Goal: Task Accomplishment & Management: Manage account settings

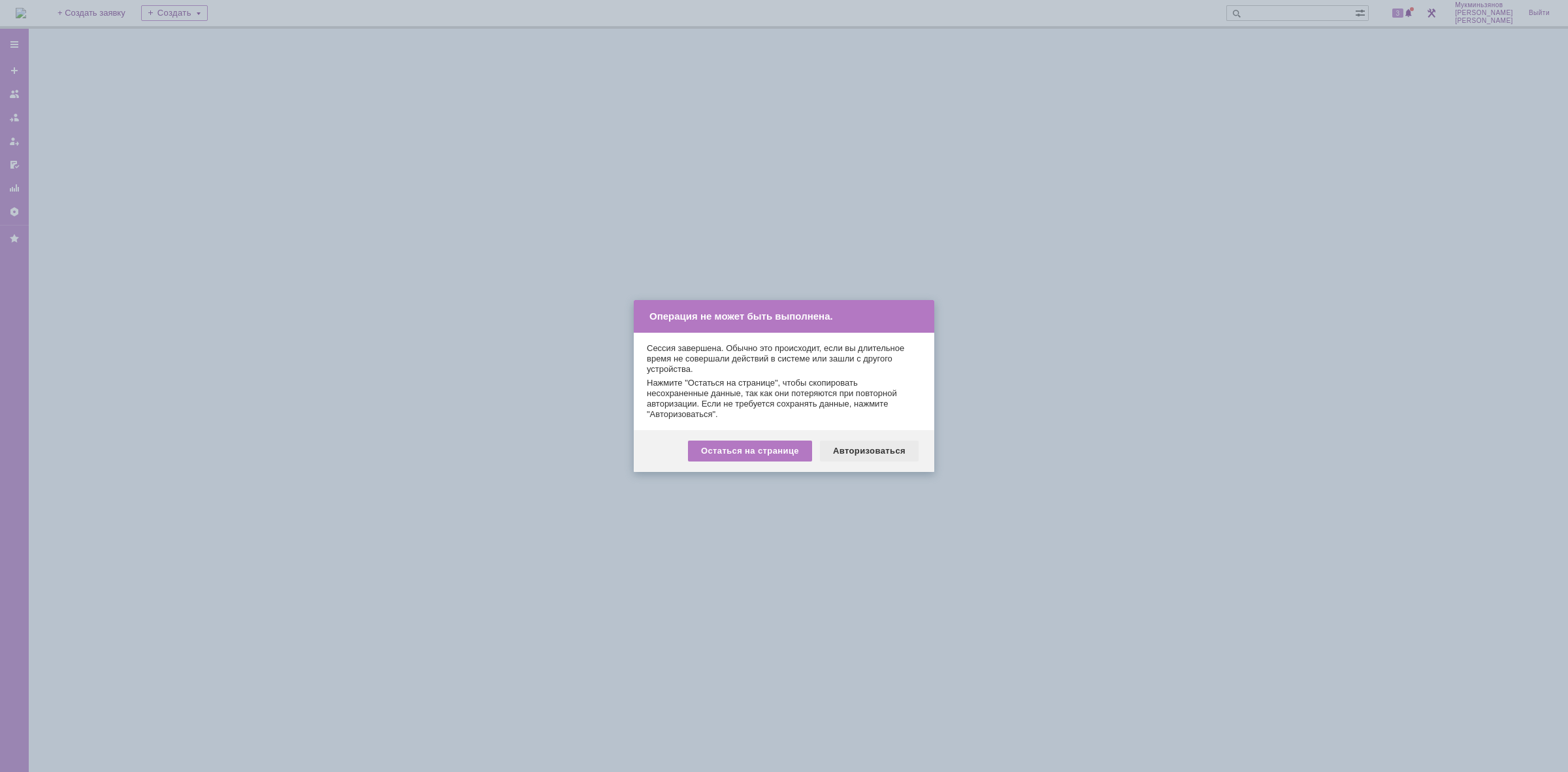
click at [871, 441] on div "Авторизоваться" at bounding box center [870, 451] width 99 height 21
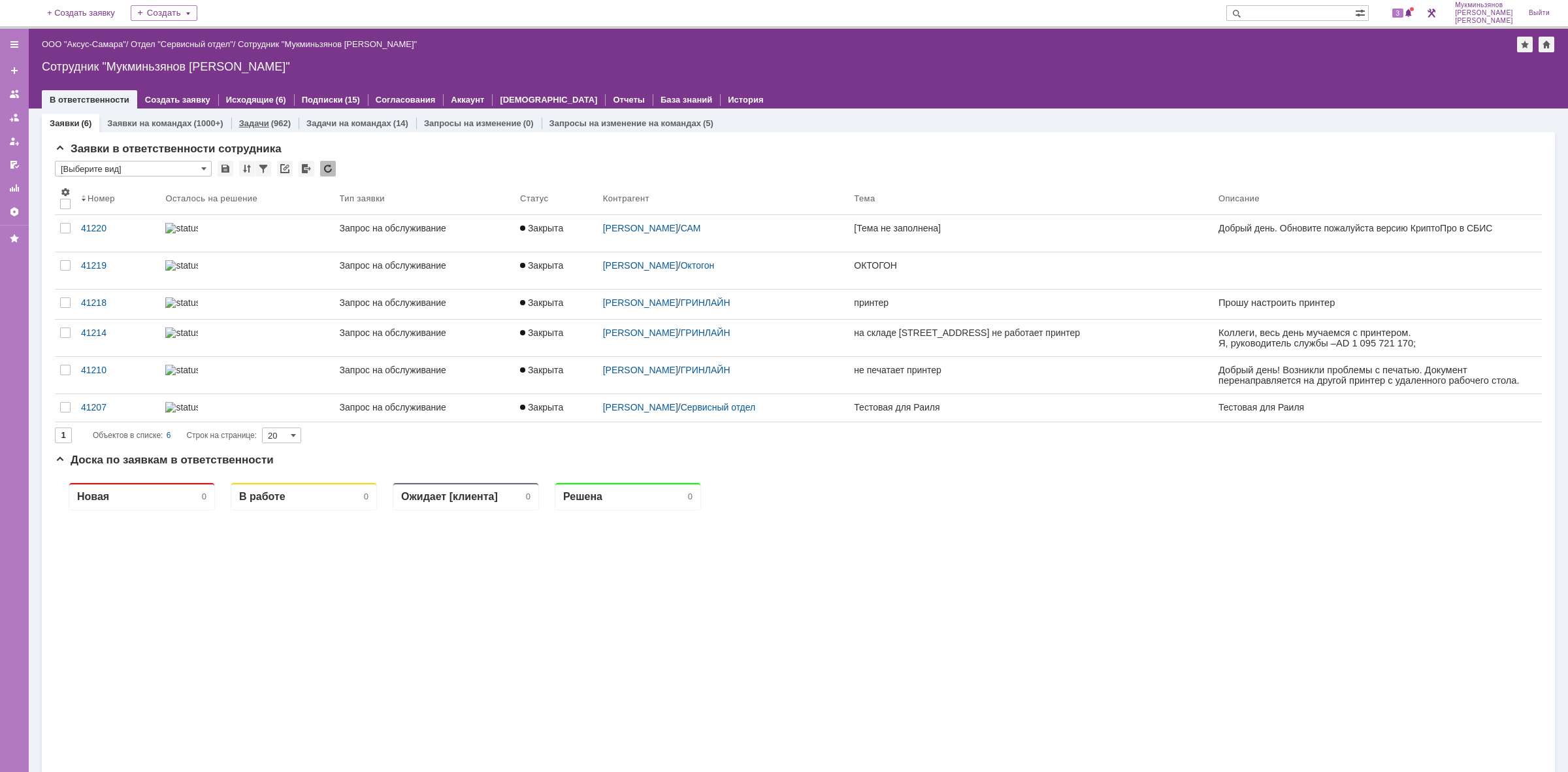
click at [271, 119] on div "(962)" at bounding box center [281, 123] width 19 height 10
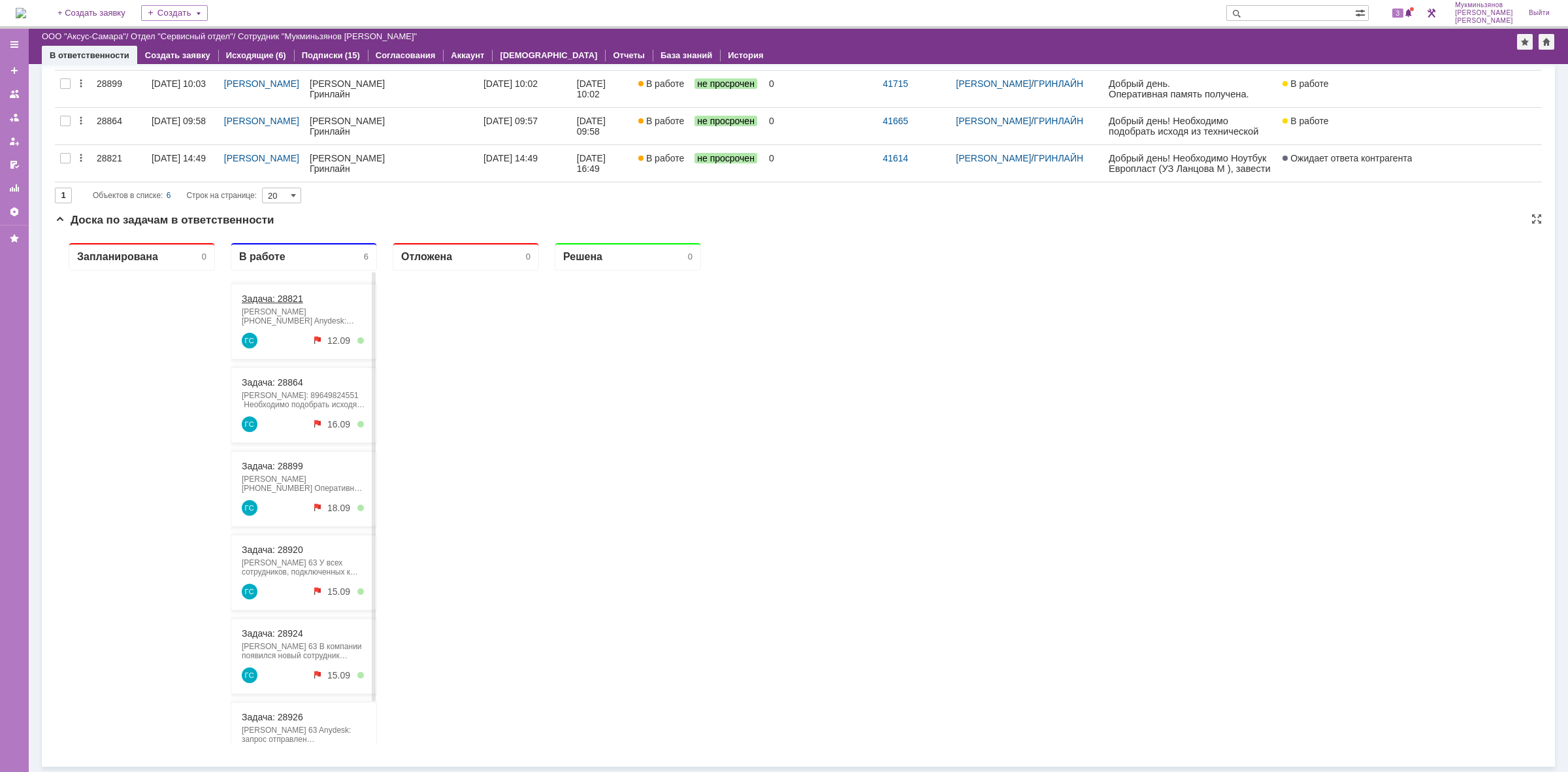
click at [272, 296] on link "Задача: 28821" at bounding box center [273, 298] width 61 height 11
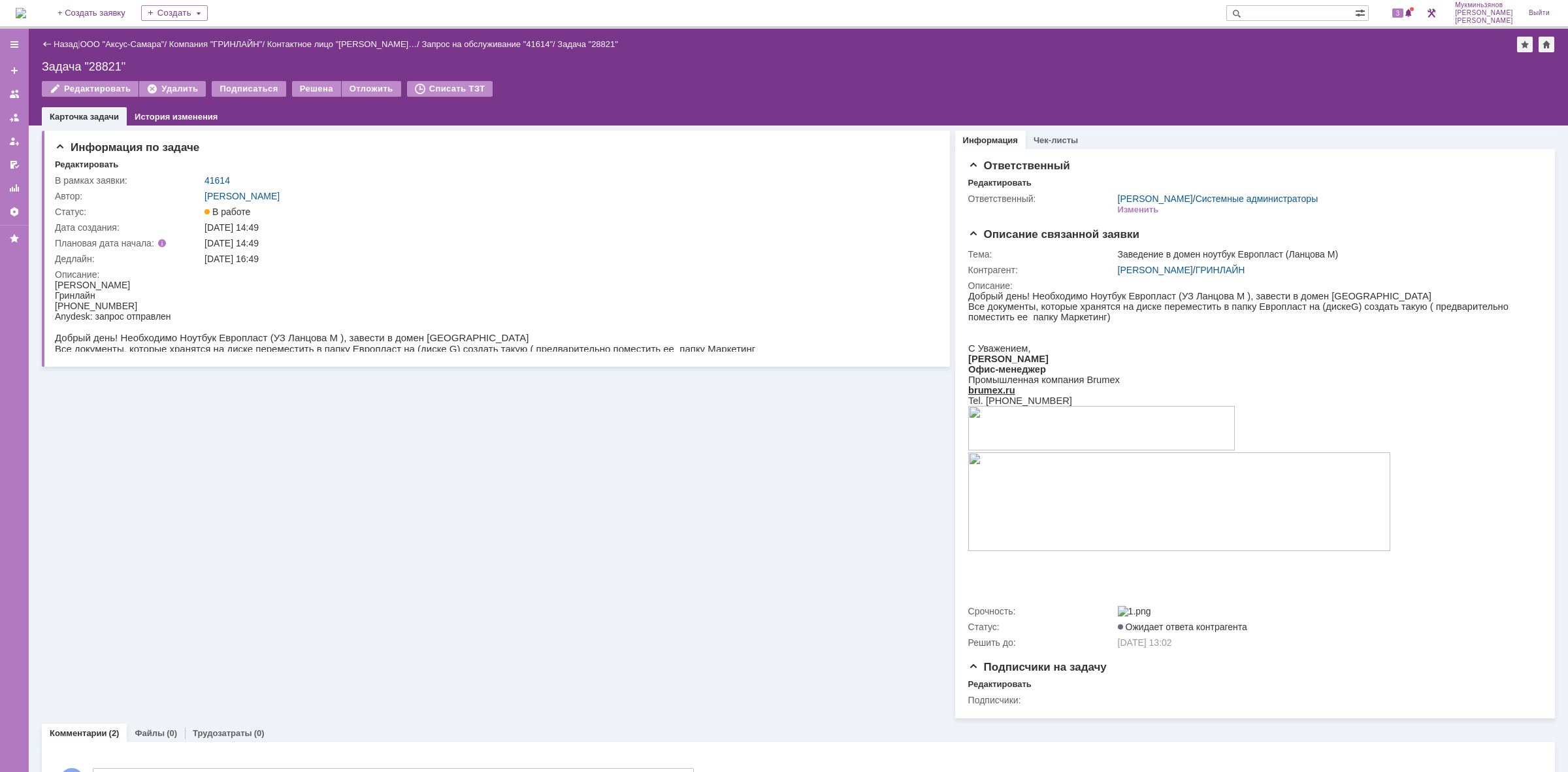
click at [291, 494] on div "Информация по задаче Редактировать В рамках заявки: 41614 Автор: Галстьян Степа…" at bounding box center [496, 422] width 908 height 593
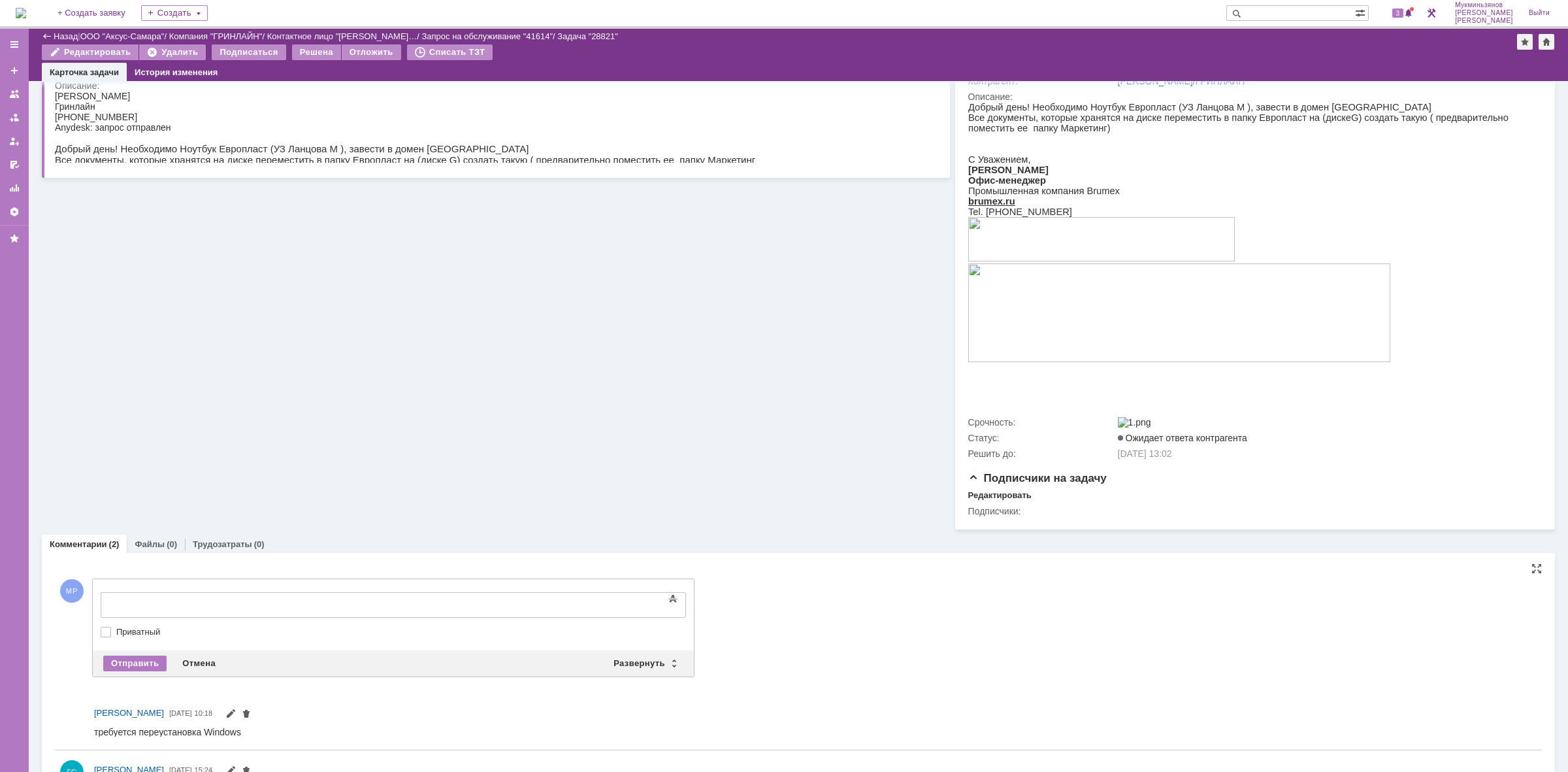
click at [287, 608] on div at bounding box center [207, 603] width 185 height 11
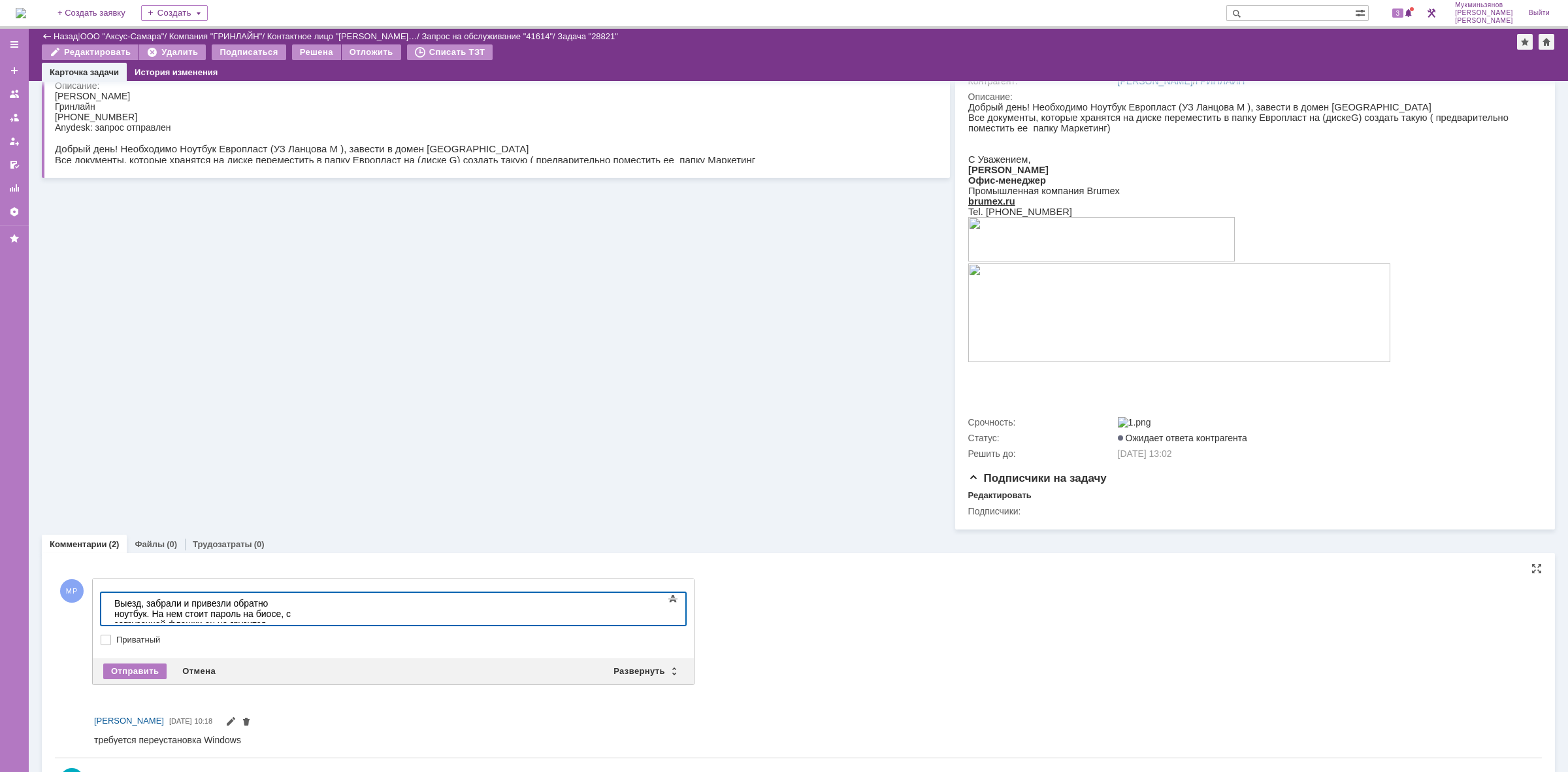
click at [300, 613] on div "​Выезд, забрали и привезли обратно ноутбук. На нем стоит пароль на биосе, с заг…" at bounding box center [207, 624] width 185 height 52
drag, startPoint x: 486, startPoint y: 613, endPoint x: 7, endPoint y: 530, distance: 486.1
click at [110, 593] on html "​Выезд, забрали и привезли обратно ноутбук. На нем стоит пароль на биосе, с заг…" at bounding box center [208, 630] width 196 height 73
drag, startPoint x: 490, startPoint y: 610, endPoint x: 7, endPoint y: 578, distance: 484.1
click at [110, 593] on html "​Выезд, забрали и привезли обратно ноутбук. На нем стоит пароль на биосе, с заг…" at bounding box center [208, 630] width 196 height 73
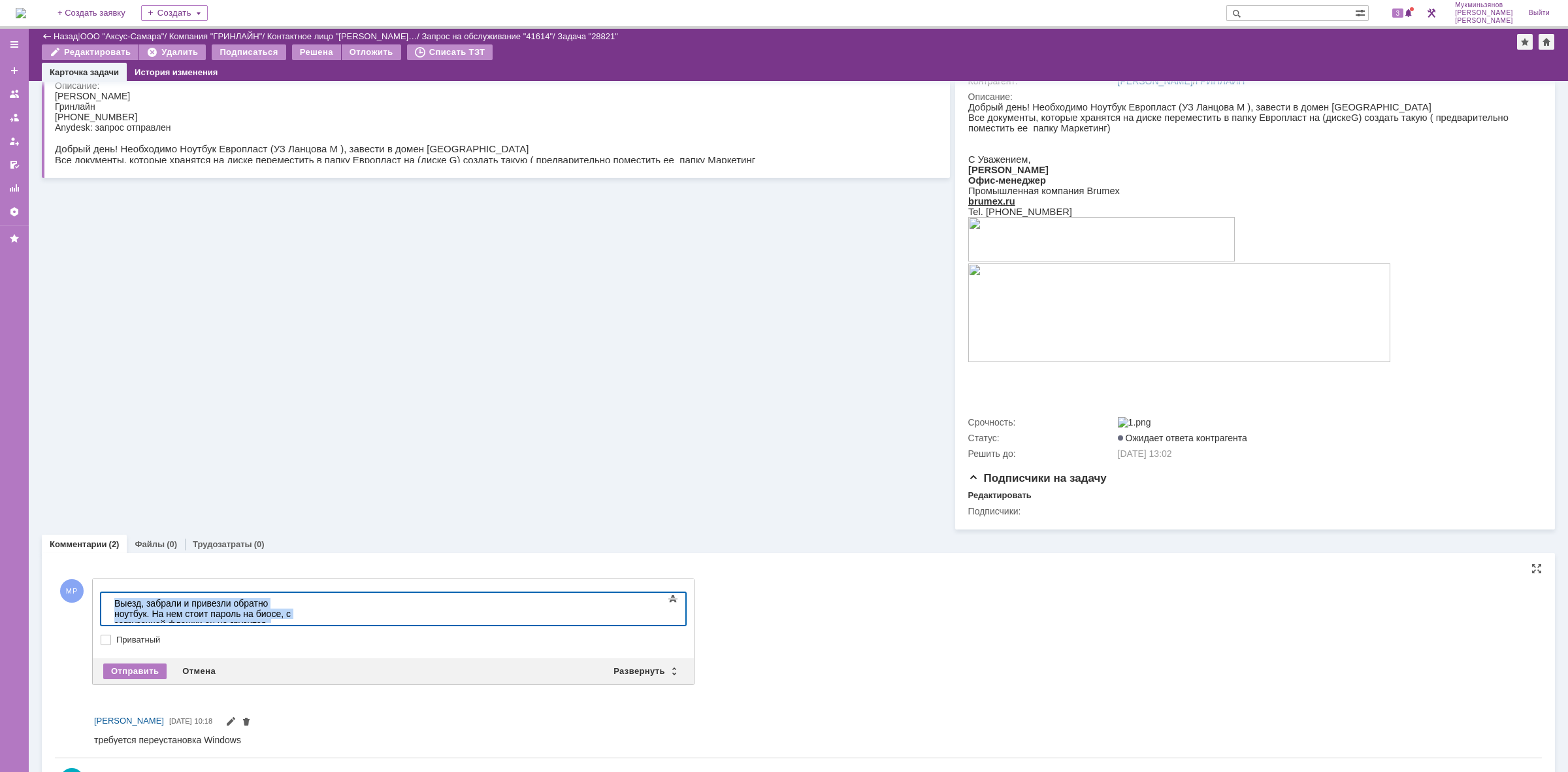
copy div "​Выезд, забрали и привезли обратно ноутбук. На нем стоит пароль на биосе, с заг…"
click at [139, 674] on div "Отправить" at bounding box center [135, 671] width 63 height 15
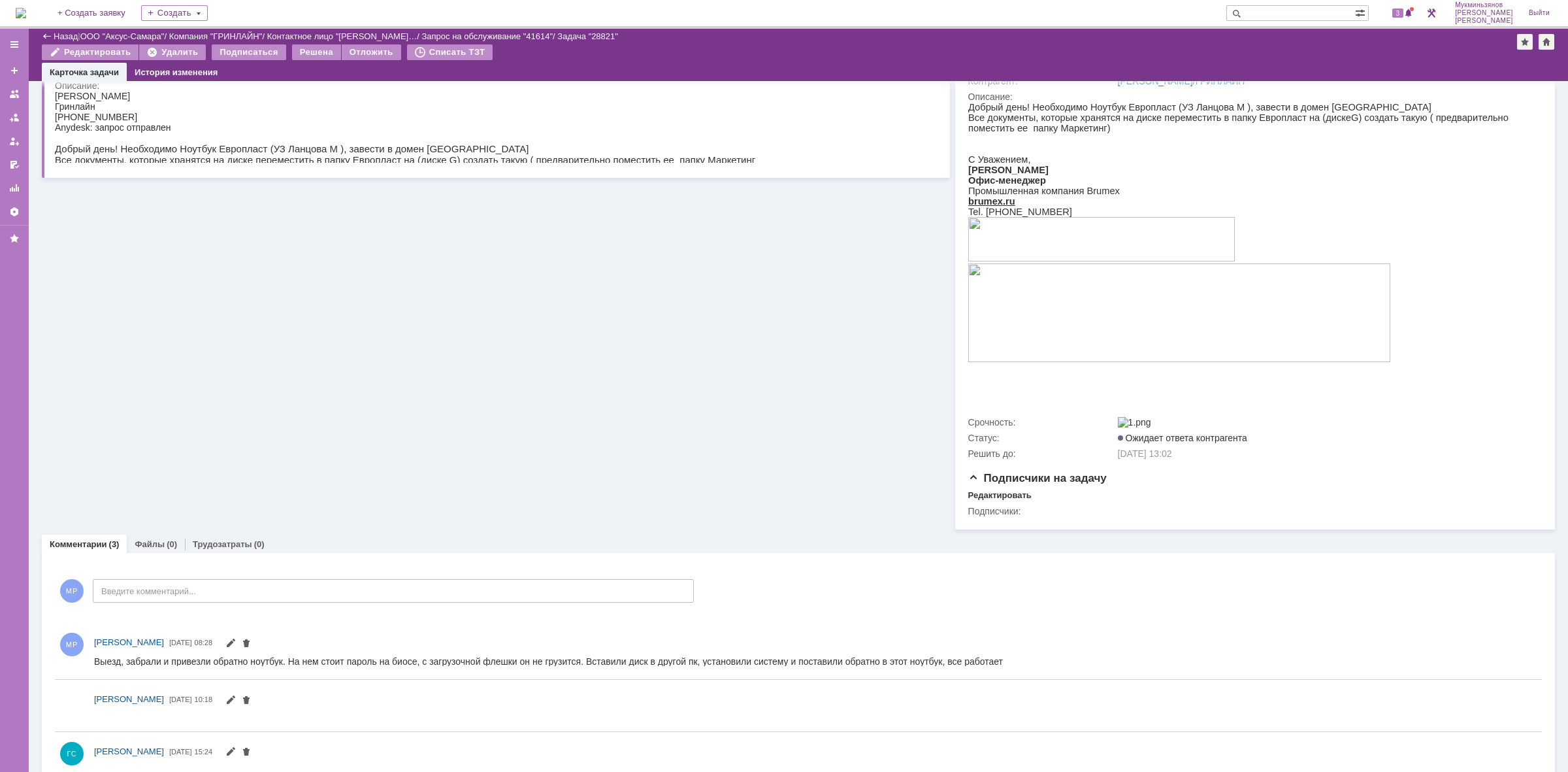
click at [212, 549] on link "Трудозатраты" at bounding box center [223, 544] width 60 height 10
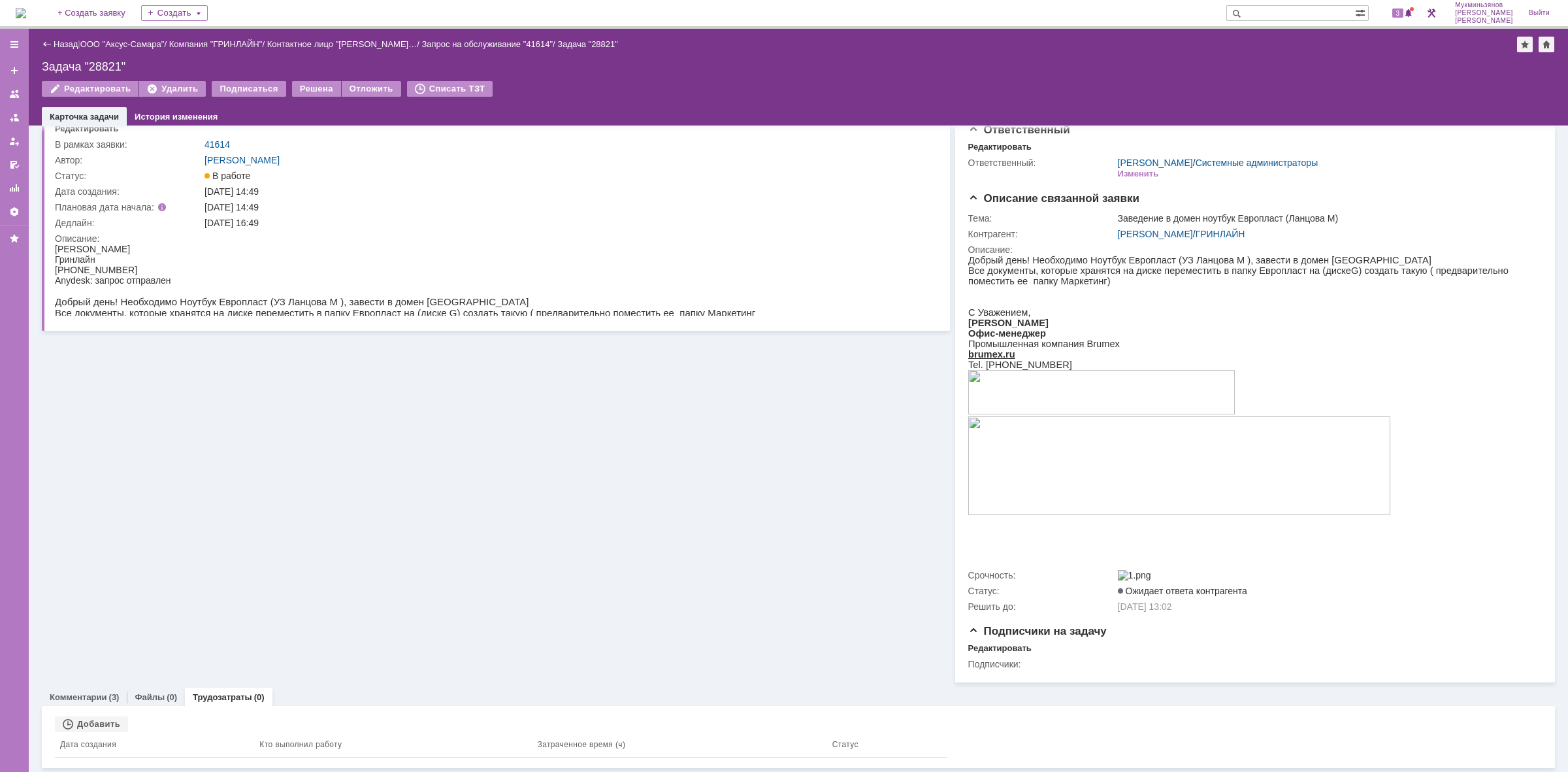
scroll to position [42, 0]
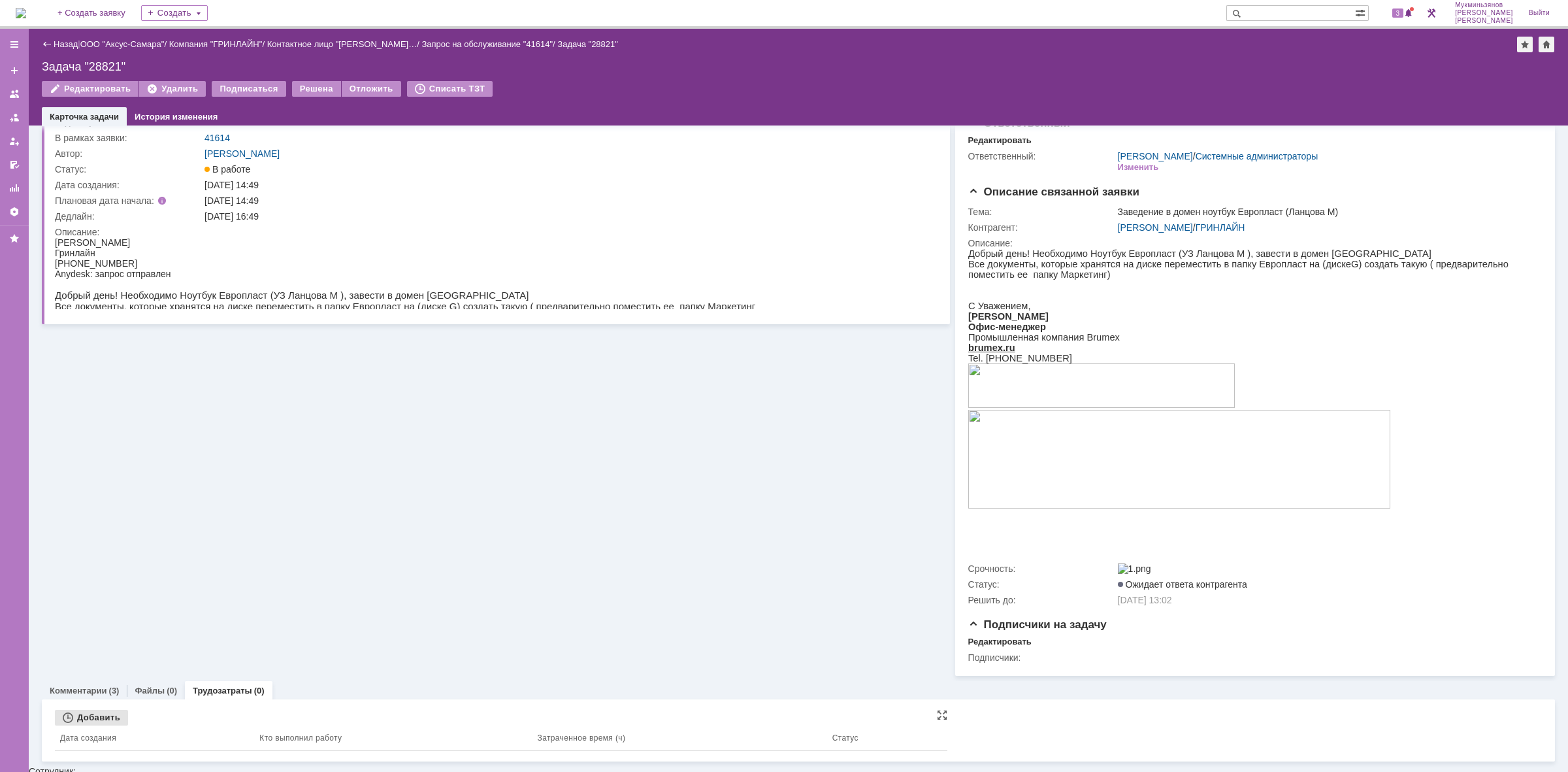
click at [113, 721] on div "Добавить" at bounding box center [91, 718] width 73 height 15
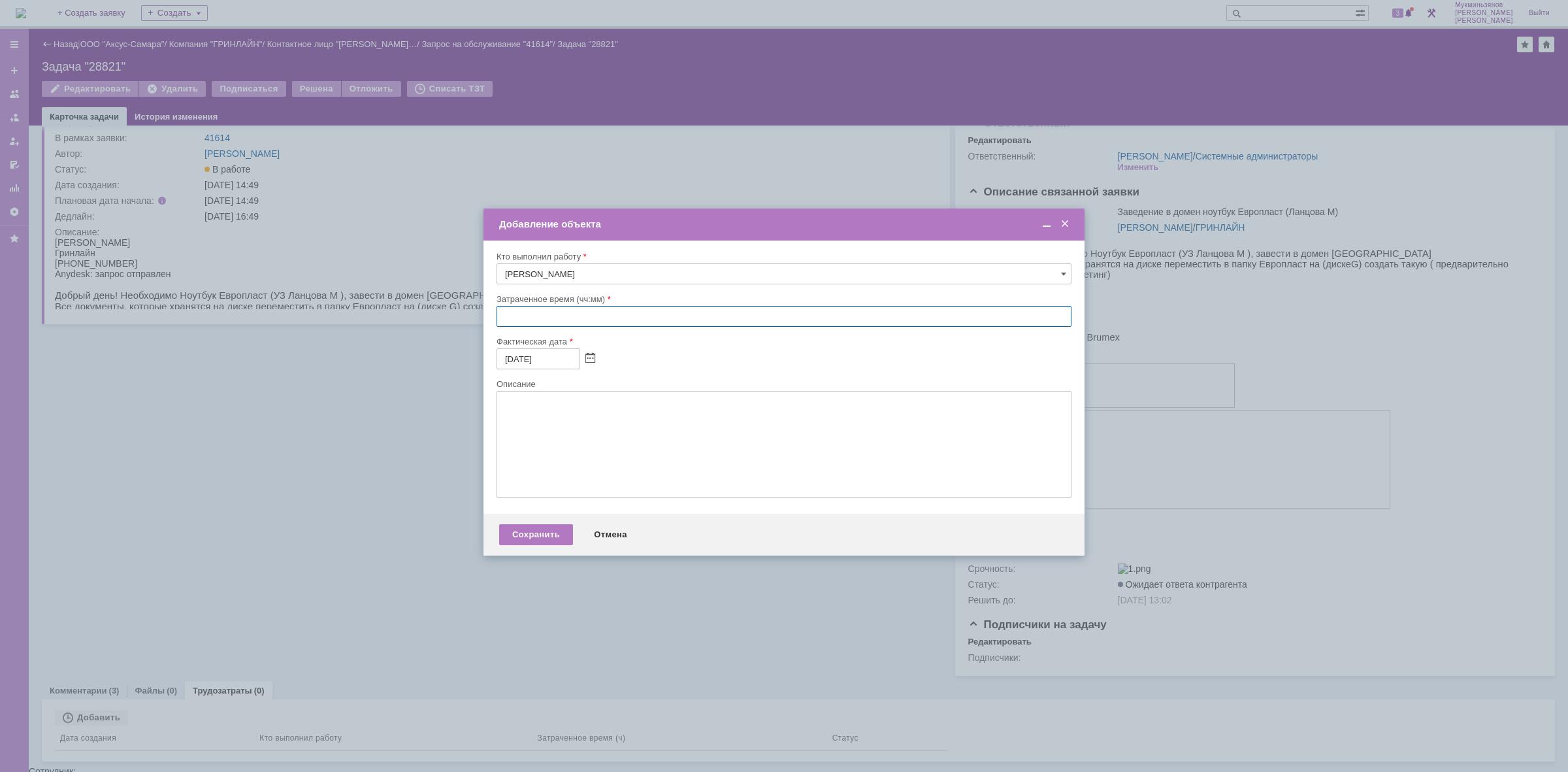
click at [547, 313] on input "text" at bounding box center [784, 316] width 576 height 21
type input "01:00"
click at [1063, 221] on span at bounding box center [1066, 224] width 13 height 12
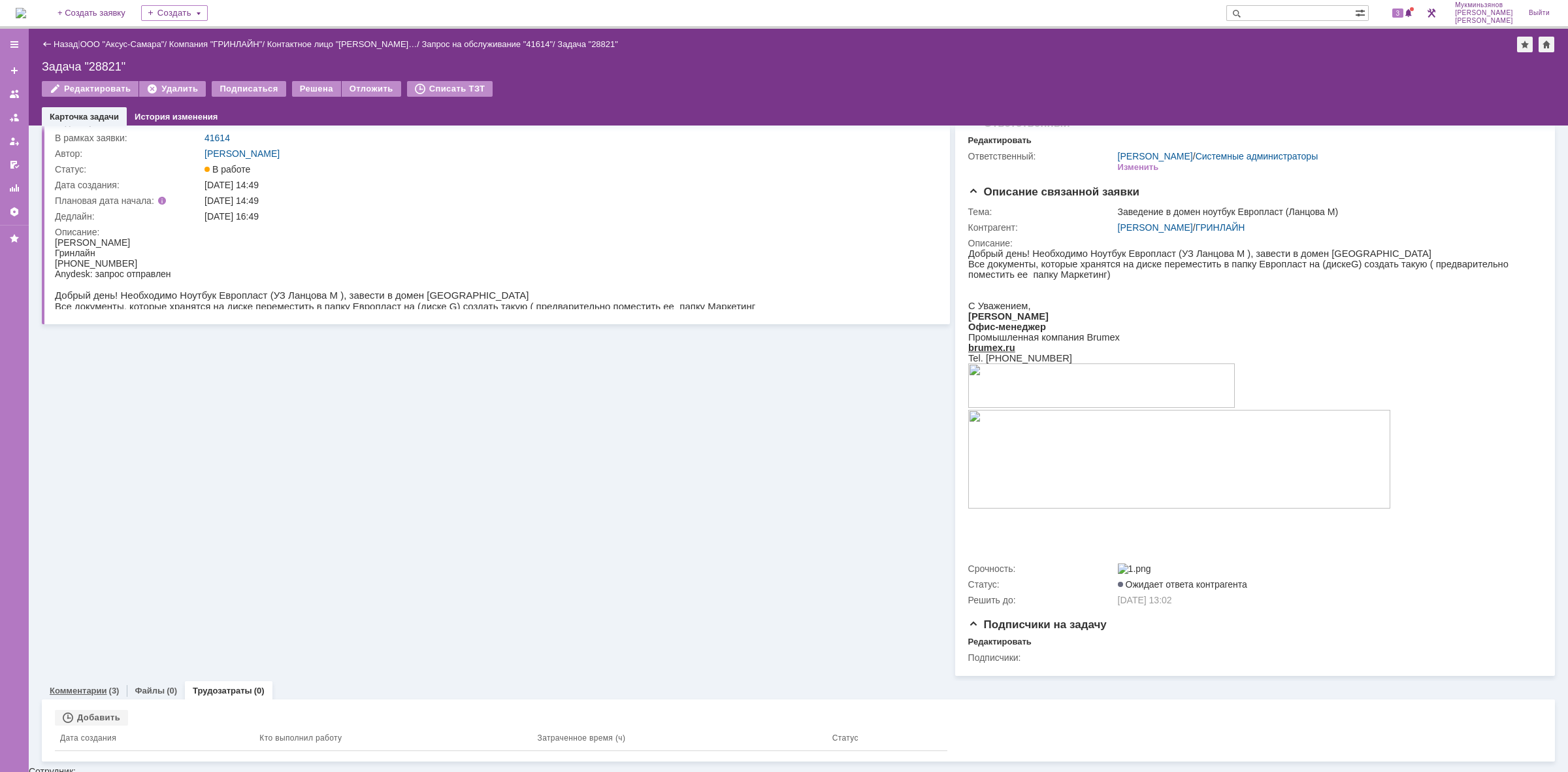
click at [80, 694] on link "Комментарии" at bounding box center [79, 690] width 58 height 10
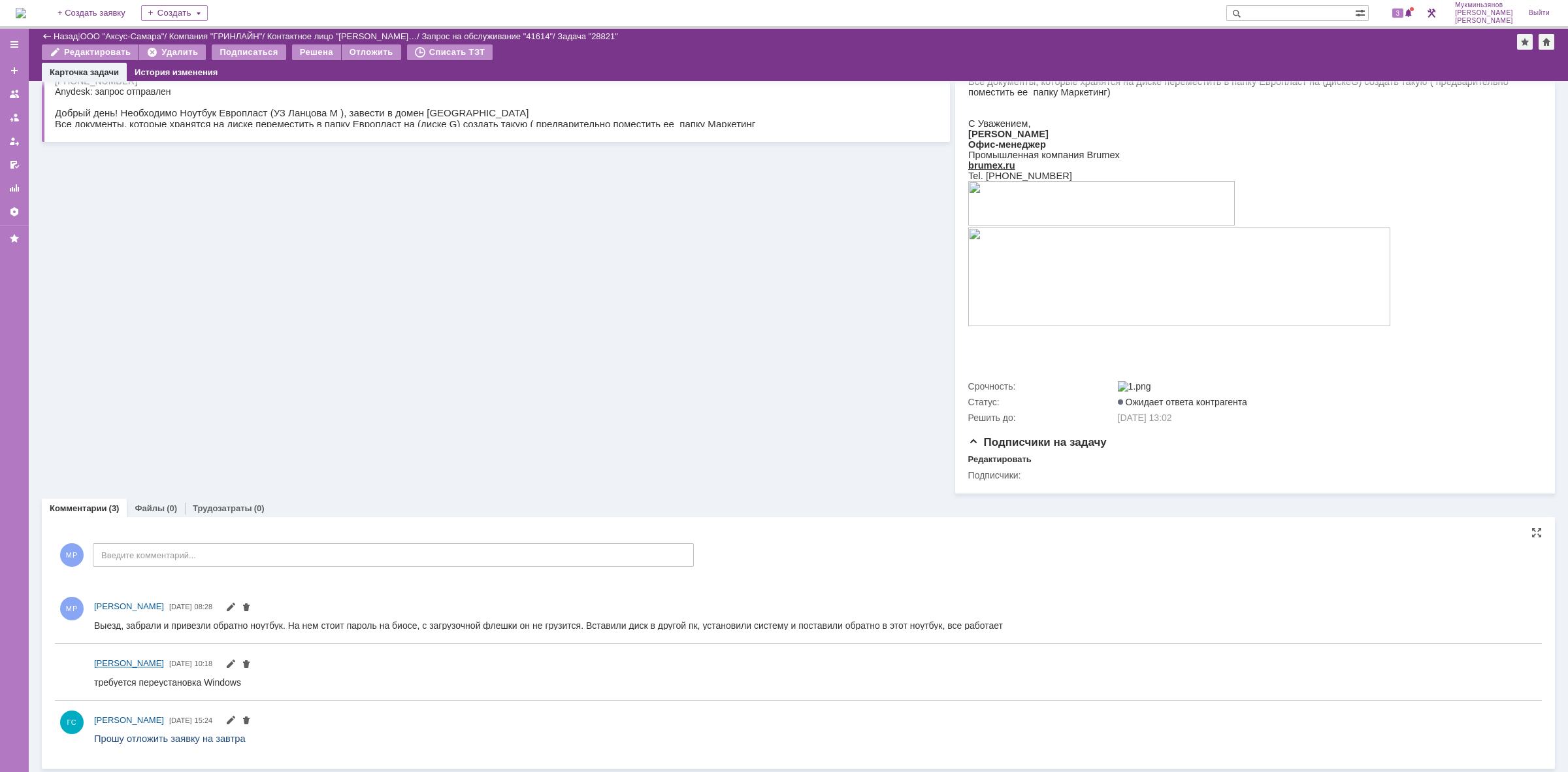
scroll to position [189, 0]
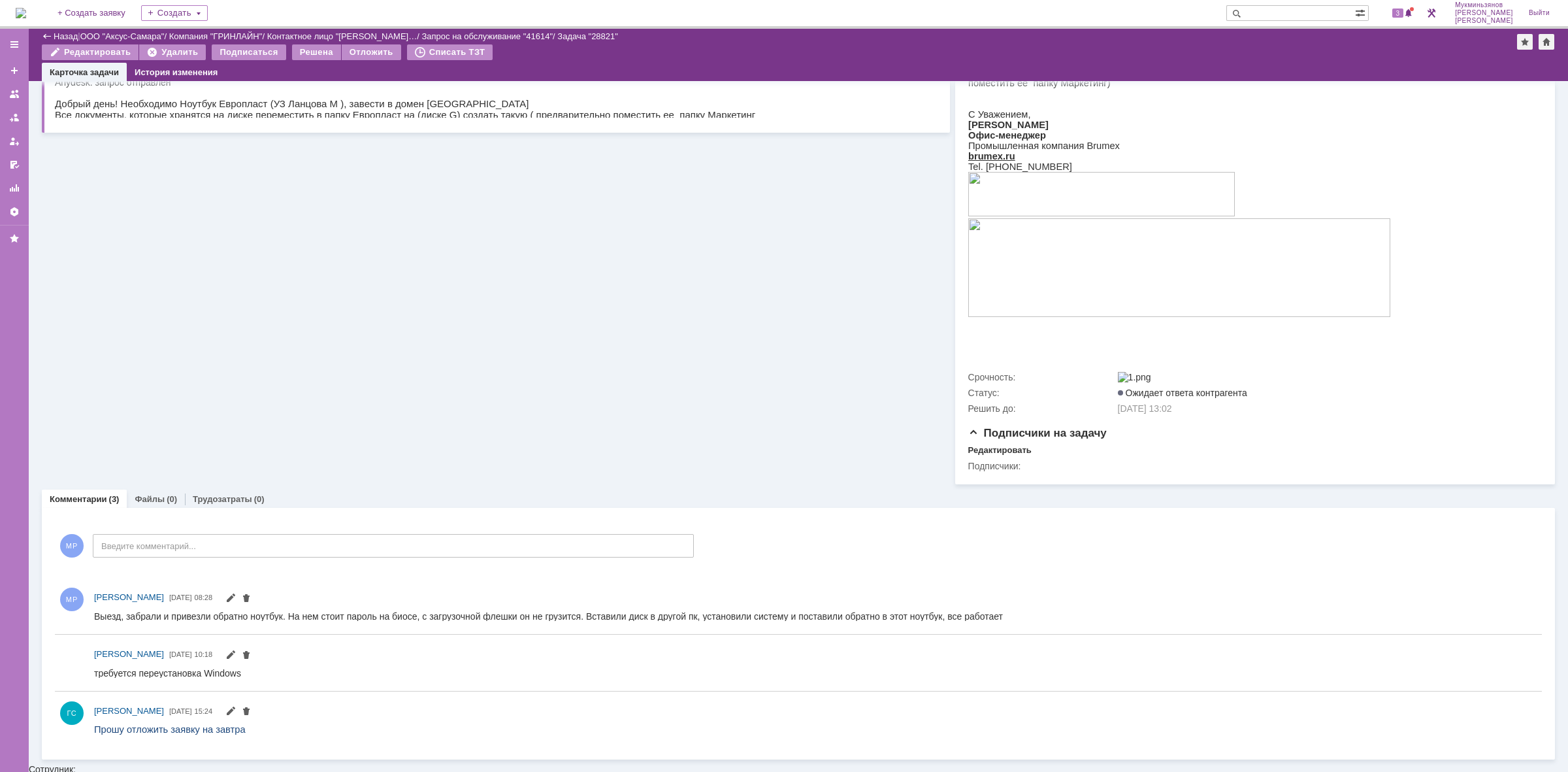
click at [239, 504] on link "Трудозатраты" at bounding box center [223, 499] width 60 height 10
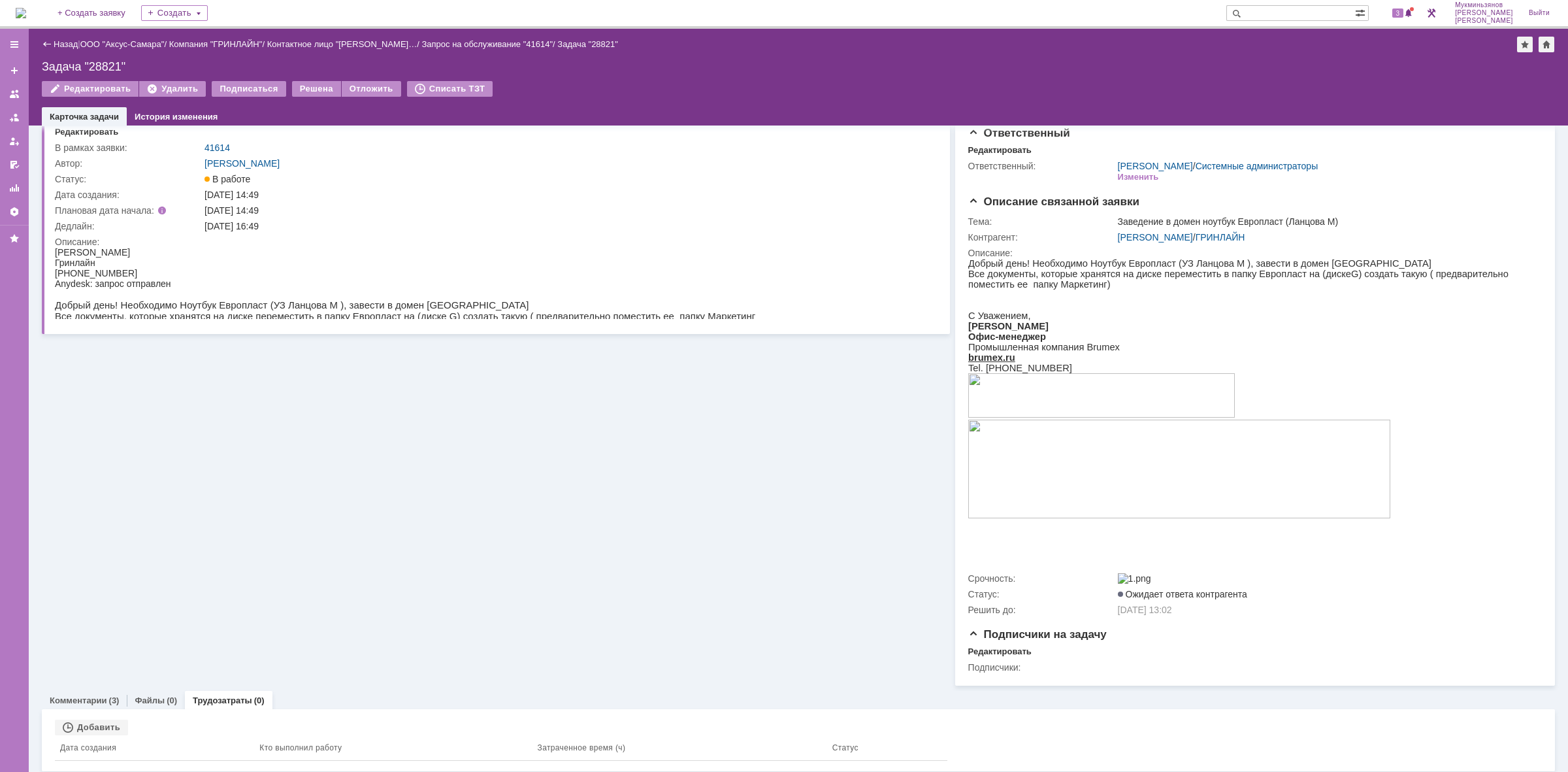
scroll to position [42, 0]
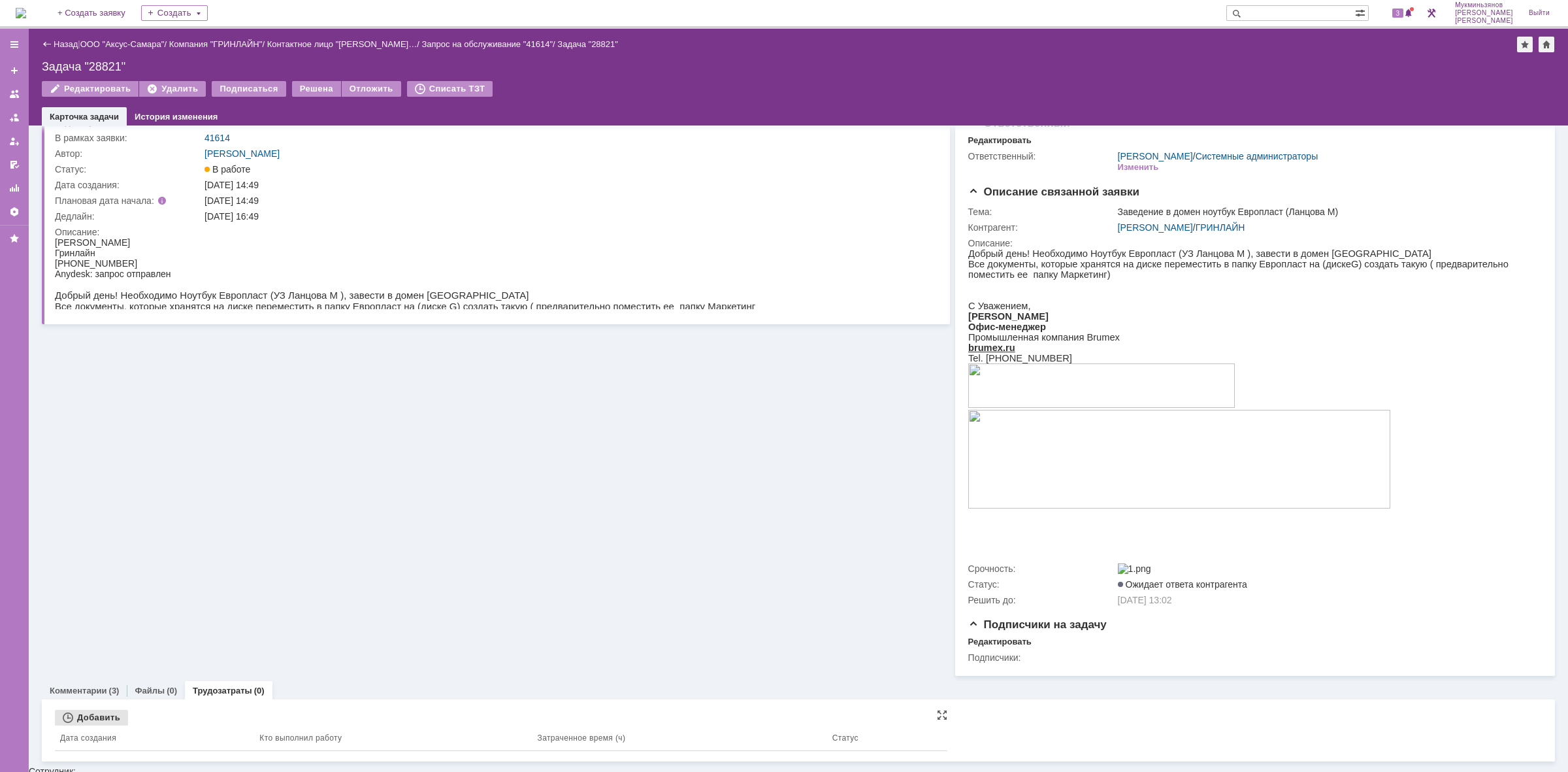
click at [111, 723] on div "Добавить" at bounding box center [91, 718] width 73 height 15
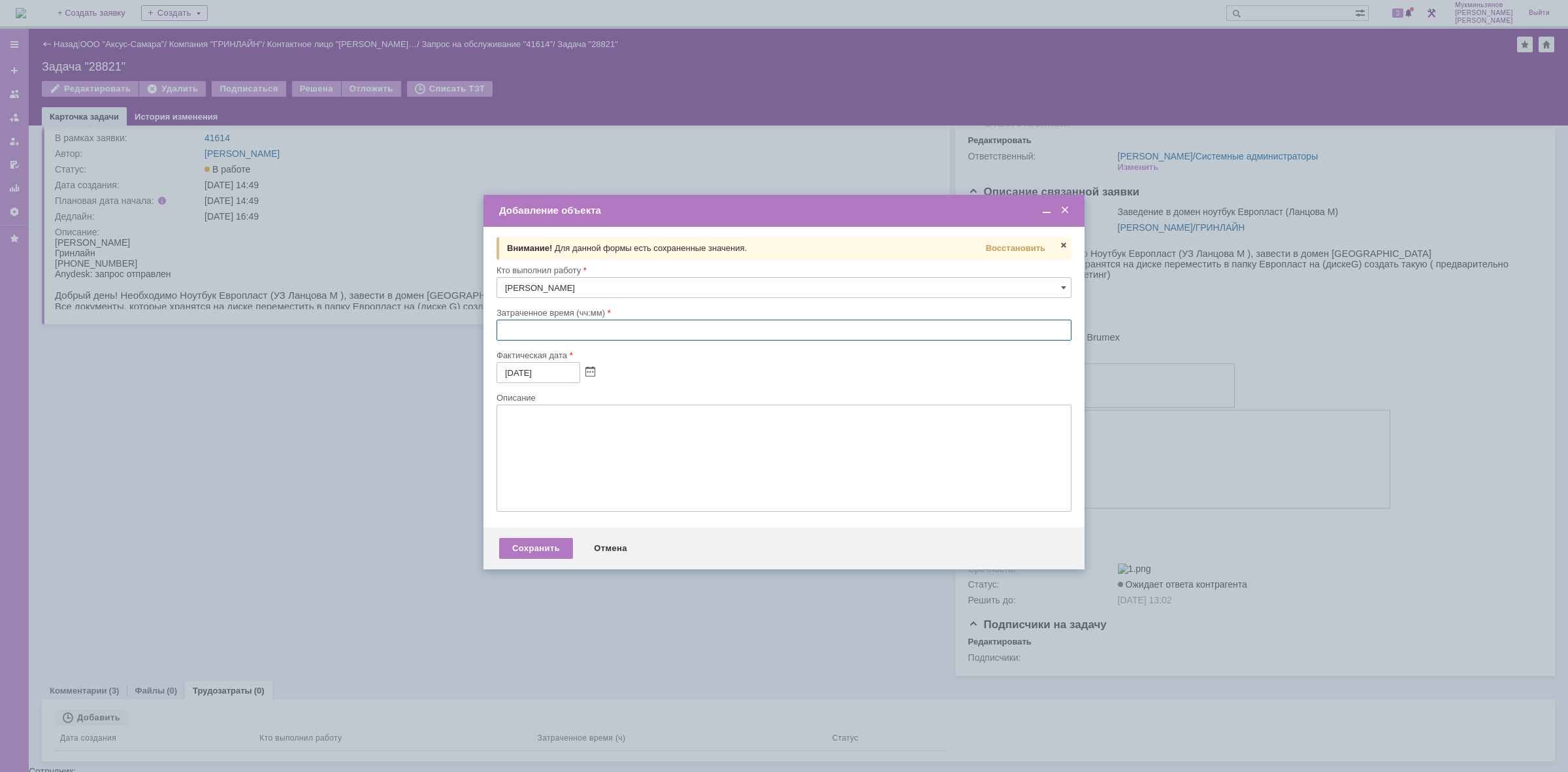
click at [1018, 246] on span "Восстановить" at bounding box center [1016, 248] width 60 height 10
type input "01:00"
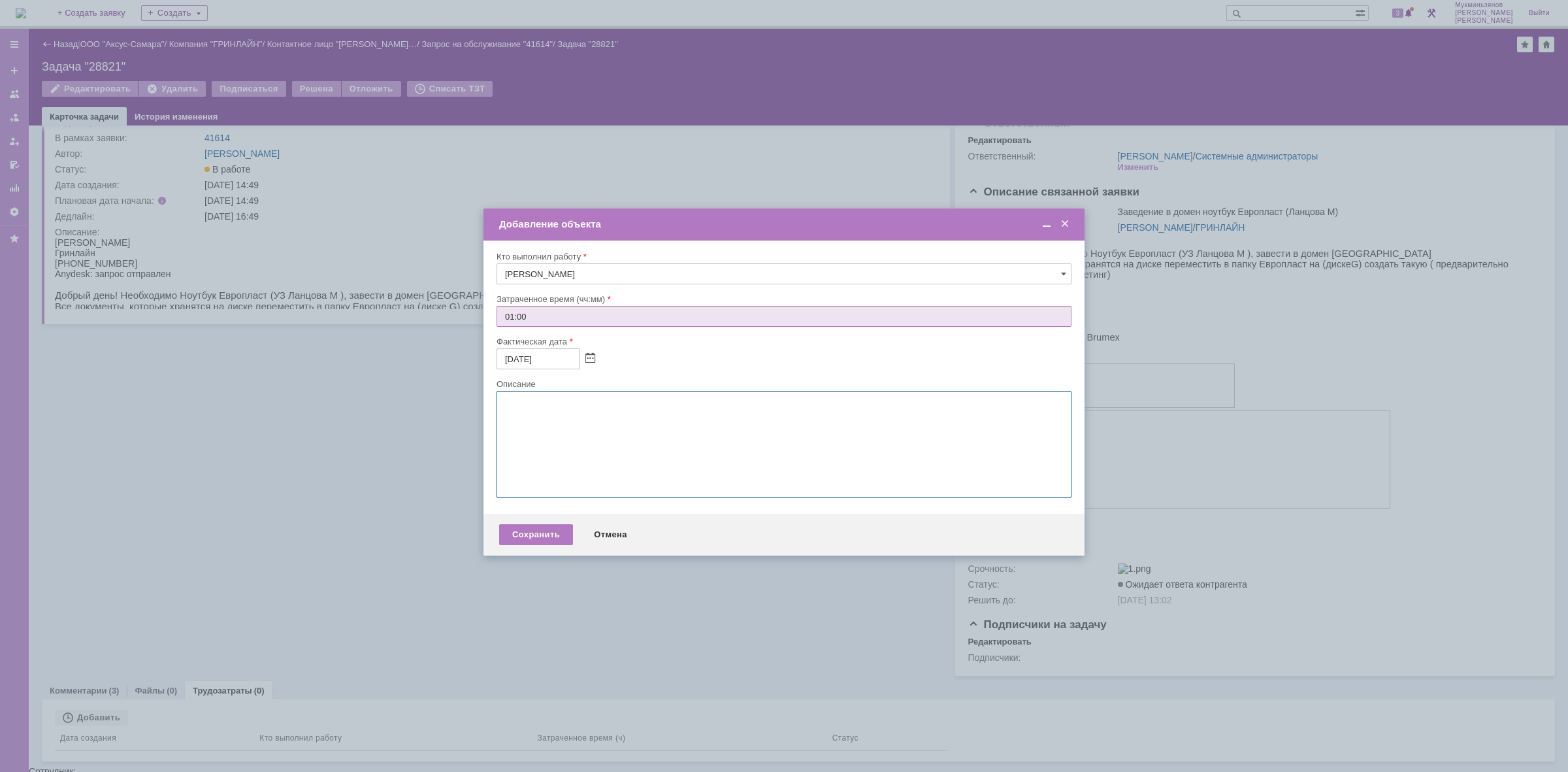
click at [739, 428] on textarea at bounding box center [784, 445] width 576 height 108
paste textarea "​Выезд, забрали и привезли обратно ноутбук. На нем стоит пароль на биосе, с заг…"
drag, startPoint x: 840, startPoint y: 413, endPoint x: 805, endPoint y: 413, distance: 35.0
click at [805, 413] on textarea "​Выезд, забрали и привезли обратно ноутбук. На нем стоит пароль на биосе, с заг…" at bounding box center [784, 445] width 576 height 108
click at [807, 413] on textarea "​Выезд, забрали и привезли обратно ноутбук. На нем стоит пароль на биосе, с заг…" at bounding box center [784, 445] width 576 height 108
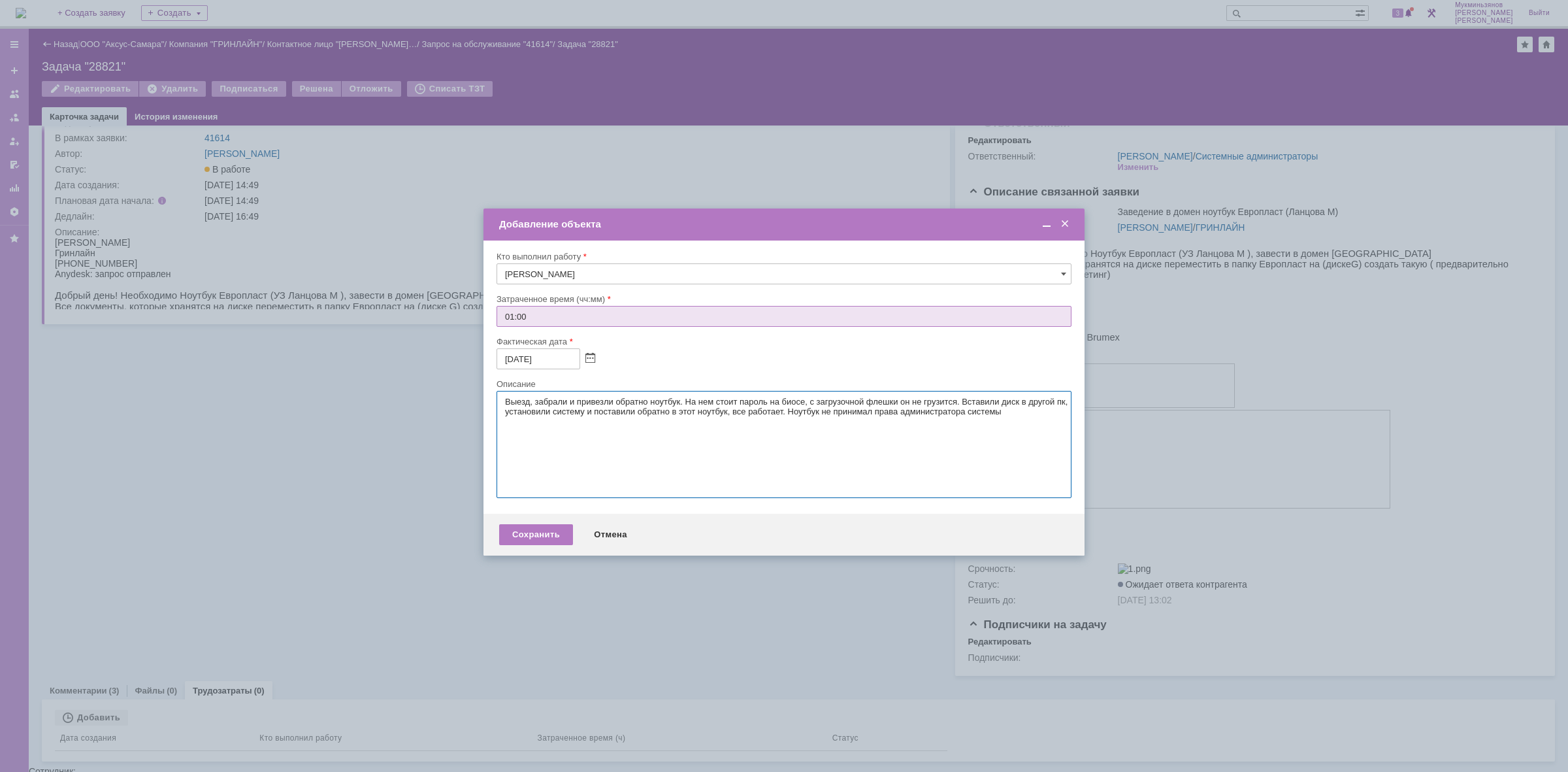
drag, startPoint x: 802, startPoint y: 411, endPoint x: 808, endPoint y: 433, distance: 22.8
click at [808, 433] on textarea "​Выезд, забрали и привезли обратно ноутбук. На нем стоит пароль на биосе, с заг…" at bounding box center [784, 445] width 576 height 108
drag, startPoint x: 1027, startPoint y: 413, endPoint x: 805, endPoint y: 420, distance: 222.1
click at [805, 420] on textarea "​Выезд, забрали и привезли обратно ноутбук. На нем стоит пароль на биосе, с заг…" at bounding box center [784, 445] width 576 height 108
click at [504, 402] on textarea "​Выезд, забрали и привезли обратно ноутбук. На нем стоит пароль на биосе, с заг…" at bounding box center [784, 445] width 576 height 108
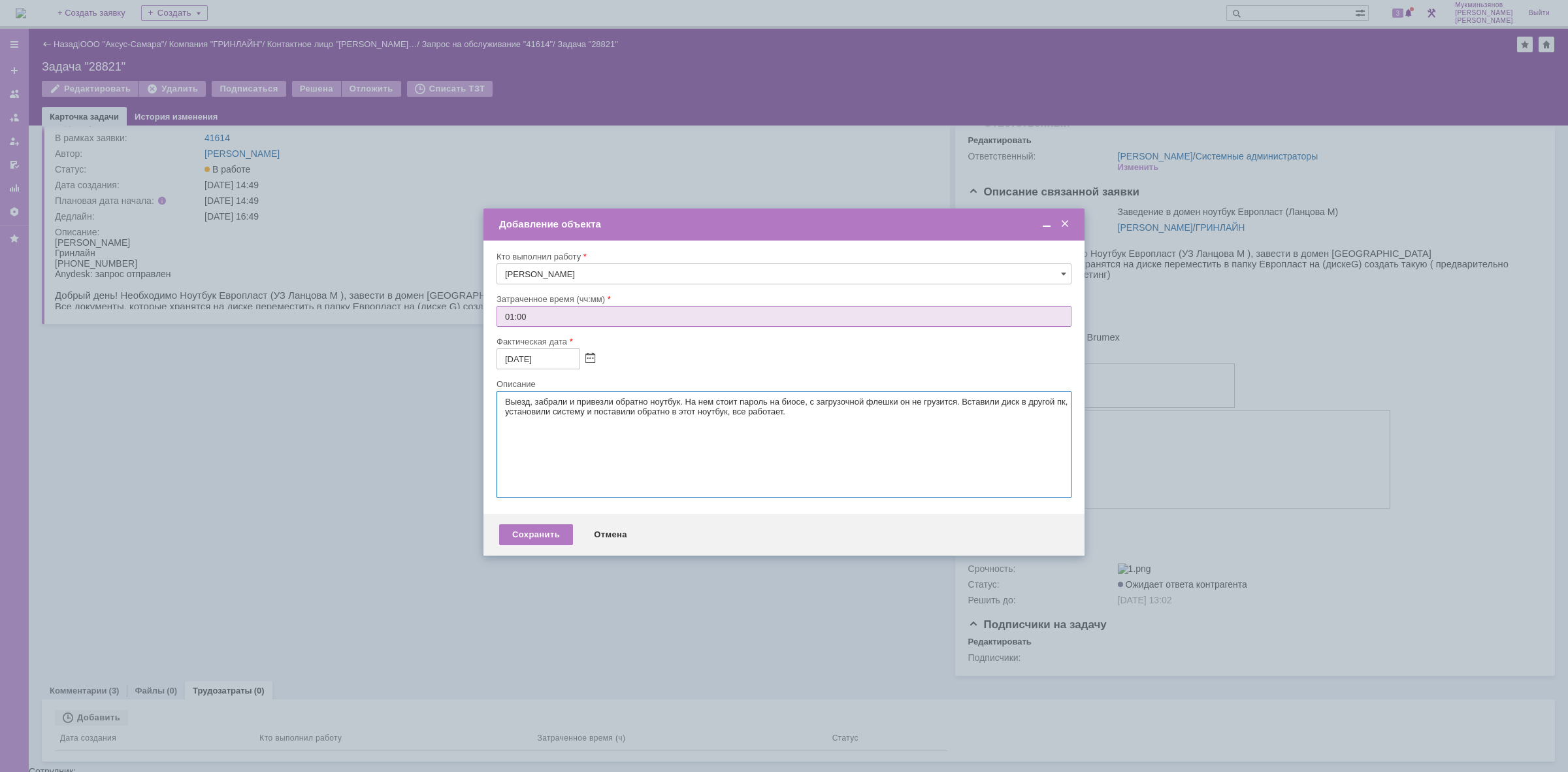
paste textarea "Ноутбук не принимал права администратора системы"
click at [870, 417] on textarea "​Выезд, забрали и привезли обратно ноутбук. На нем стоит пароль на биосе, с заг…" at bounding box center [784, 445] width 576 height 108
paste textarea "Ноутбук не принимал права администратора системы"
click at [847, 411] on textarea "​Выезд, забрали и привезли обратно ноутбук. На нем стоит пароль на биосе, с заг…" at bounding box center [784, 445] width 576 height 108
drag, startPoint x: 807, startPoint y: 412, endPoint x: 1062, endPoint y: 411, distance: 255.0
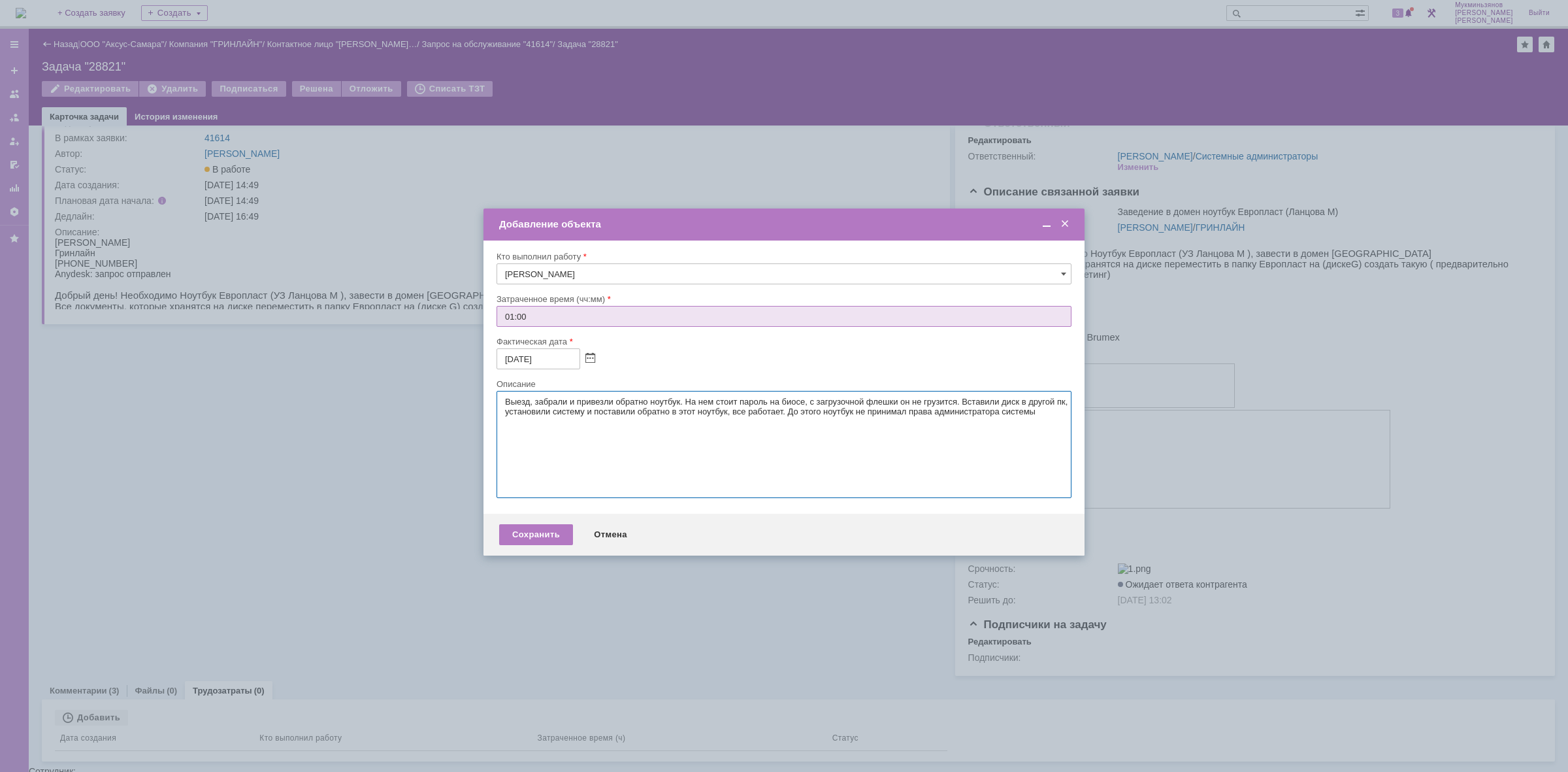
click at [1062, 411] on textarea "​Выезд, забрали и привезли обратно ноутбук. На нем стоит пароль на биосе, с заг…" at bounding box center [784, 445] width 576 height 108
type textarea "​Выезд, забрали и привезли обратно ноутбук. На нем стоит пароль на биосе, с заг…"
click at [506, 536] on div "Сохранить" at bounding box center [536, 535] width 74 height 21
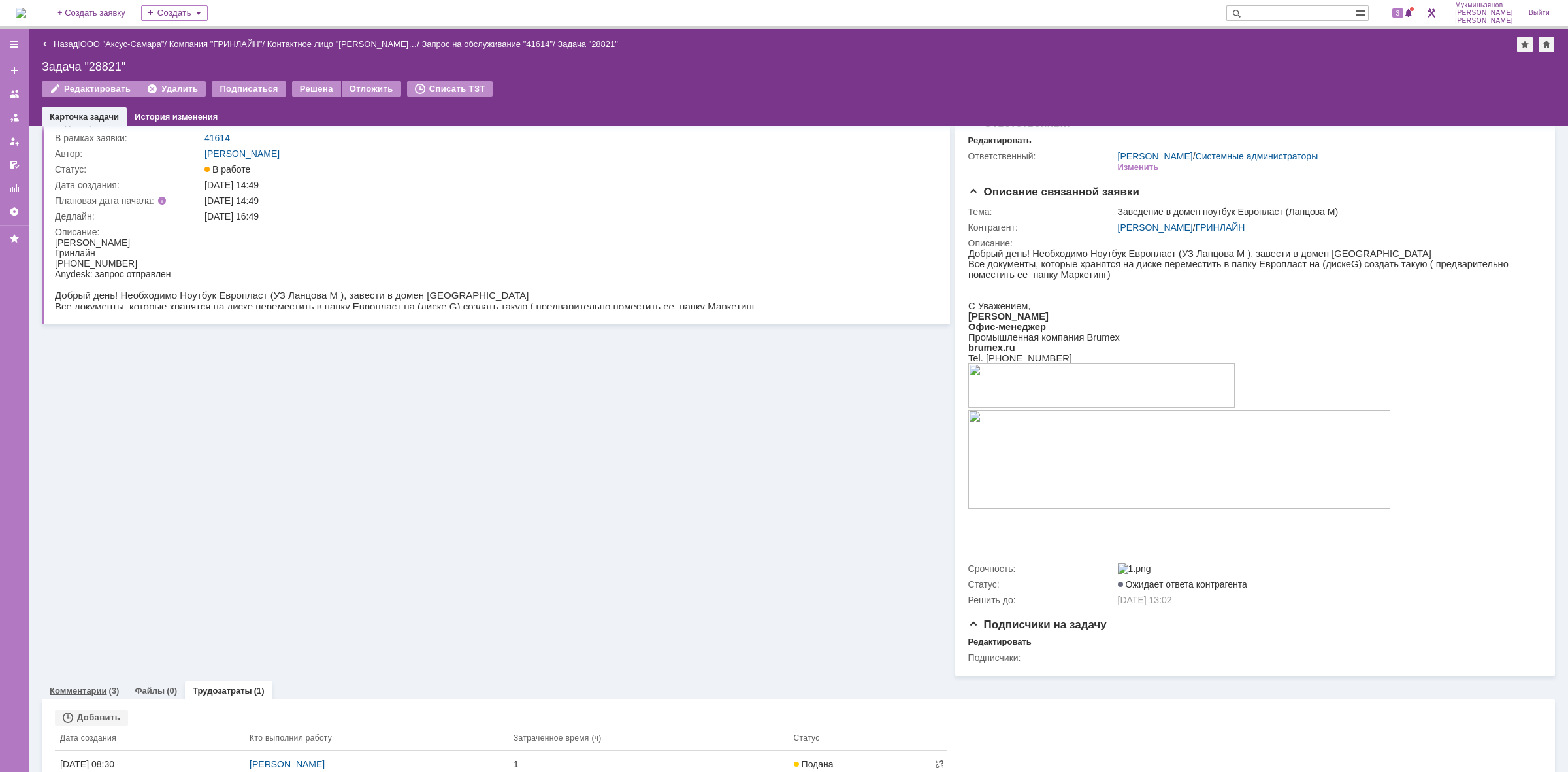
drag, startPoint x: 107, startPoint y: 696, endPoint x: 112, endPoint y: 693, distance: 5.8
click at [106, 695] on div "Комментарии (3)" at bounding box center [85, 690] width 69 height 9
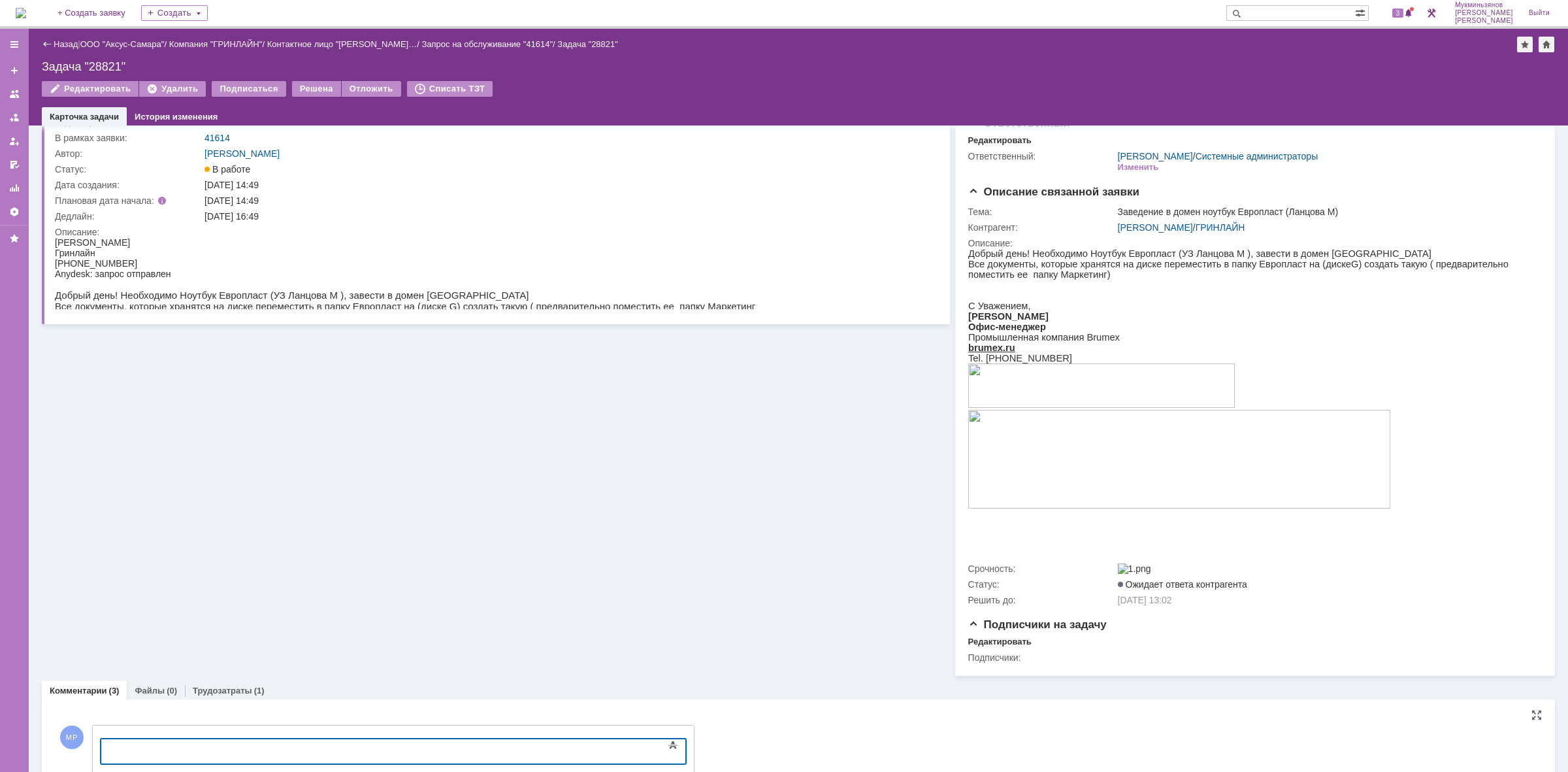
click at [209, 749] on div at bounding box center [207, 750] width 185 height 11
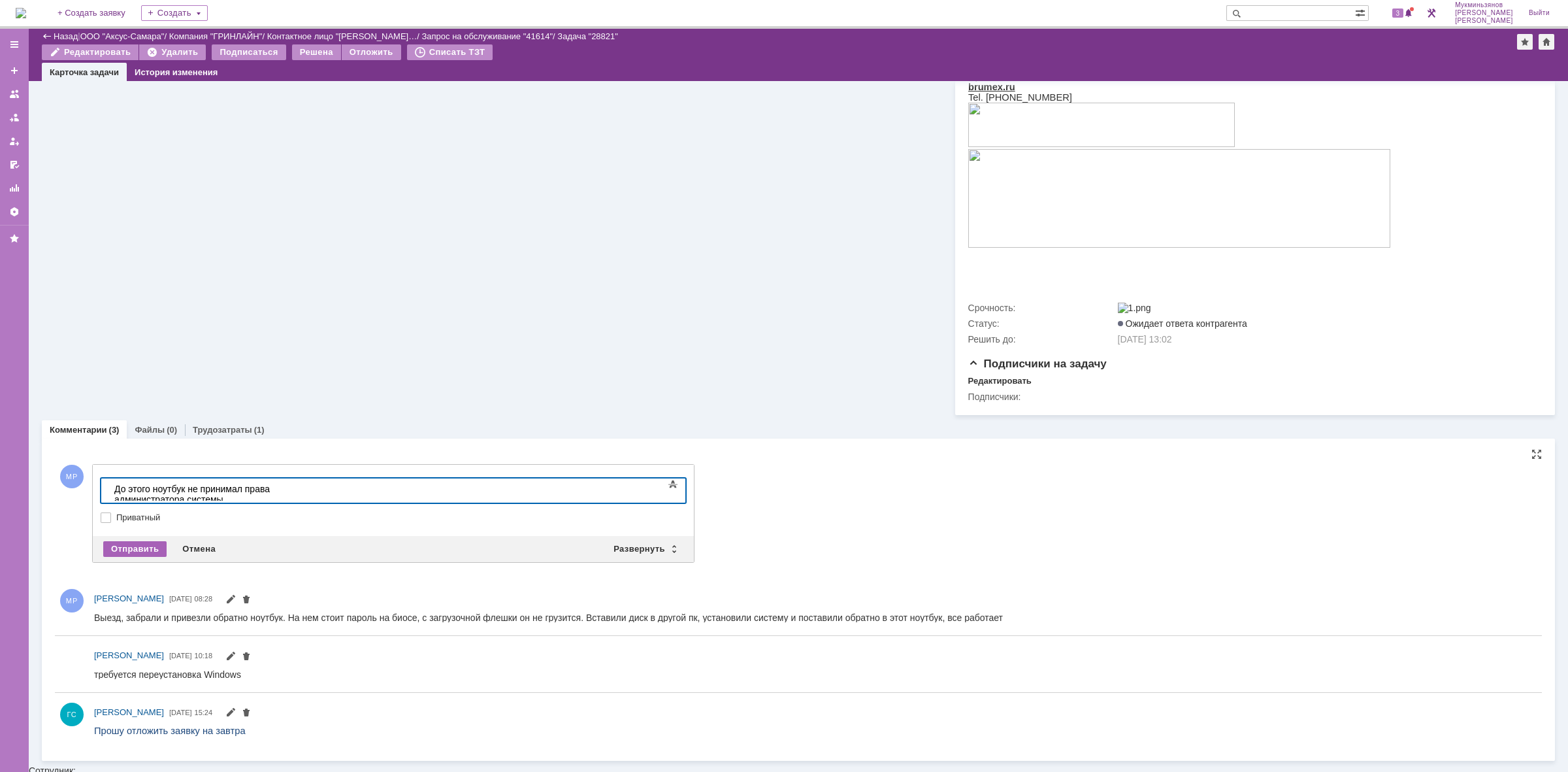
click at [147, 545] on div "Отправить" at bounding box center [135, 549] width 63 height 15
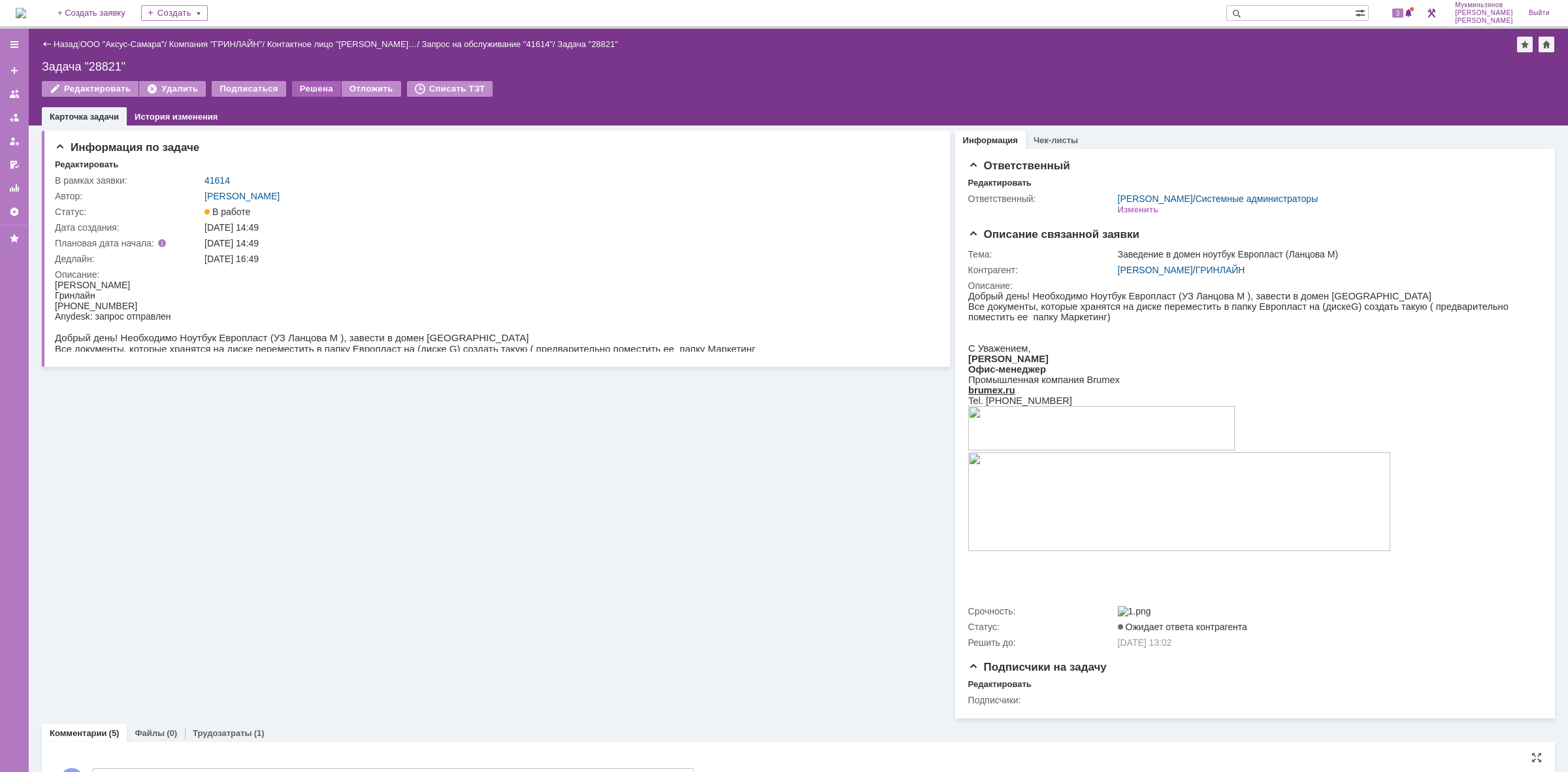
scroll to position [0, 0]
click at [307, 88] on div "Решена" at bounding box center [316, 88] width 49 height 15
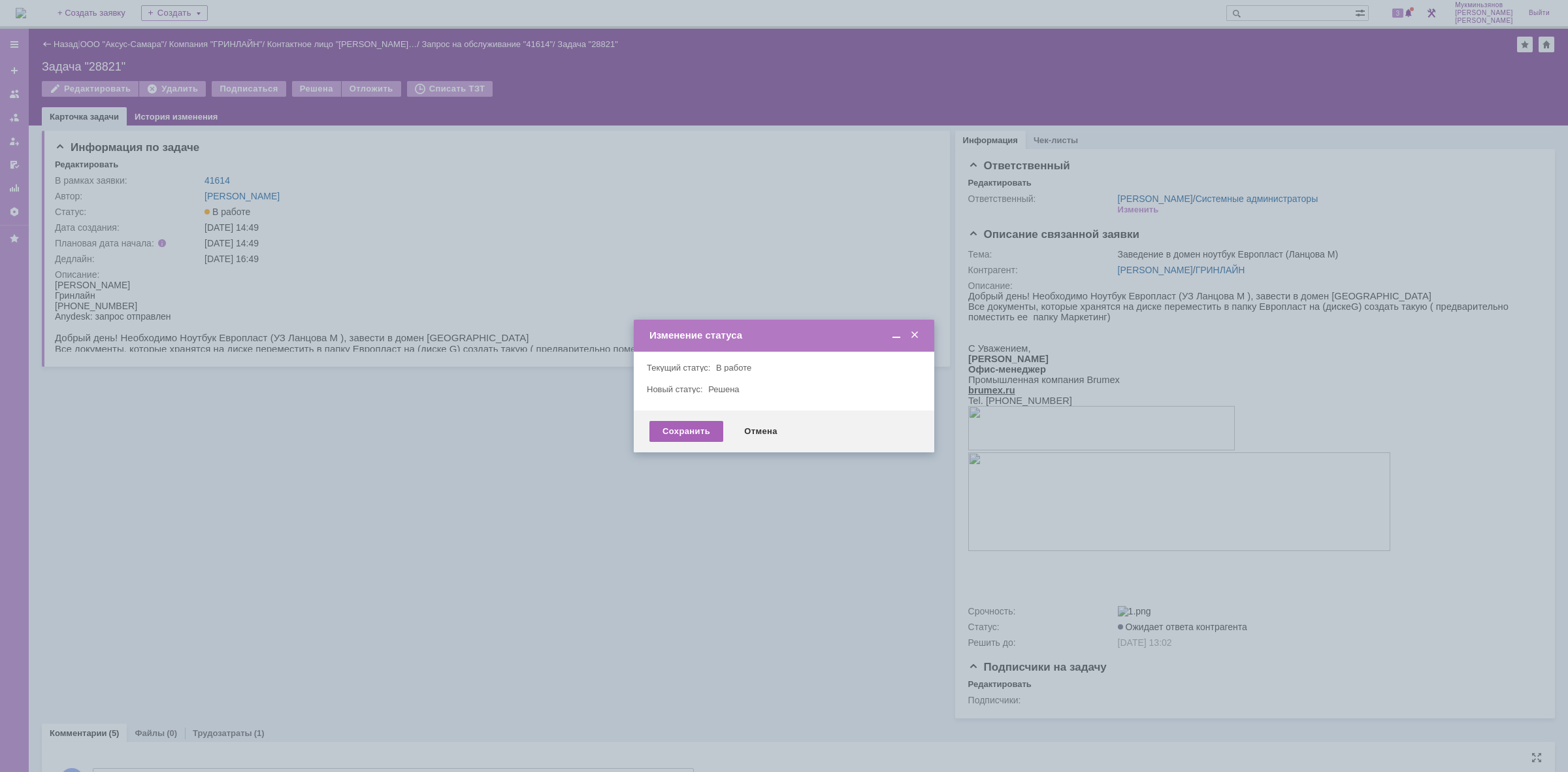
click at [680, 428] on div "Сохранить" at bounding box center [686, 432] width 74 height 21
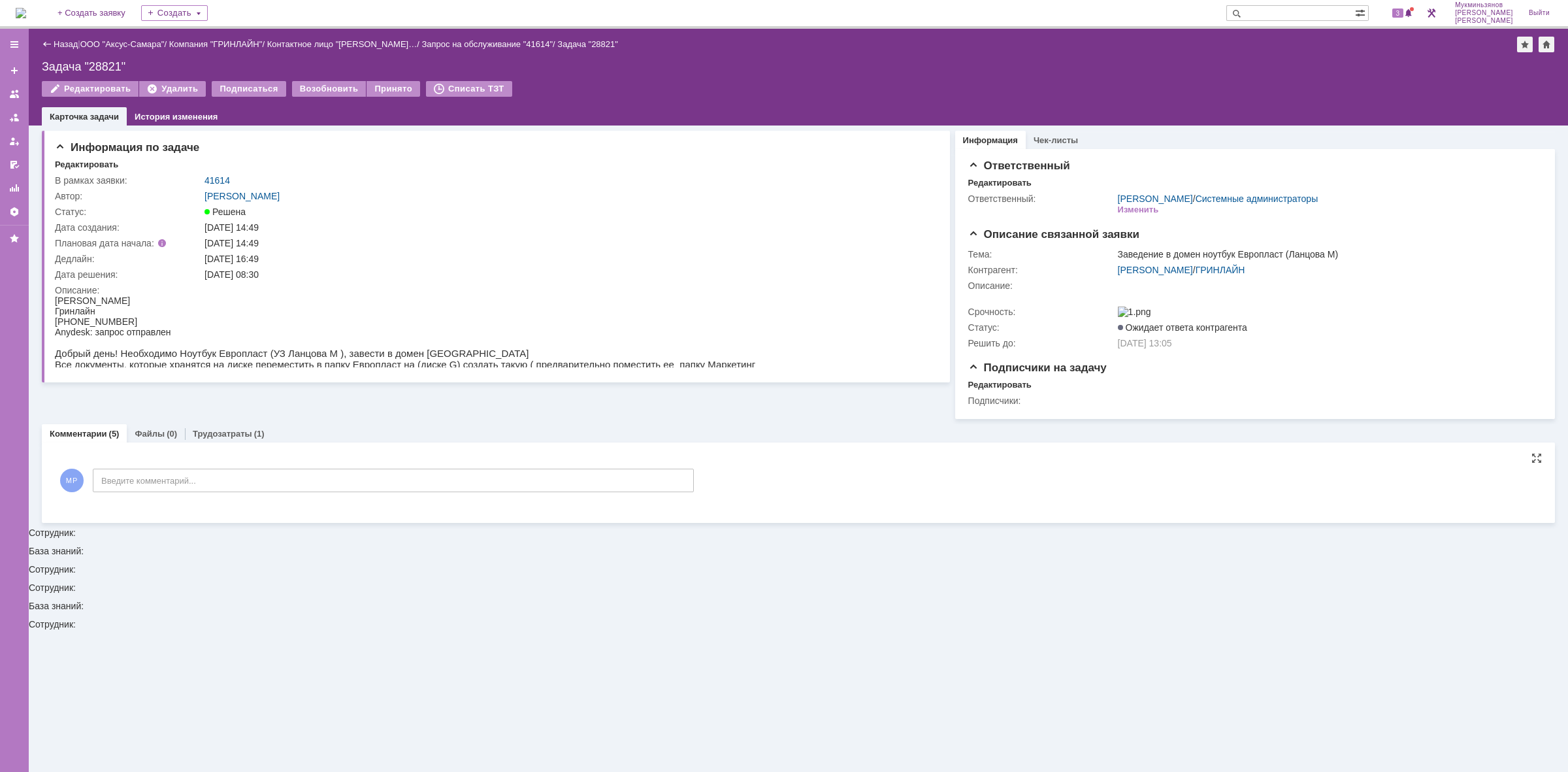
click at [247, 739] on div "Информация по задаче Редактировать В рамках заявки: 41614 Автор: Галстьян Степа…" at bounding box center [798, 449] width 1539 height 647
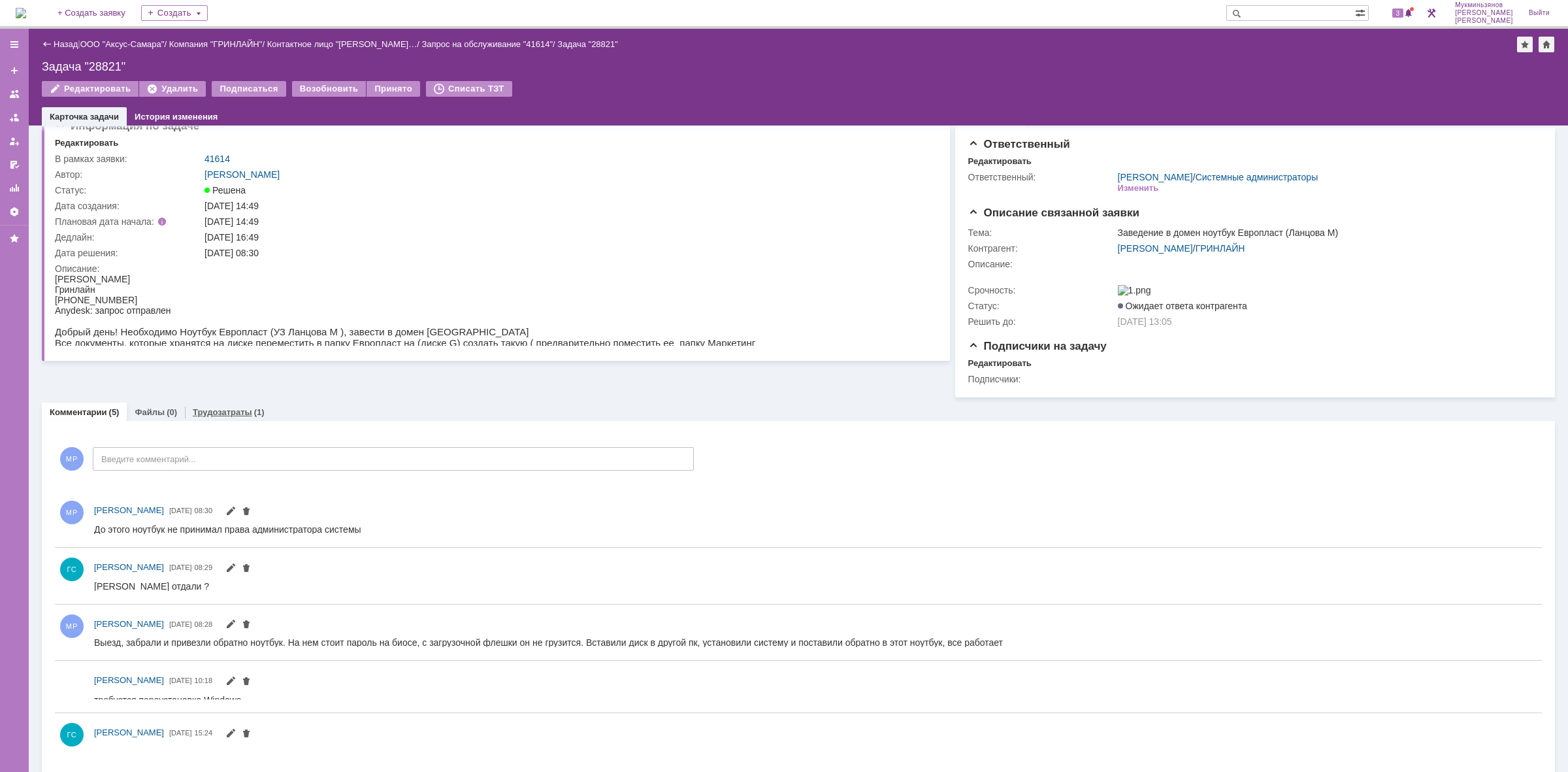
click at [216, 422] on div "Трудозатраты (1)" at bounding box center [228, 412] width 87 height 19
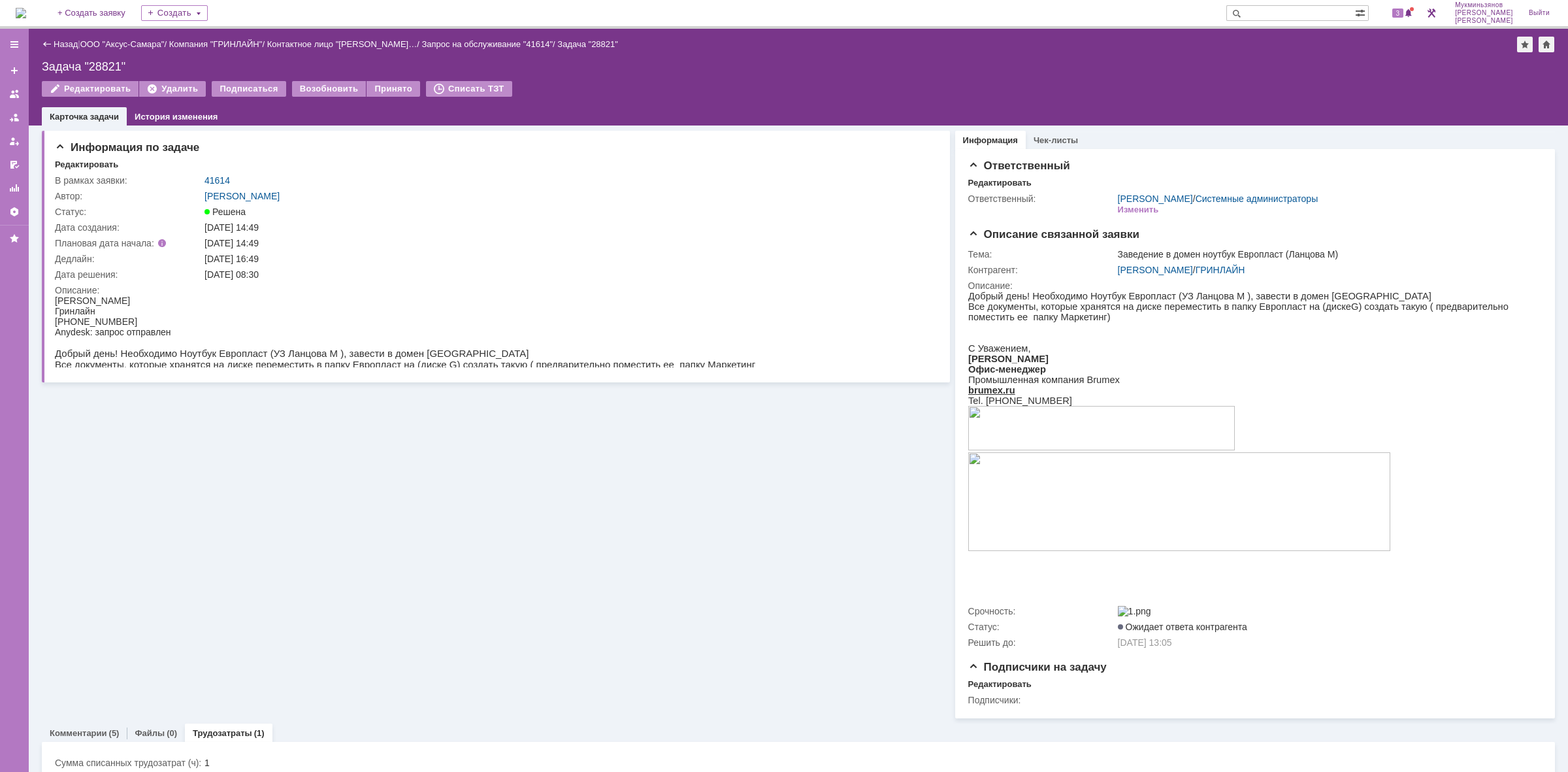
click at [26, 11] on img at bounding box center [20, 12] width 11 height 11
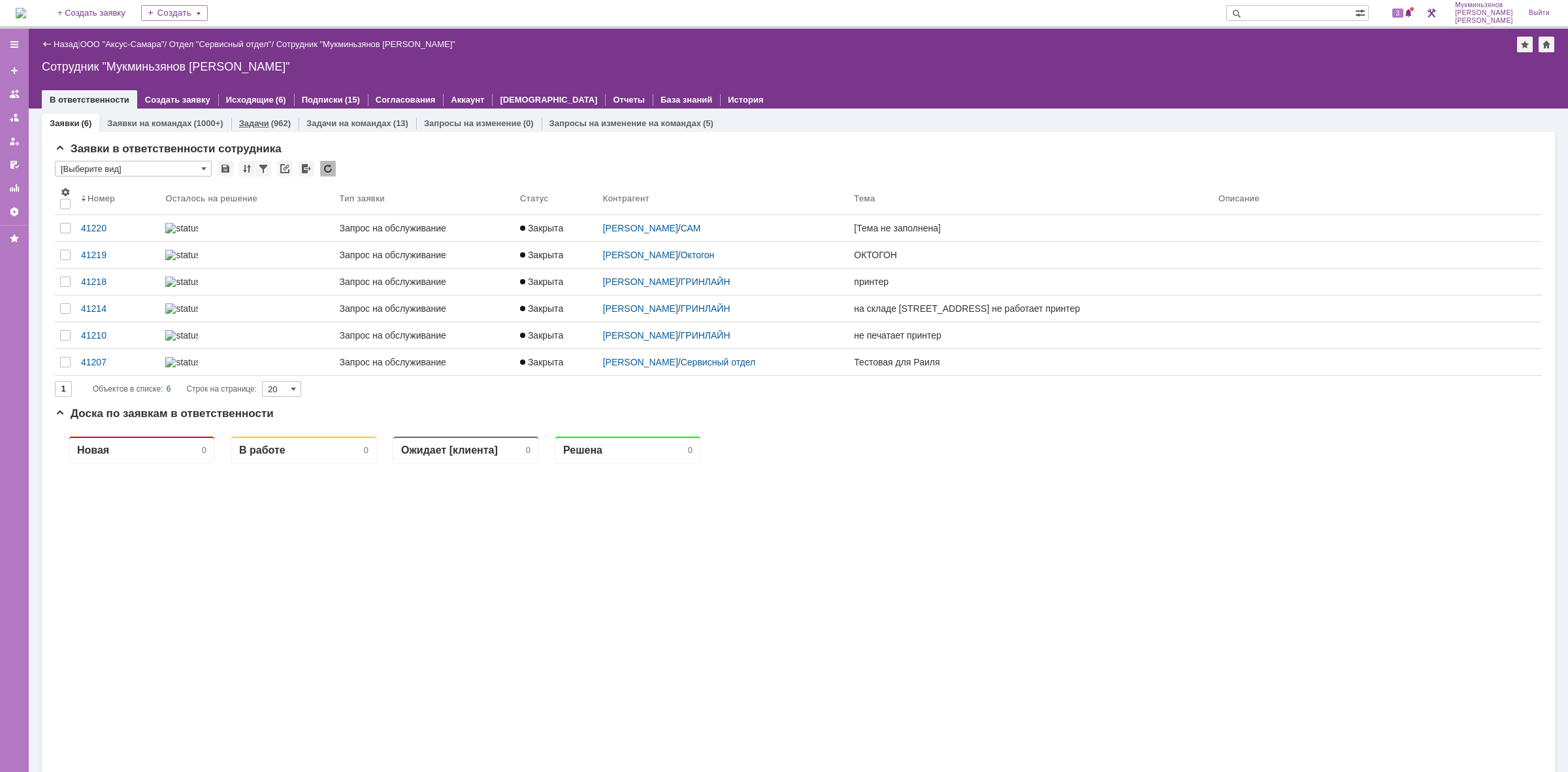
click at [271, 126] on div "(962)" at bounding box center [281, 123] width 19 height 10
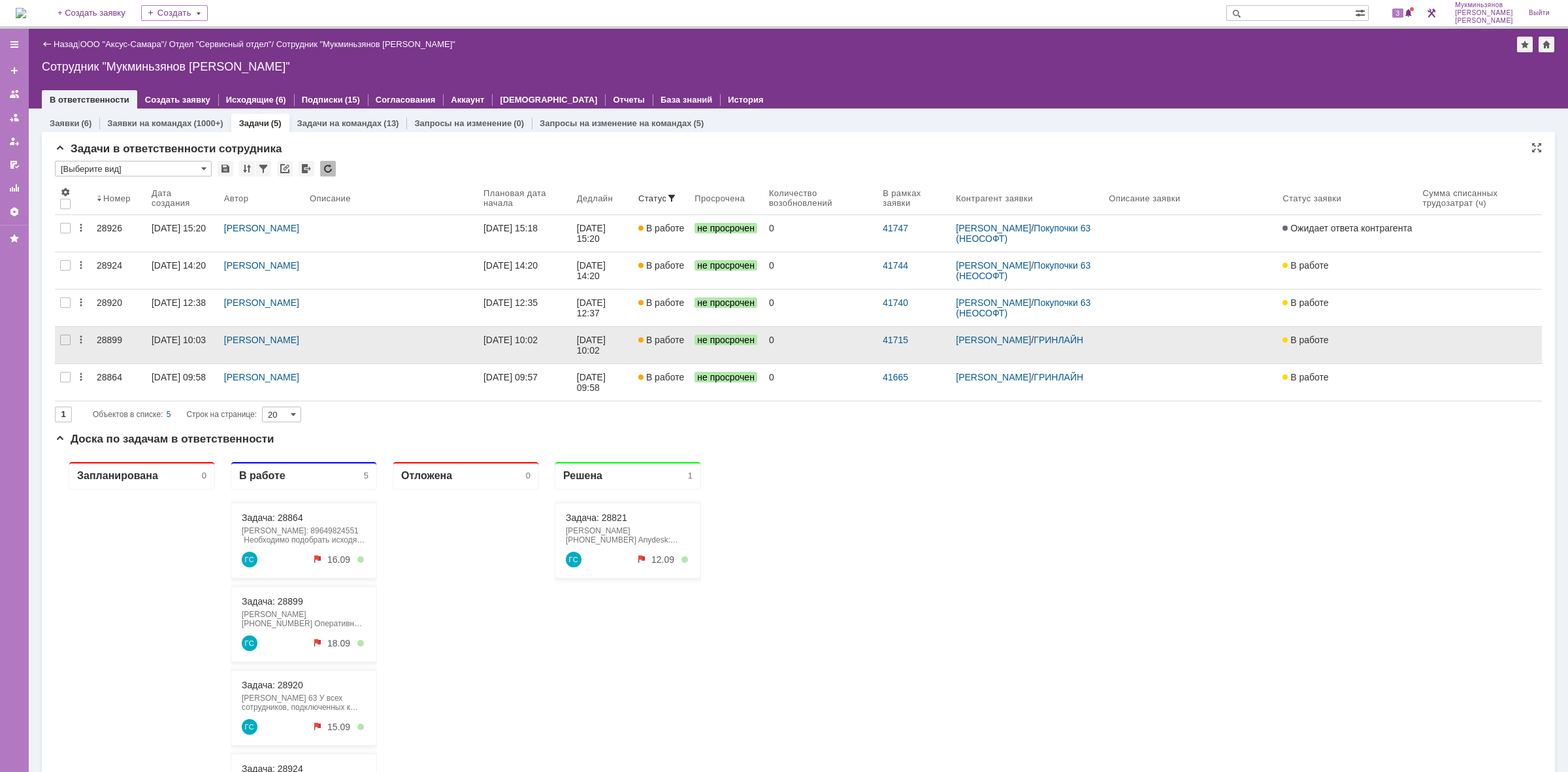
scroll to position [132, 0]
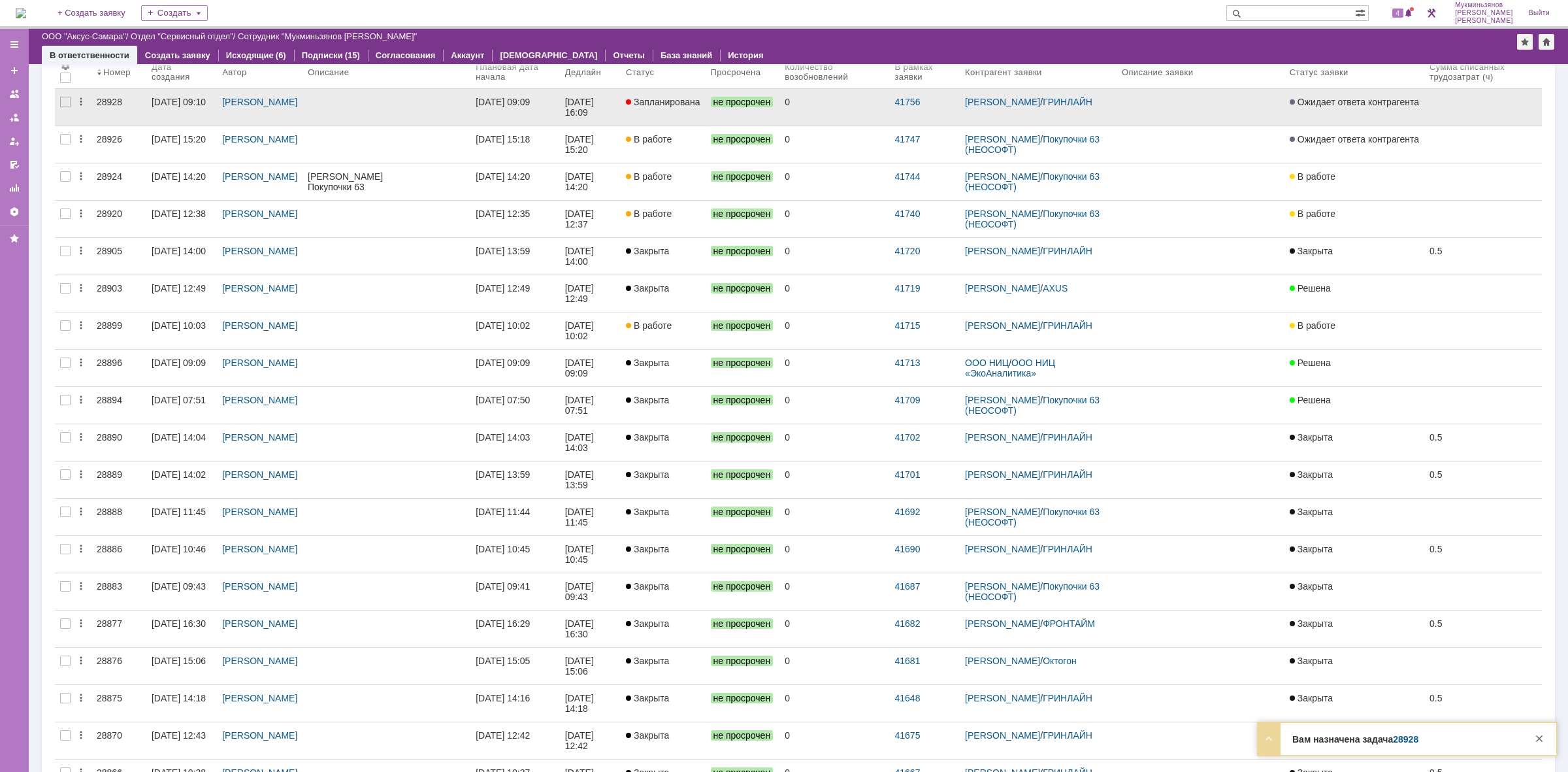
click at [569, 96] on link "[DATE] 16:09" at bounding box center [590, 108] width 61 height 37
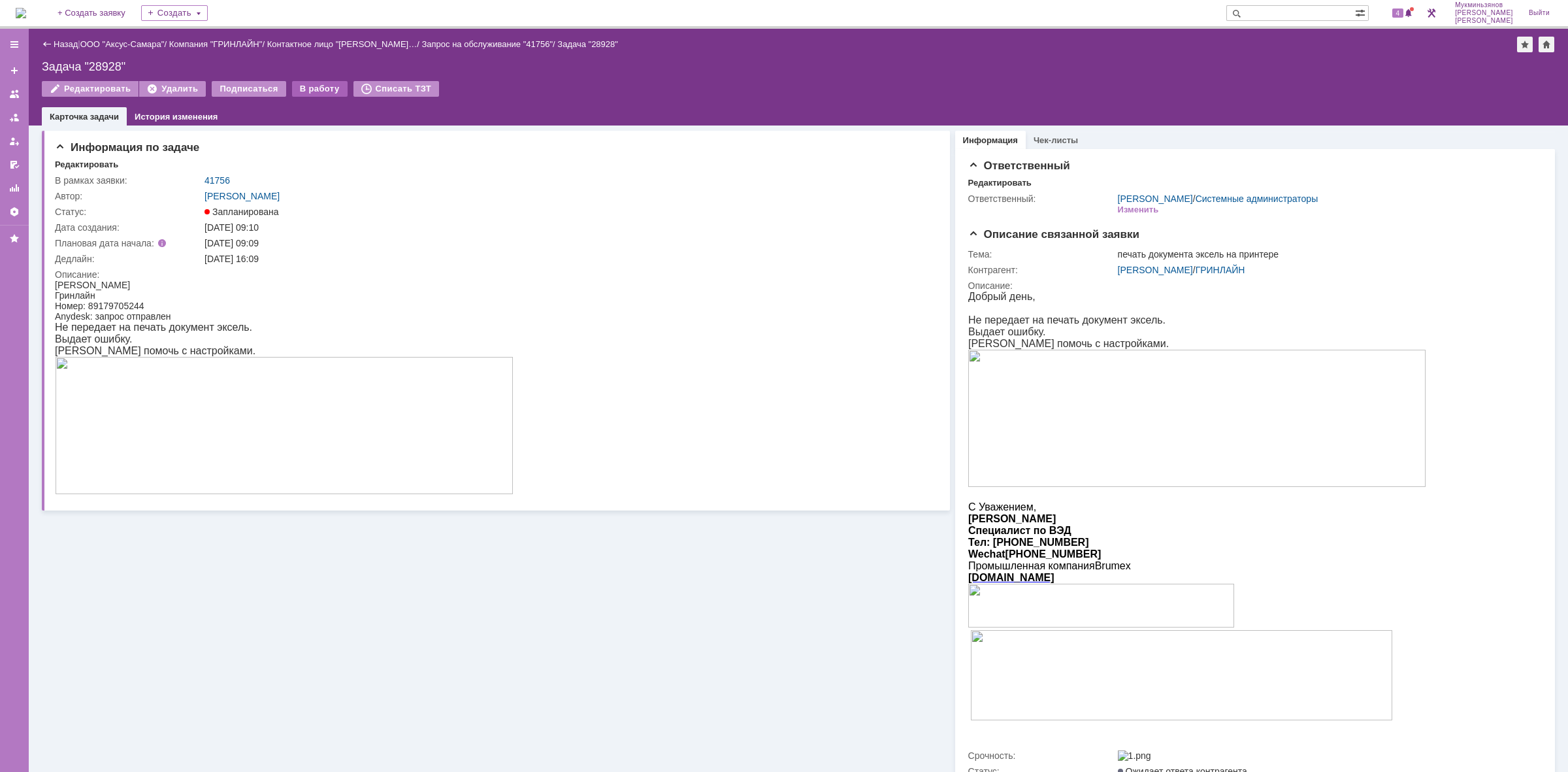
click at [298, 88] on div "В работу" at bounding box center [320, 88] width 56 height 15
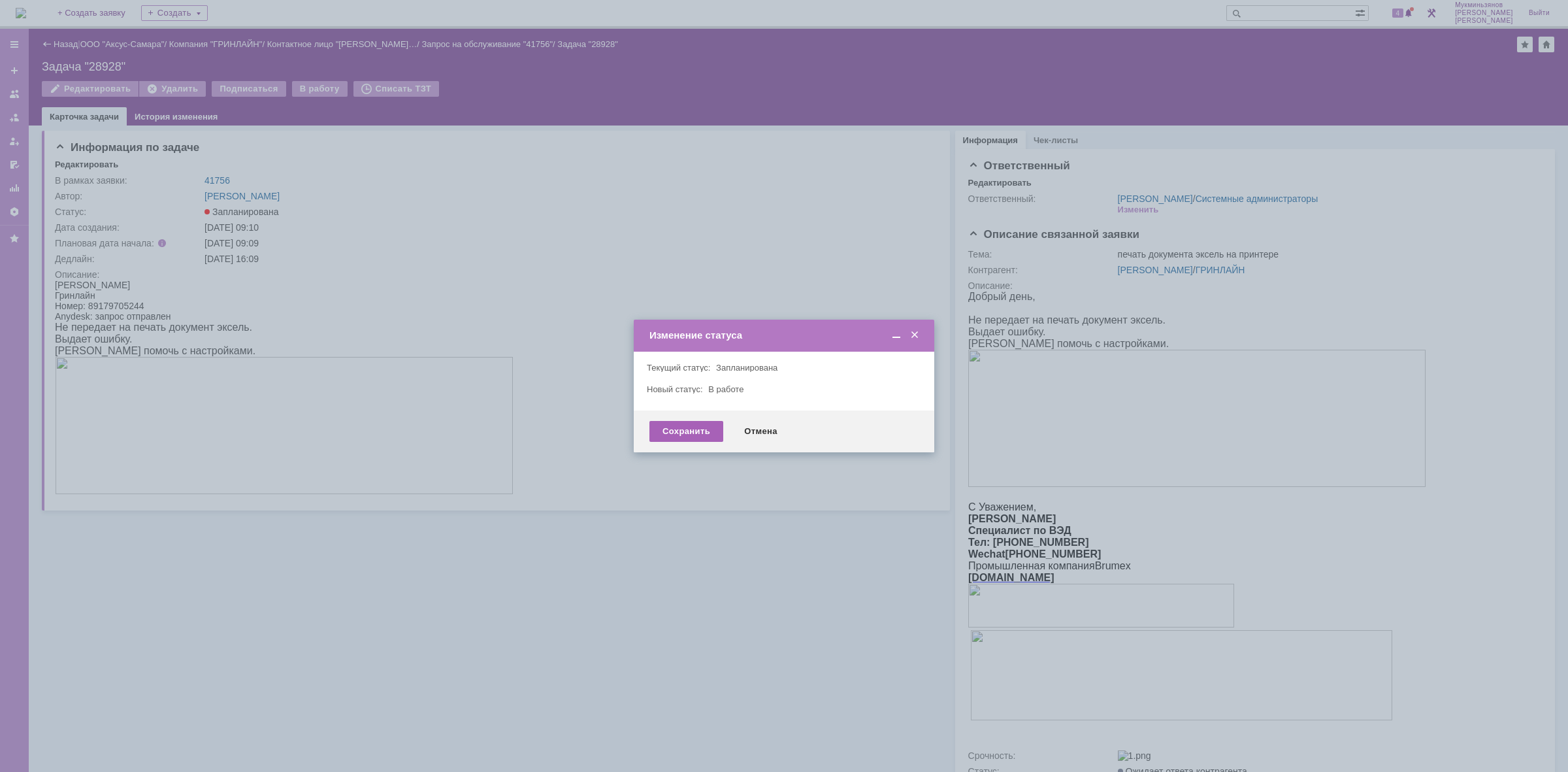
click at [676, 427] on div "Сохранить" at bounding box center [686, 432] width 74 height 21
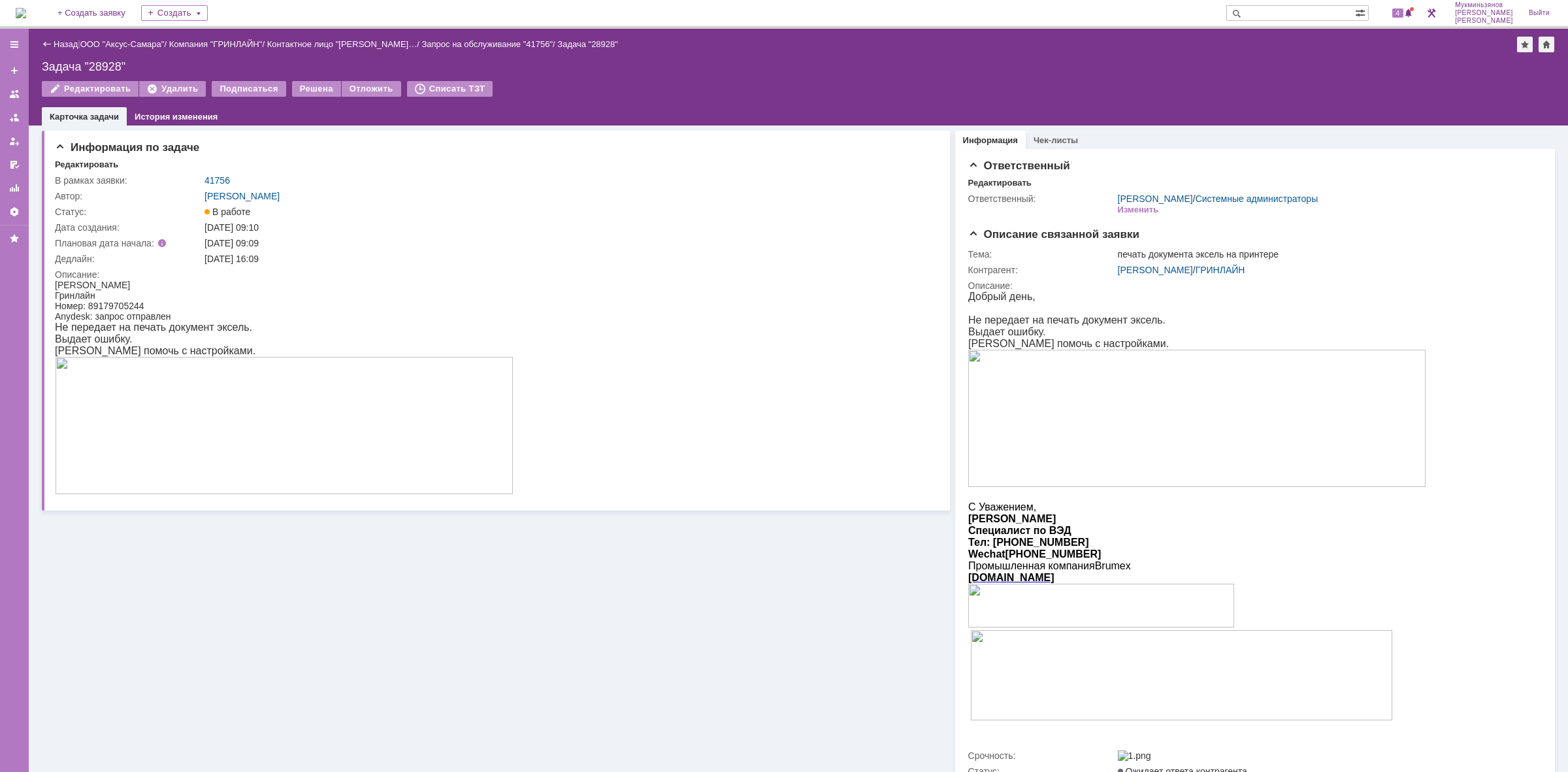
click at [220, 440] on img at bounding box center [283, 425] width 458 height 137
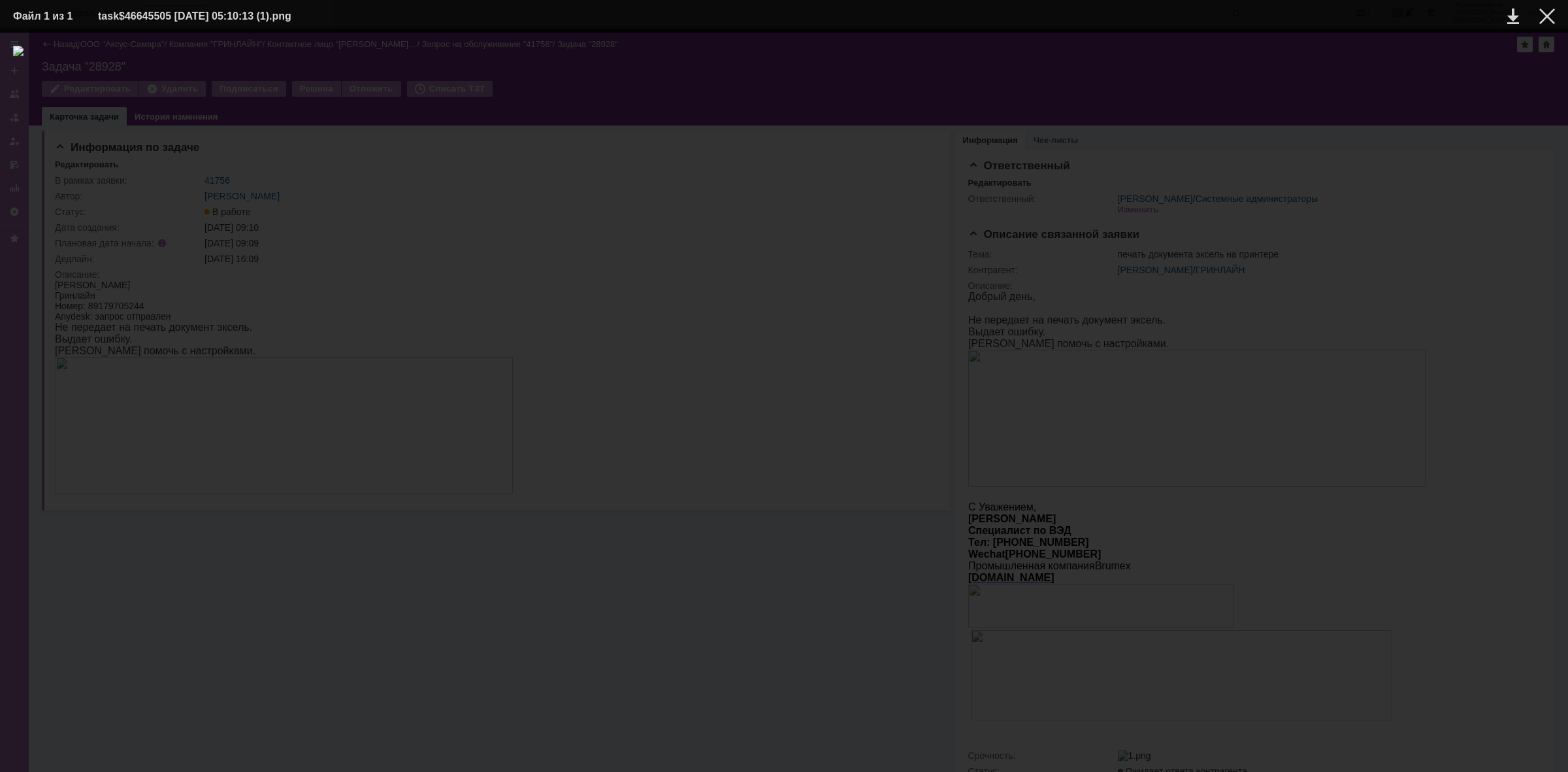
click at [646, 638] on div at bounding box center [784, 403] width 1542 height 713
click at [1546, 21] on div at bounding box center [1547, 16] width 15 height 15
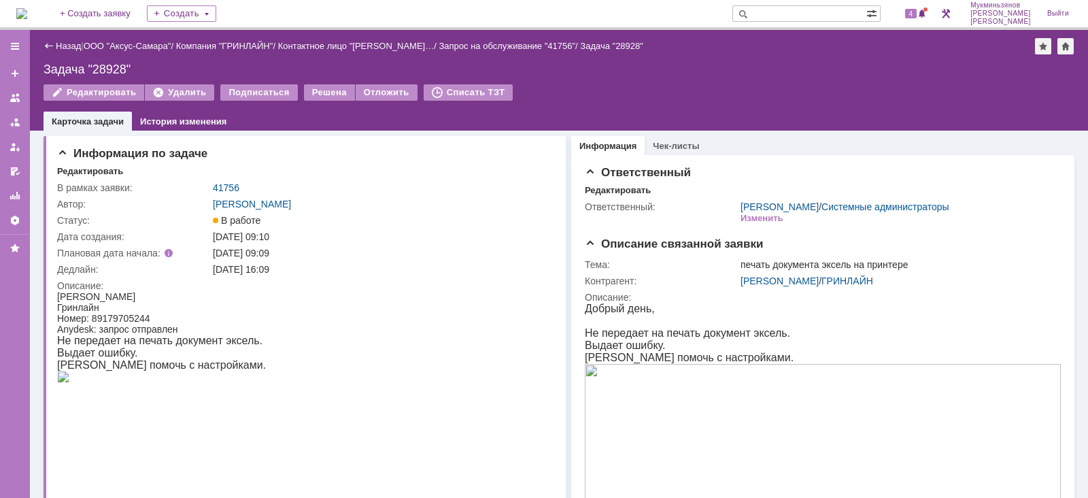
click at [27, 10] on img at bounding box center [21, 13] width 11 height 11
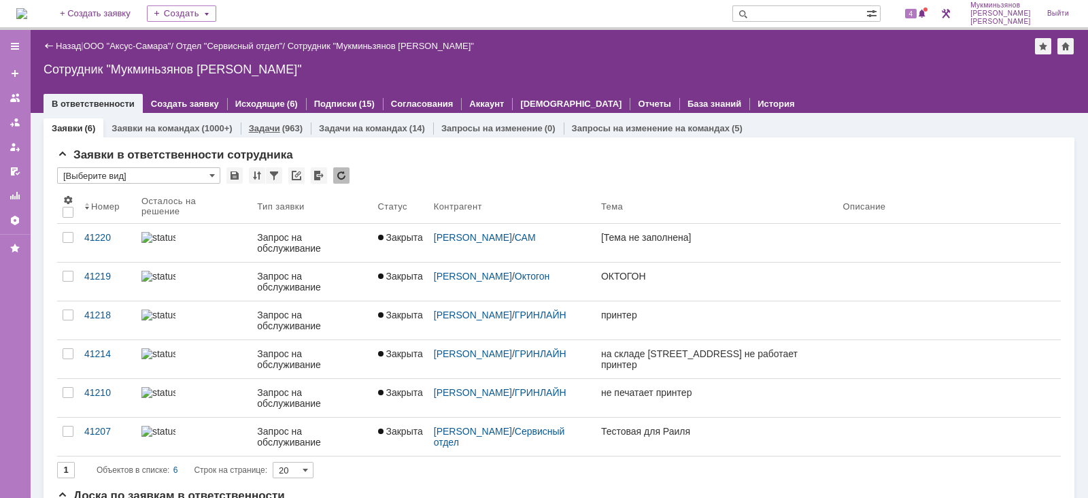
click at [297, 130] on div "(963)" at bounding box center [292, 128] width 20 height 10
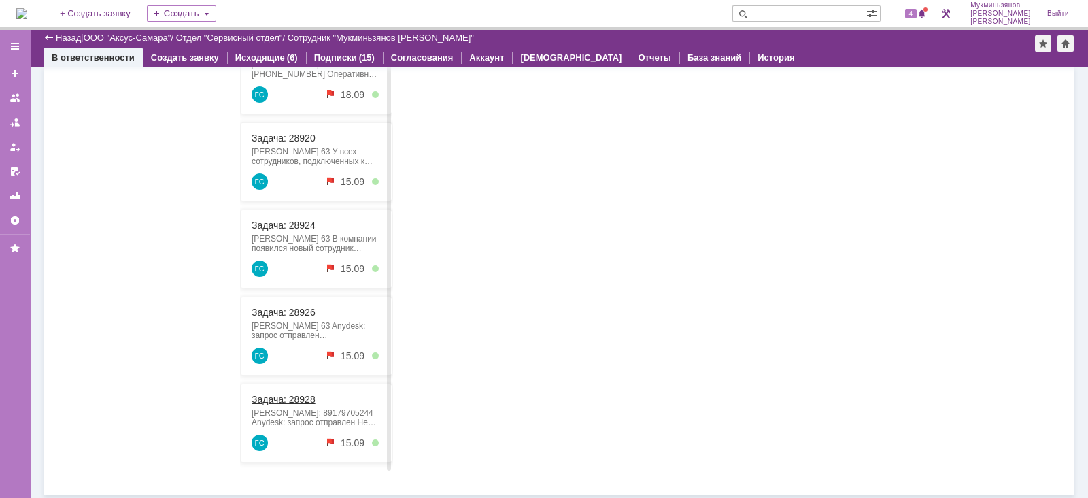
click at [289, 399] on link "Задача: 28928" at bounding box center [284, 399] width 64 height 11
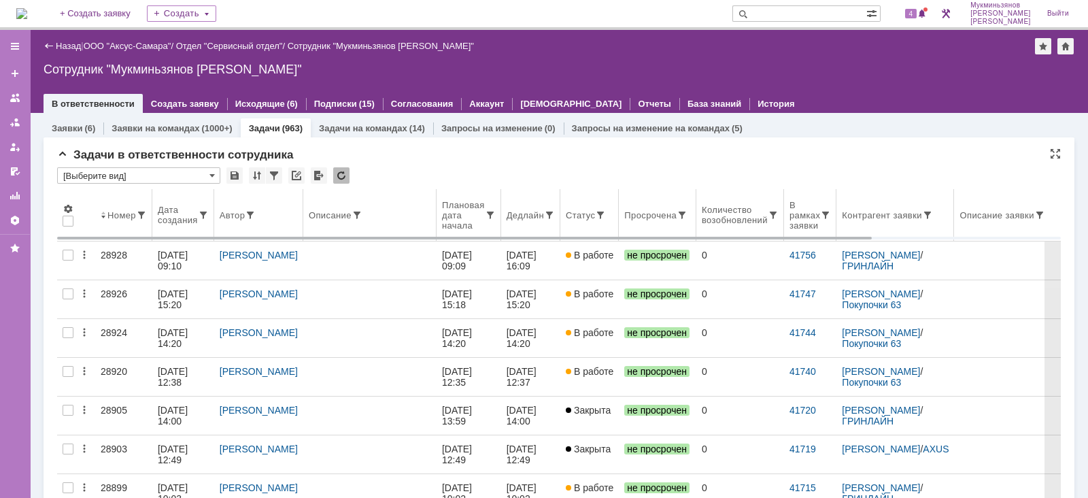
scroll to position [35, 0]
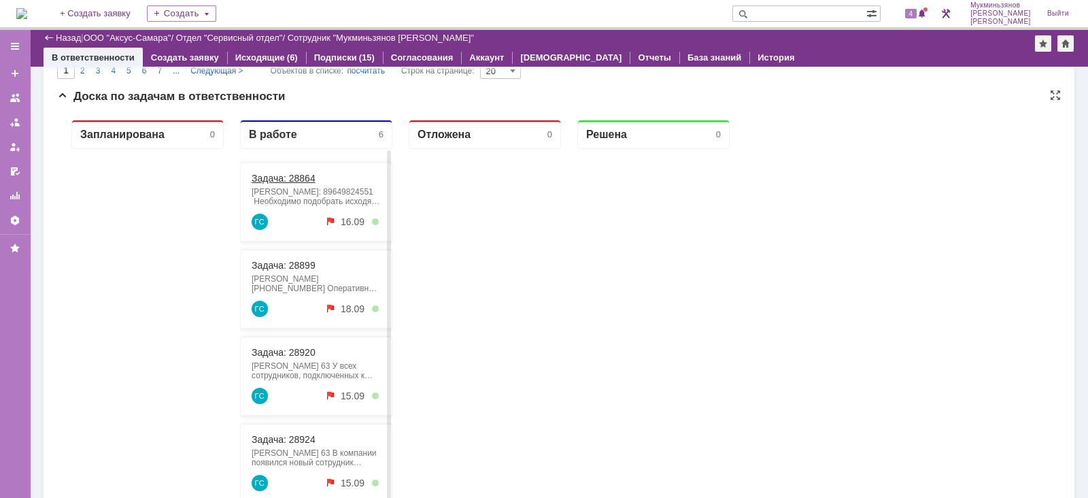
click at [279, 176] on link "Задача: 28864" at bounding box center [284, 178] width 64 height 11
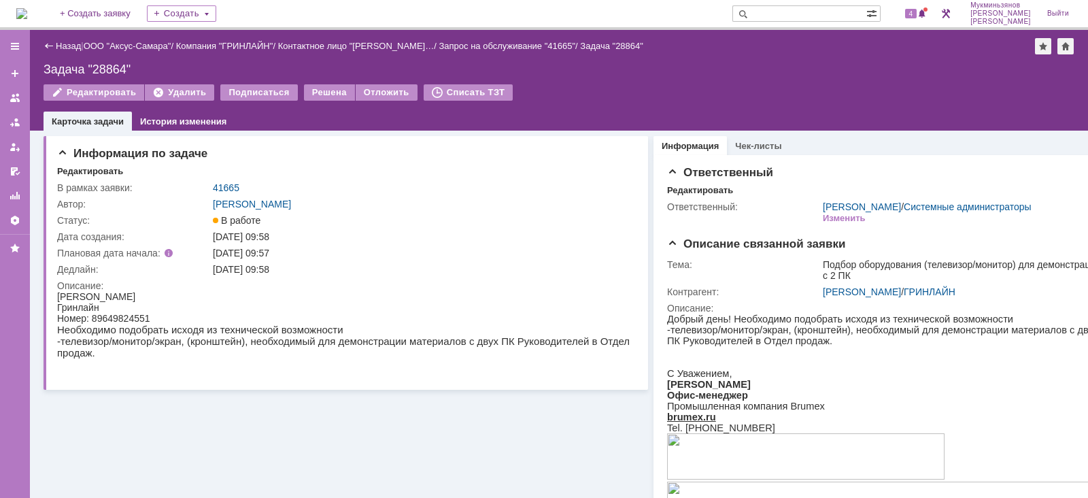
click at [18, 8] on img at bounding box center [21, 13] width 11 height 11
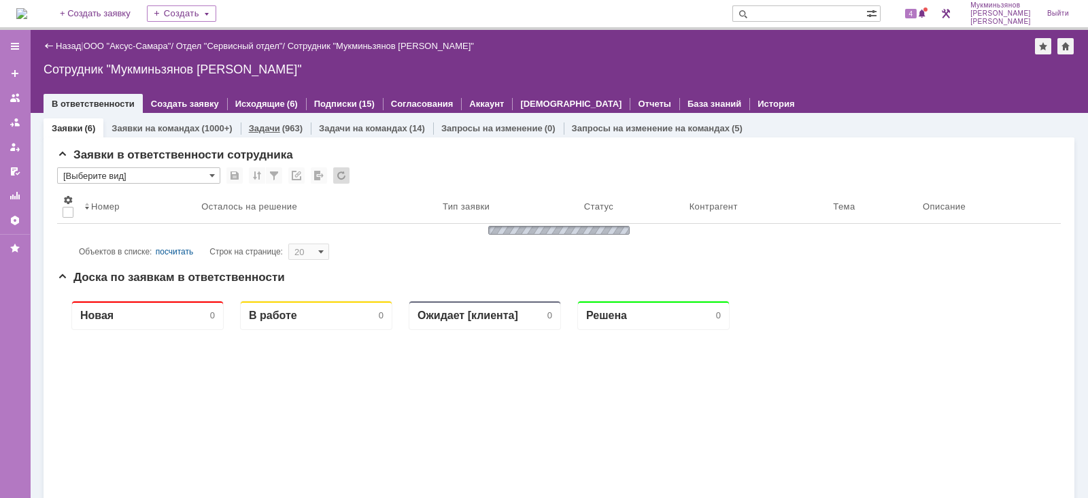
click at [282, 118] on div "Задачи (963)" at bounding box center [276, 128] width 70 height 20
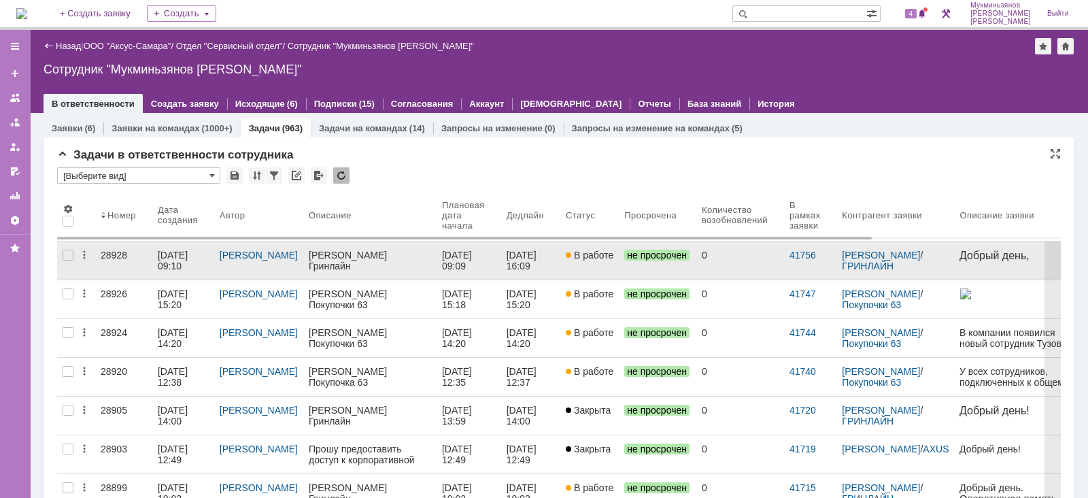
click at [509, 256] on div "[DATE] 16:09" at bounding box center [523, 261] width 33 height 22
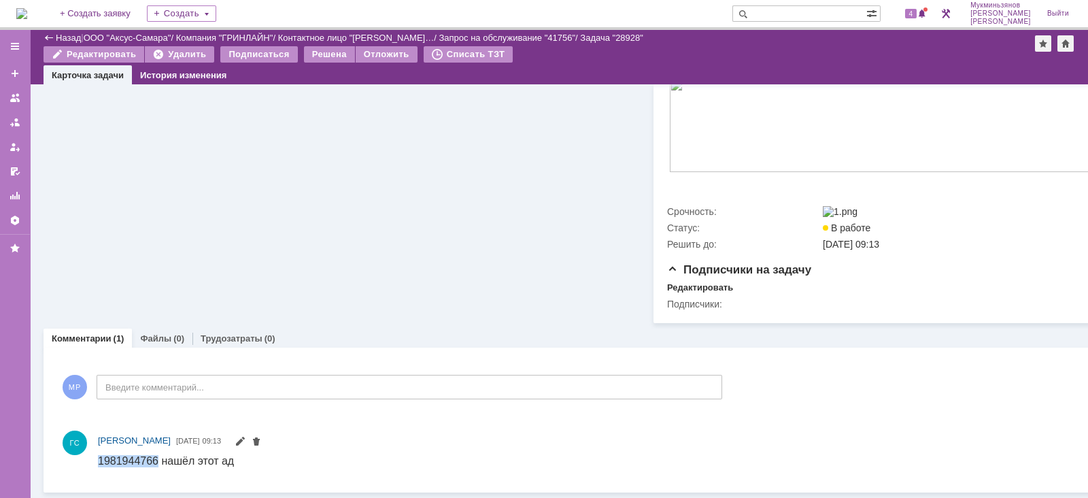
drag, startPoint x: 150, startPoint y: 460, endPoint x: 98, endPoint y: 458, distance: 52.4
click at [98, 458] on span "1981944766 нашёл этот ад" at bounding box center [166, 460] width 136 height 12
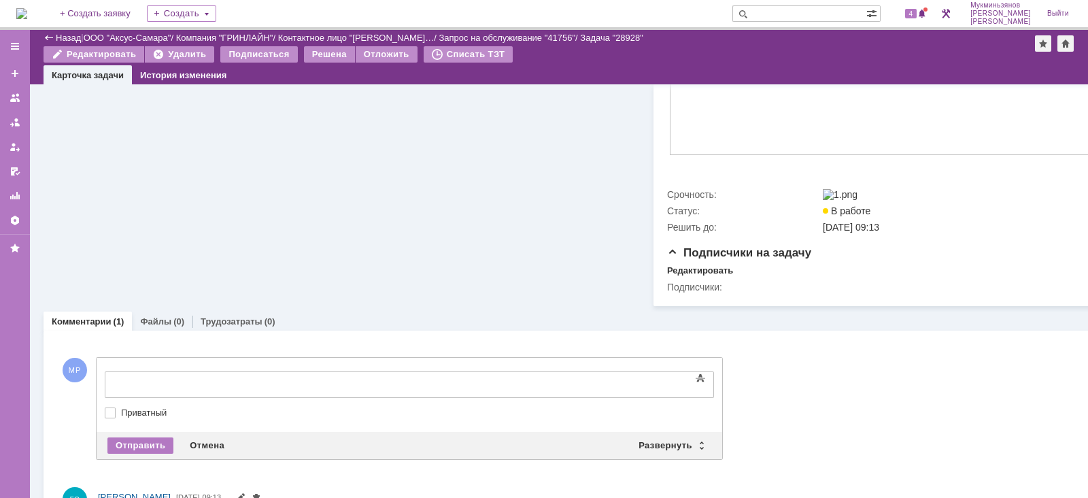
drag, startPoint x: 346, startPoint y: -365, endPoint x: 374, endPoint y: -495, distance: 132.9
copy span "1981944766"
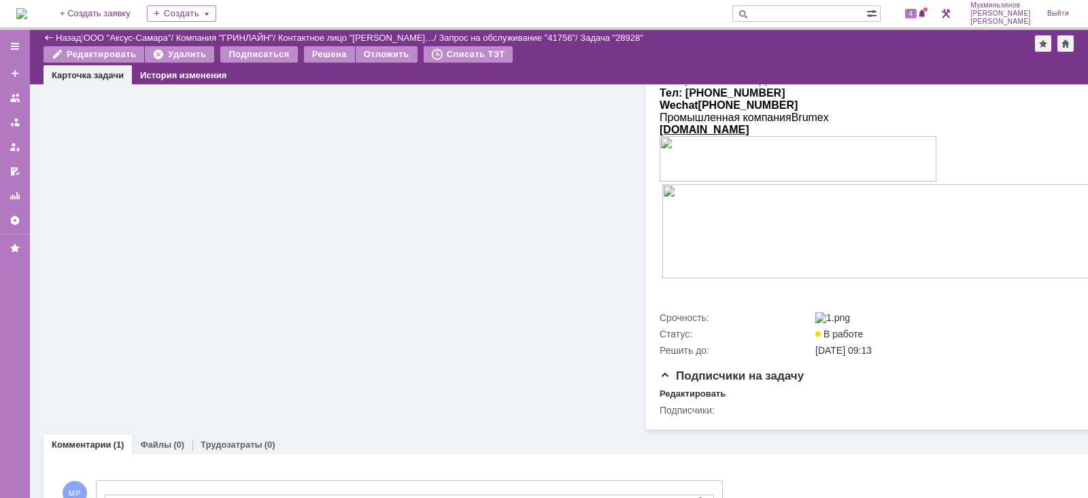
click at [894, 55] on div "Редактировать Удалить Подписаться Решена Отложить Списать ТЗТ" at bounding box center [540, 56] width 992 height 20
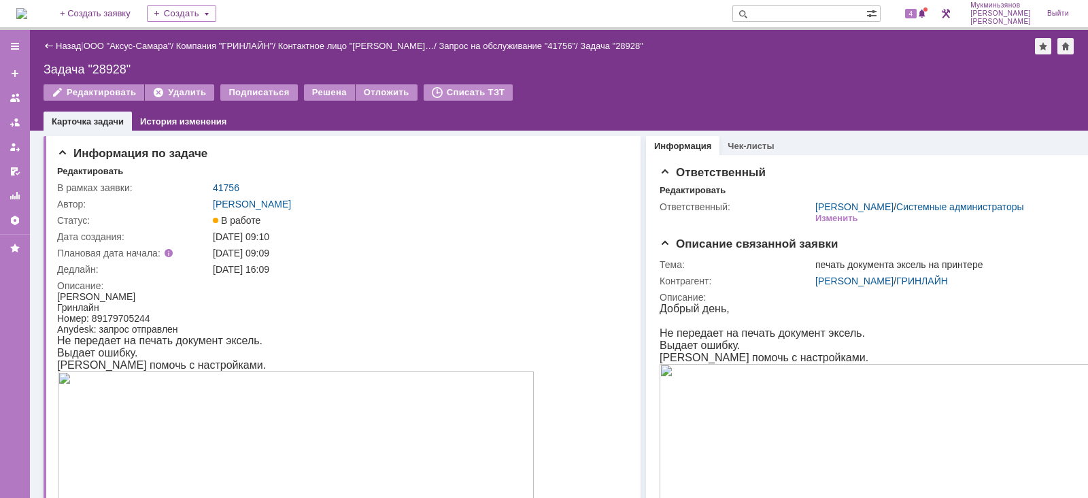
click at [925, 357] on p "Прошу помочь с настройками." at bounding box center [898, 358] width 476 height 12
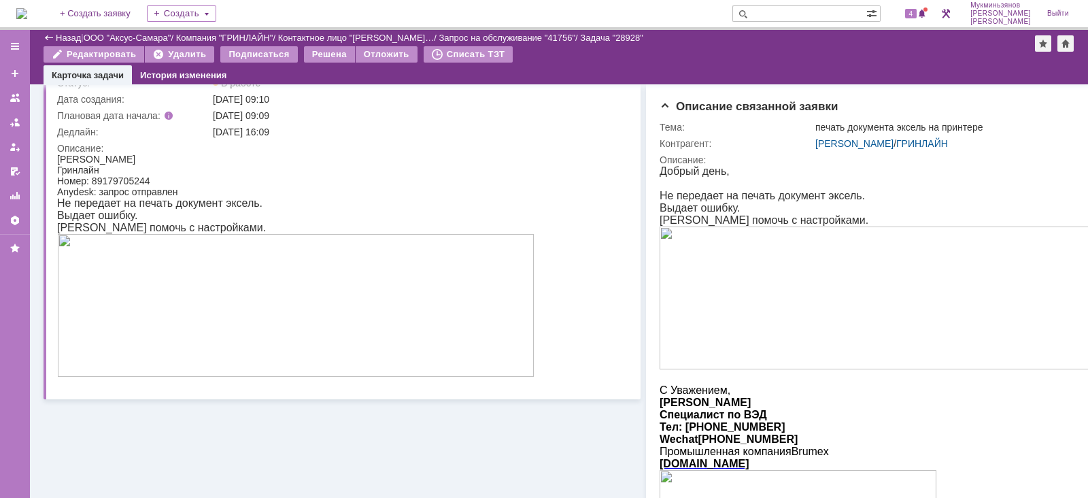
scroll to position [169, 0]
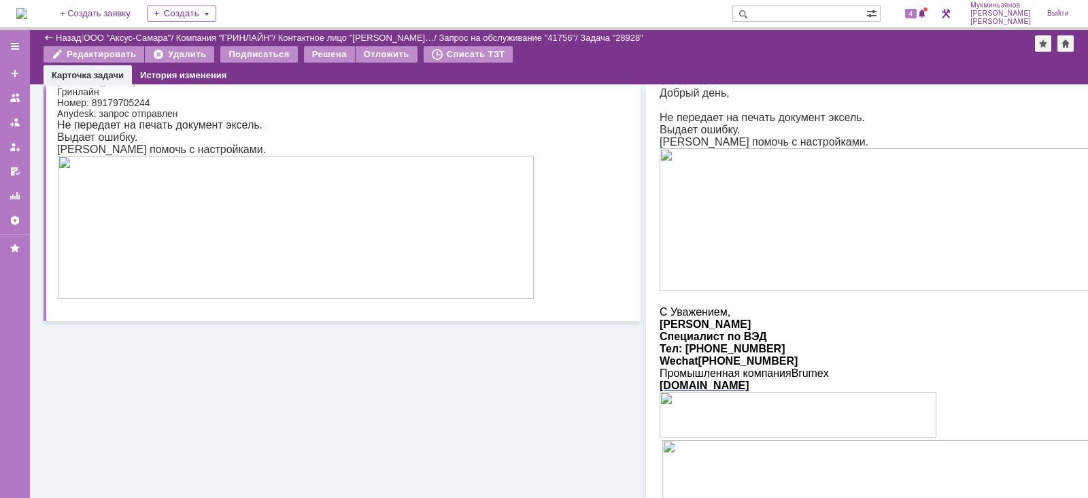
click at [885, 291] on img at bounding box center [898, 219] width 476 height 143
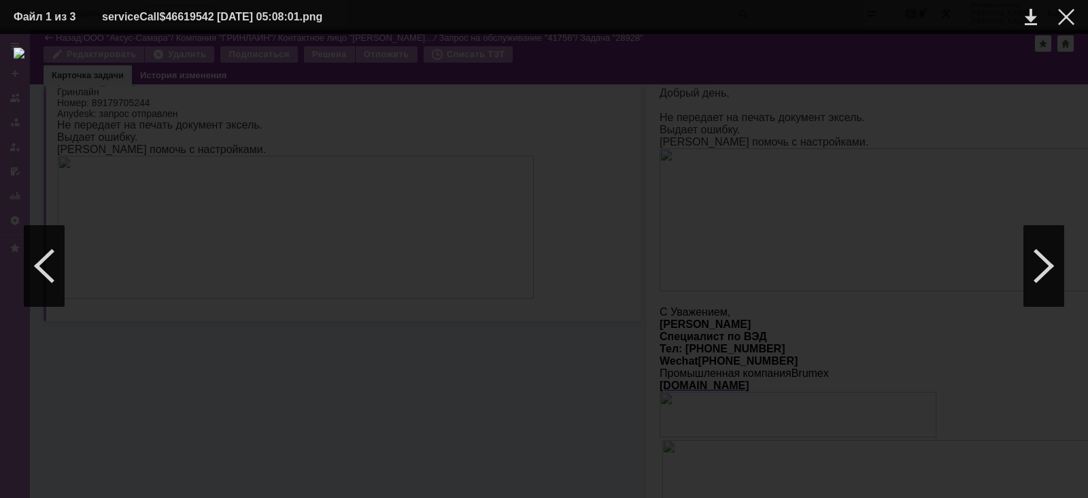
click at [774, 340] on img at bounding box center [544, 266] width 1061 height 437
click at [1071, 12] on div at bounding box center [1066, 17] width 16 height 16
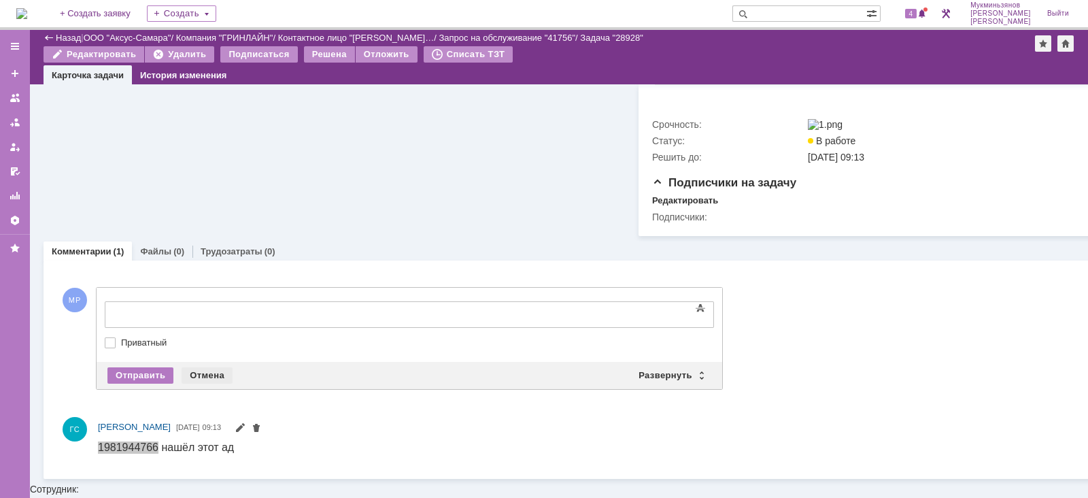
scroll to position [619, 0]
click at [252, 304] on body at bounding box center [216, 312] width 204 height 23
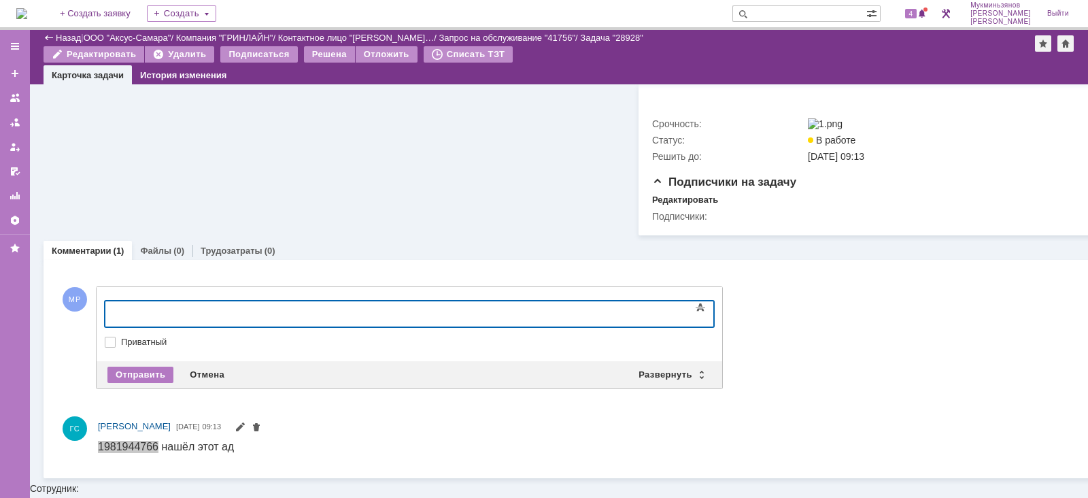
click at [257, 308] on div at bounding box center [215, 312] width 193 height 11
drag, startPoint x: 352, startPoint y: 309, endPoint x: 114, endPoint y: 611, distance: 385.5
click at [114, 306] on html "Сейчас принтер печатает, ошибка пропала сама" at bounding box center [216, 317] width 204 height 33
click at [132, 375] on div "Отправить" at bounding box center [140, 375] width 66 height 16
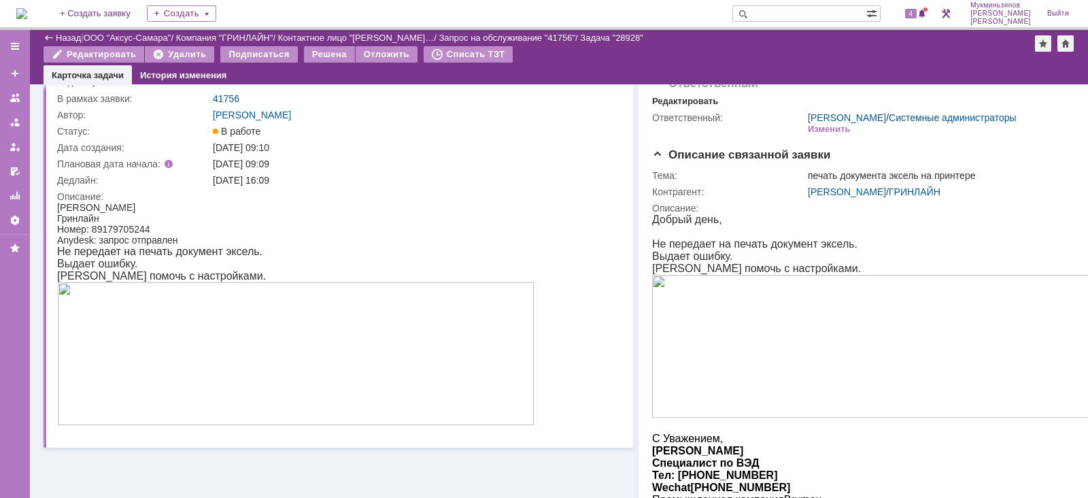
scroll to position [0, 0]
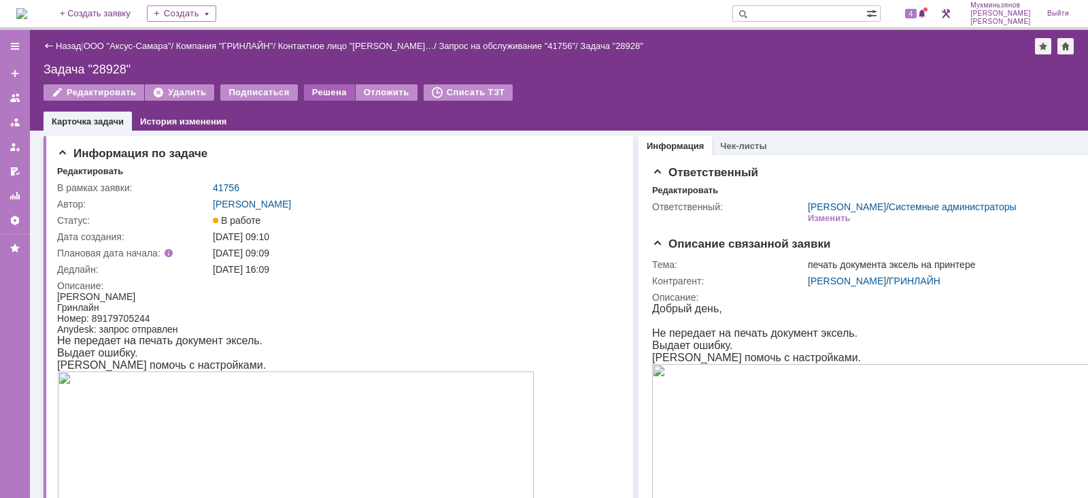
click at [318, 93] on div "Решена" at bounding box center [329, 92] width 51 height 16
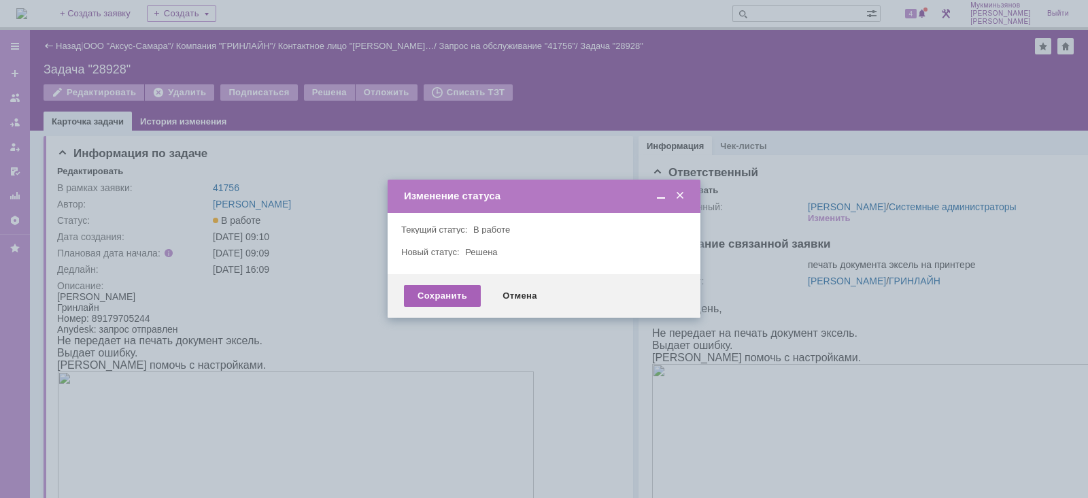
click at [465, 298] on div "Сохранить" at bounding box center [442, 296] width 77 height 22
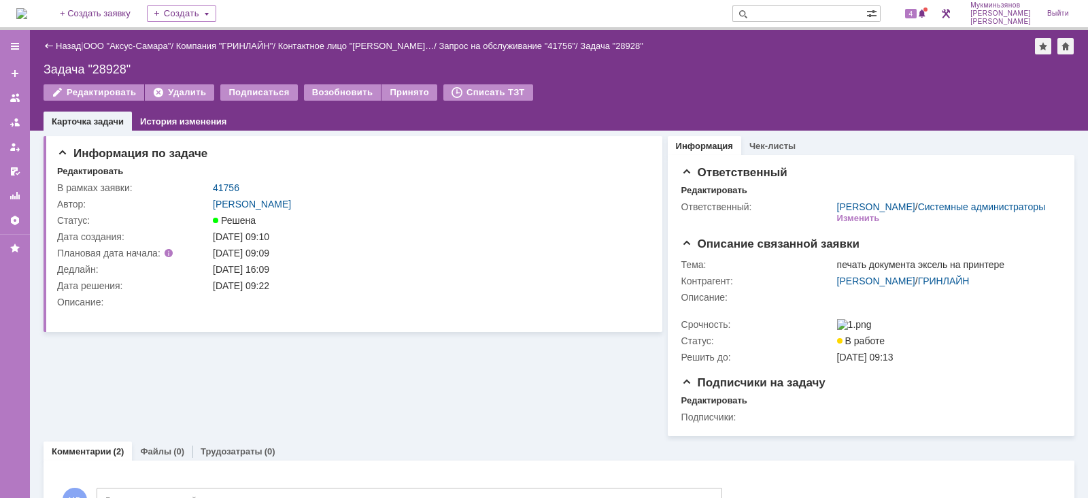
click at [27, 19] on img at bounding box center [21, 13] width 11 height 11
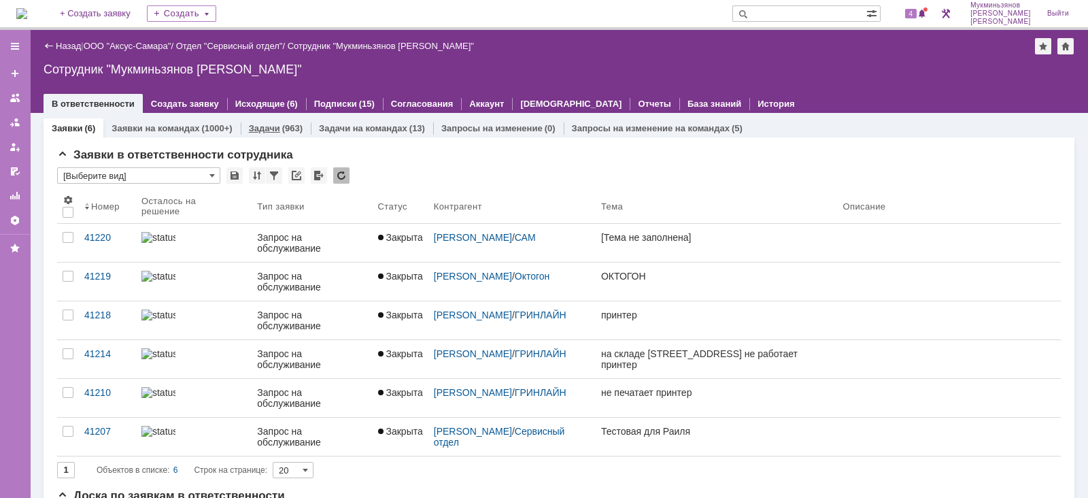
click at [296, 127] on div "(963)" at bounding box center [292, 128] width 20 height 10
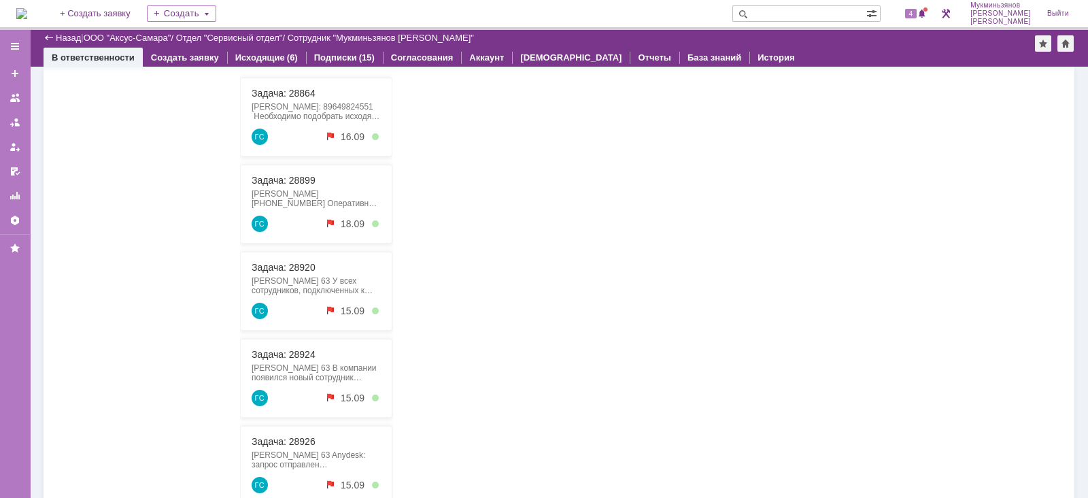
scroll to position [913, 0]
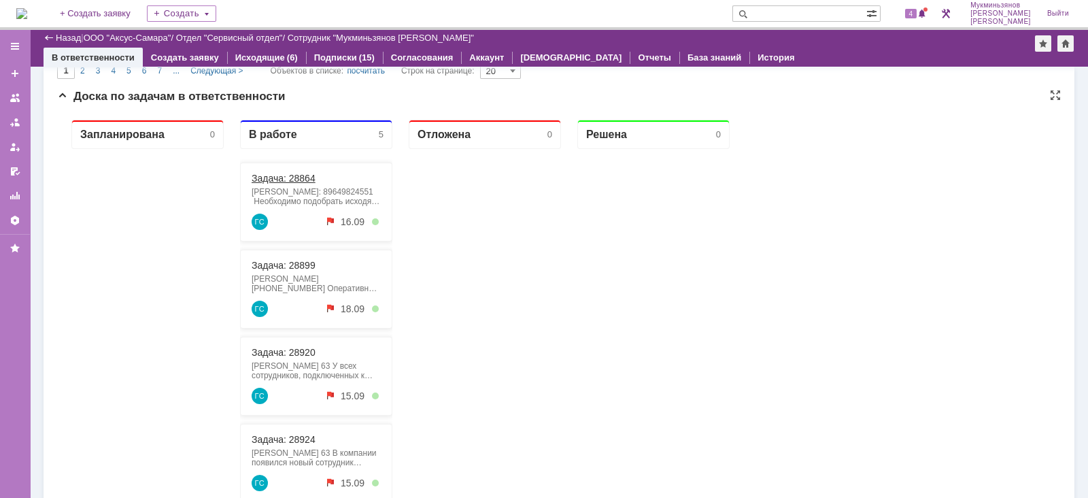
click at [289, 182] on link "Задача: 28864" at bounding box center [284, 178] width 64 height 11
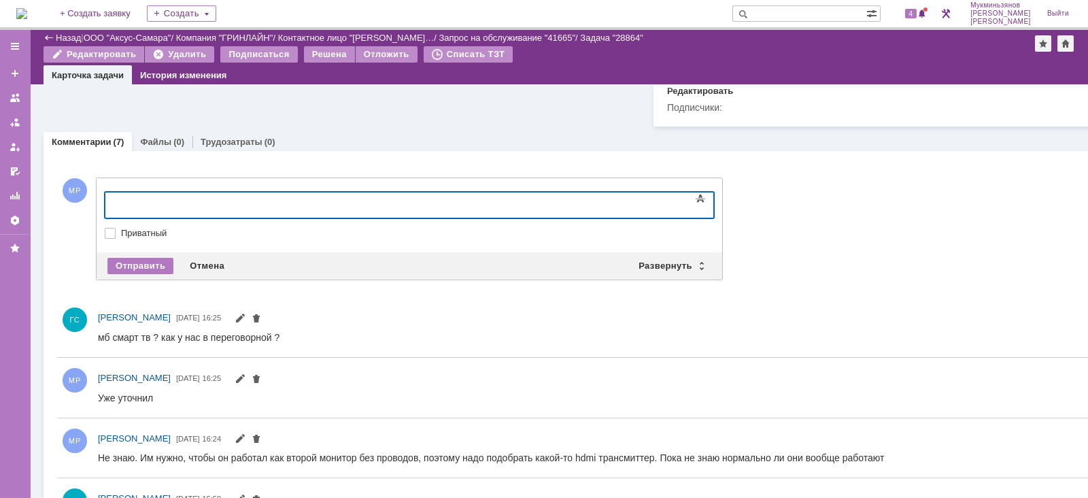
click at [235, 196] on body at bounding box center [216, 203] width 204 height 23
click at [318, 214] on body "​Нужно еще докупить такой свитч, на случай если по wifi" at bounding box center [216, 208] width 204 height 33
click at [312, 205] on div "​Нужно еще докупить такой свитч, на случай если по wifi" at bounding box center [215, 209] width 193 height 22
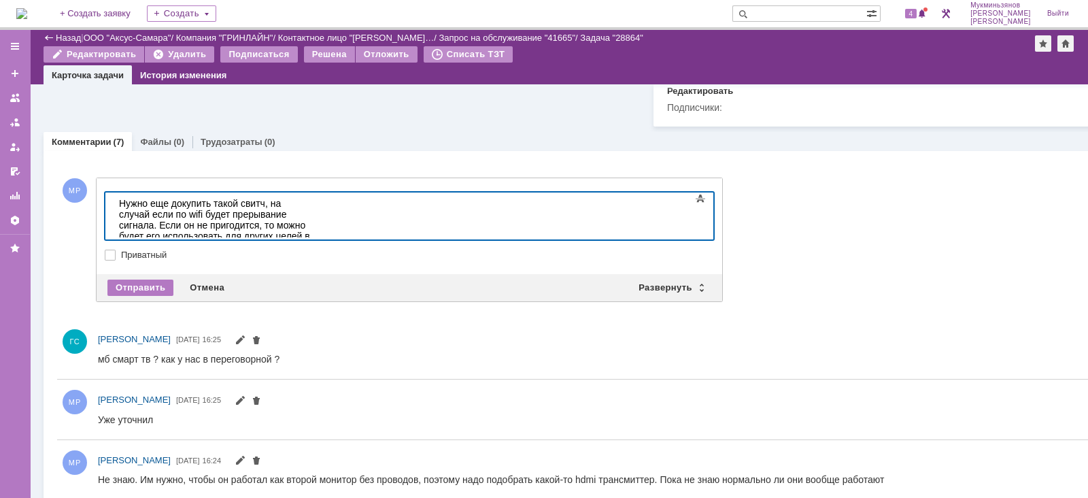
scroll to position [1095, 1]
click at [312, 207] on div "Нужно еще докупить такой свитч, на случай если по wifi будет прерывание сигнала…" at bounding box center [215, 230] width 193 height 65
click at [132, 224] on div "Нужно еще докупить такой свитч, на случай если по wifi будет прерывание сигнала…" at bounding box center [215, 230] width 193 height 65
click at [134, 224] on div "Нужно еще докупить такой свитч, на случай если по wifi будет прерывание сигнала…" at bounding box center [215, 230] width 193 height 65
click at [136, 228] on div "Нужно еще докупить такой свитч, на случай если по wifi будет прерывание сигнала…" at bounding box center [215, 230] width 193 height 65
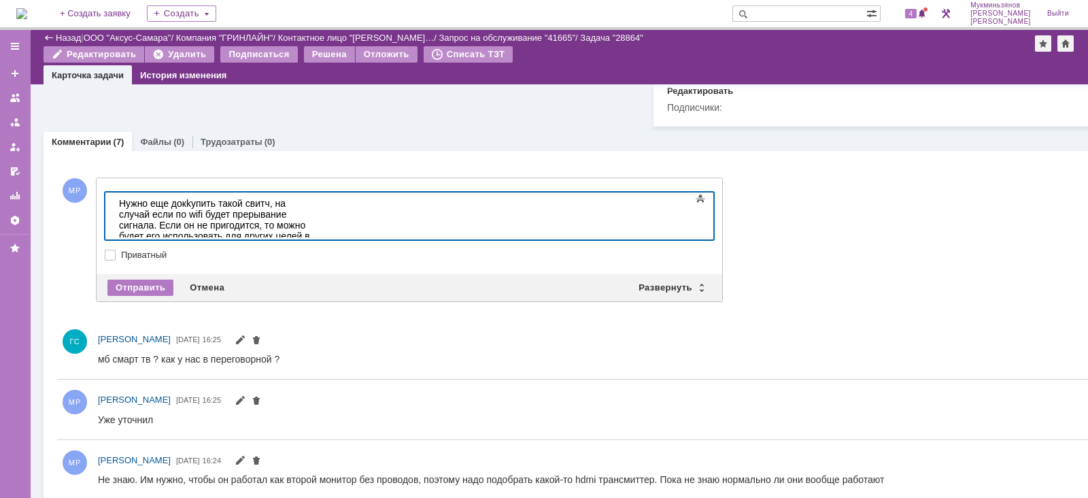
drag, startPoint x: 185, startPoint y: 196, endPoint x: 220, endPoint y: 206, distance: 36.2
click at [201, 200] on body "Нужно еще докkупить такой свитч, на случай если по wifi будет прерывание сигнал…" at bounding box center [216, 230] width 204 height 76
click at [139, 225] on div "Нужно еще докупить такой свитч, на случай если по wifi будет прерывание сигнала…" at bounding box center [215, 230] width 193 height 65
click at [312, 216] on div "Нужно еще докупить такой свитч, на случай если по wifi будет прерывание сигнала…" at bounding box center [215, 230] width 193 height 65
click at [312, 229] on div "Нужно еще докупить такой свитч, на случай если по wifi будет прерывание сигнала…" at bounding box center [215, 230] width 193 height 65
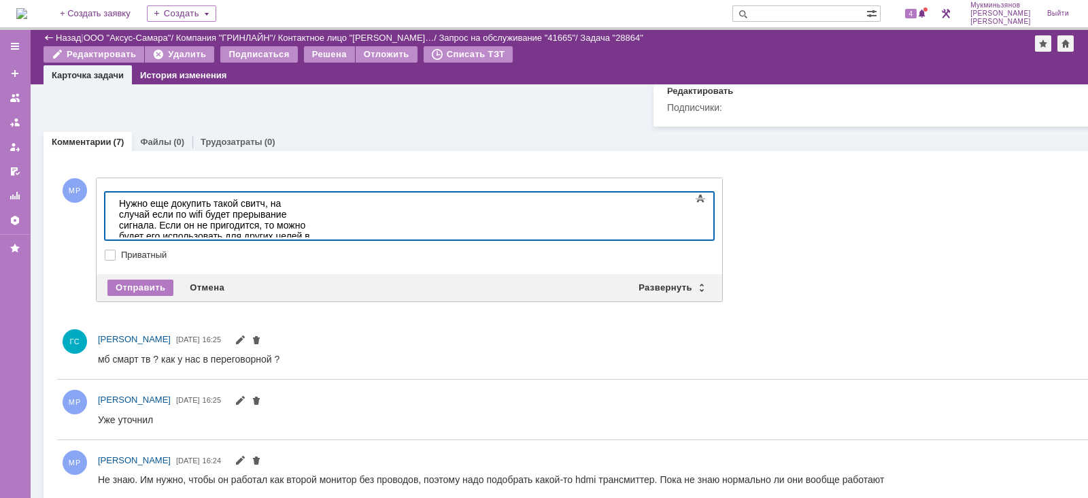
click at [312, 215] on div "Нужно еще докупить такой свитч, на случай если по wifi будет прерывание сигнала…" at bounding box center [215, 230] width 193 height 65
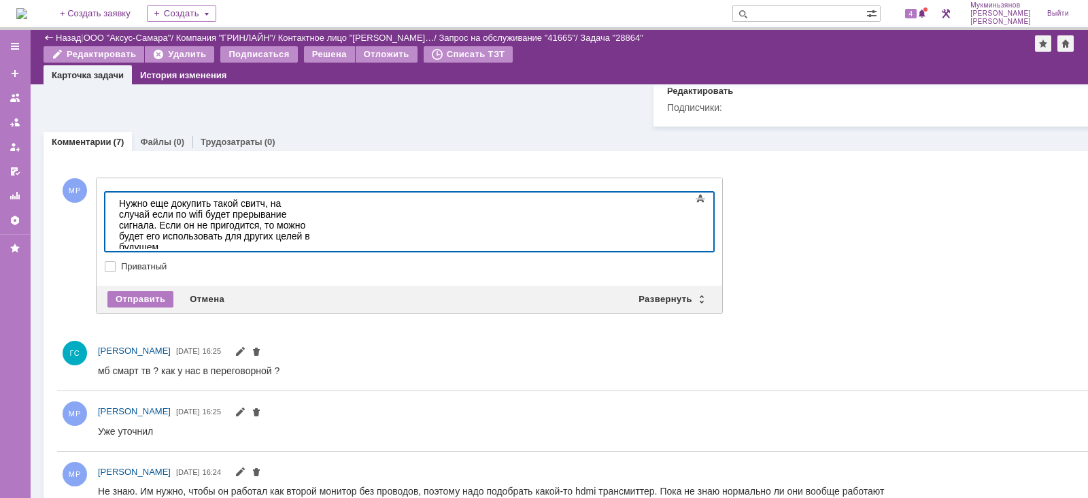
scroll to position [1086, 1]
drag, startPoint x: 468, startPoint y: 237, endPoint x: 66, endPoint y: 170, distance: 407.5
click at [114, 192] on html "Нужно еще докупить такой свитч, на случай если по wifi будет прерывание сигнала…" at bounding box center [216, 235] width 204 height 87
copy body "Нужно еще докупить такой свитч, на случай если по wifi будет прерывание сигнала…"
click at [146, 305] on div "Отправить" at bounding box center [140, 299] width 66 height 16
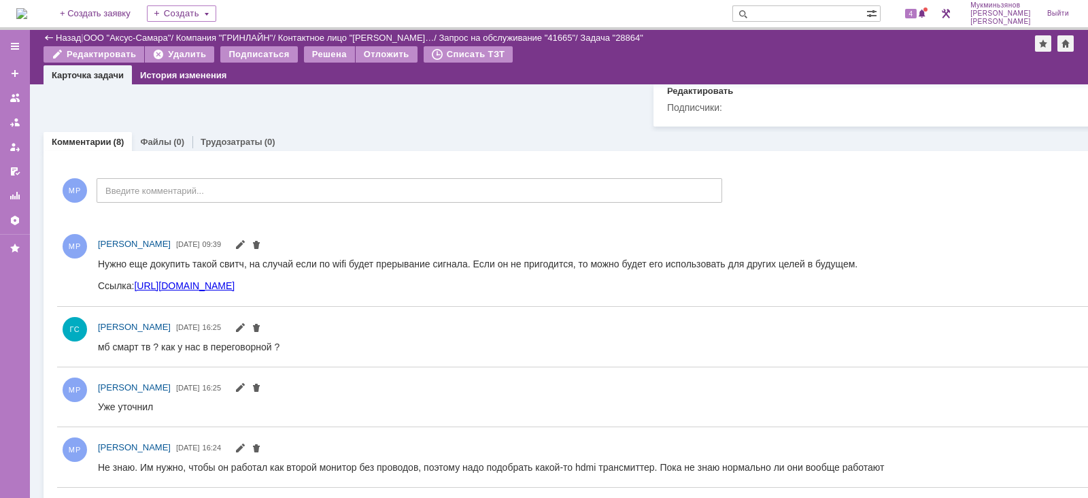
scroll to position [0, 0]
click at [239, 147] on link "Трудозатраты" at bounding box center [232, 142] width 62 height 10
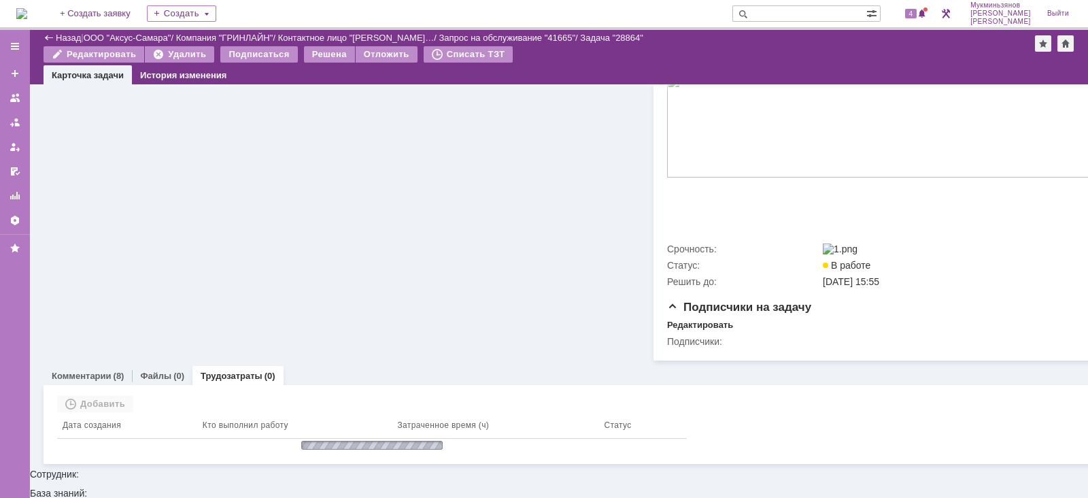
scroll to position [346, 0]
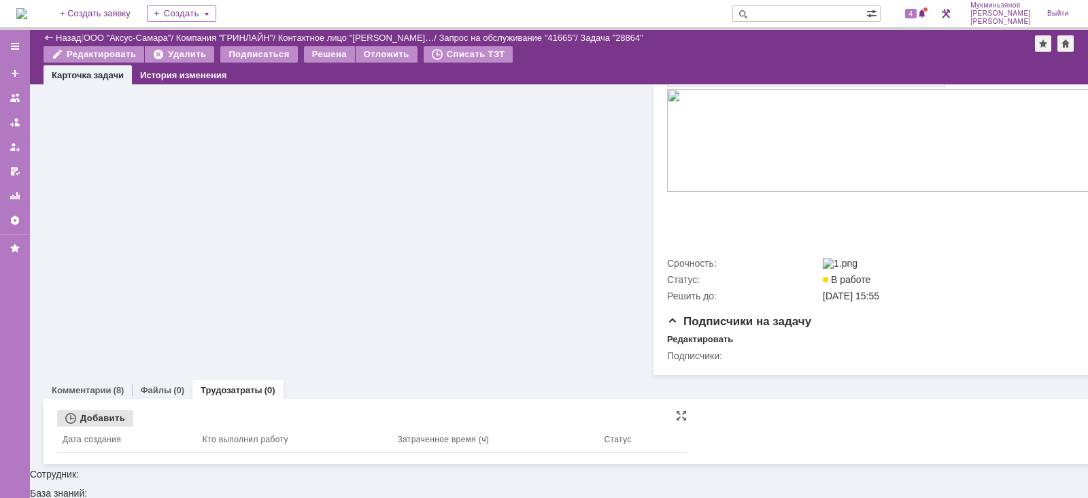
click at [107, 426] on div "Добавить" at bounding box center [95, 418] width 76 height 16
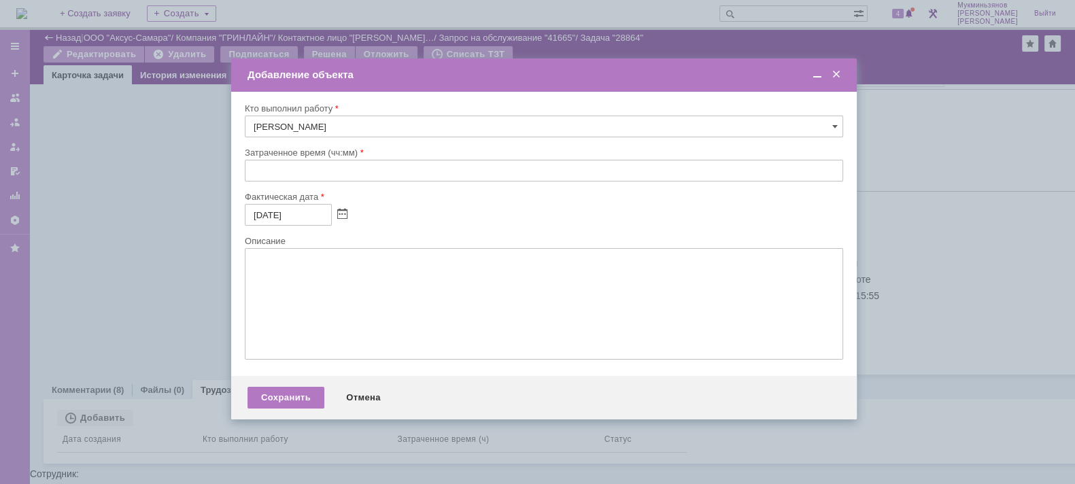
click at [838, 77] on span at bounding box center [837, 75] width 14 height 12
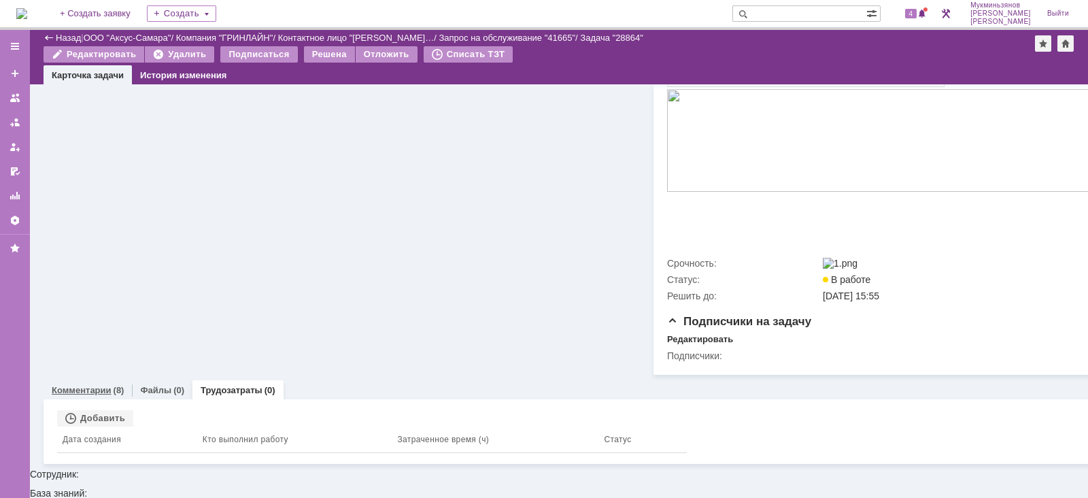
click at [125, 400] on div "Комментарии (8)" at bounding box center [88, 390] width 88 height 20
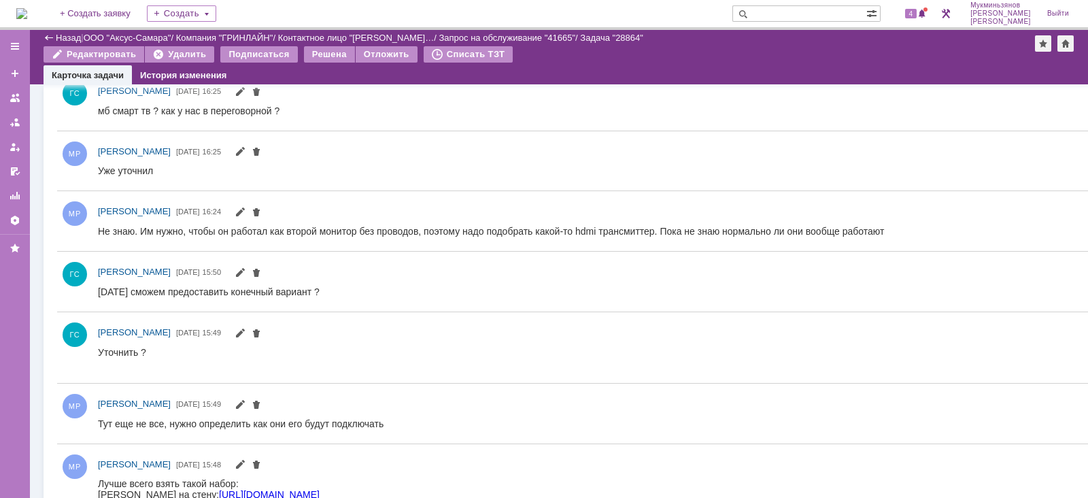
scroll to position [1001, 0]
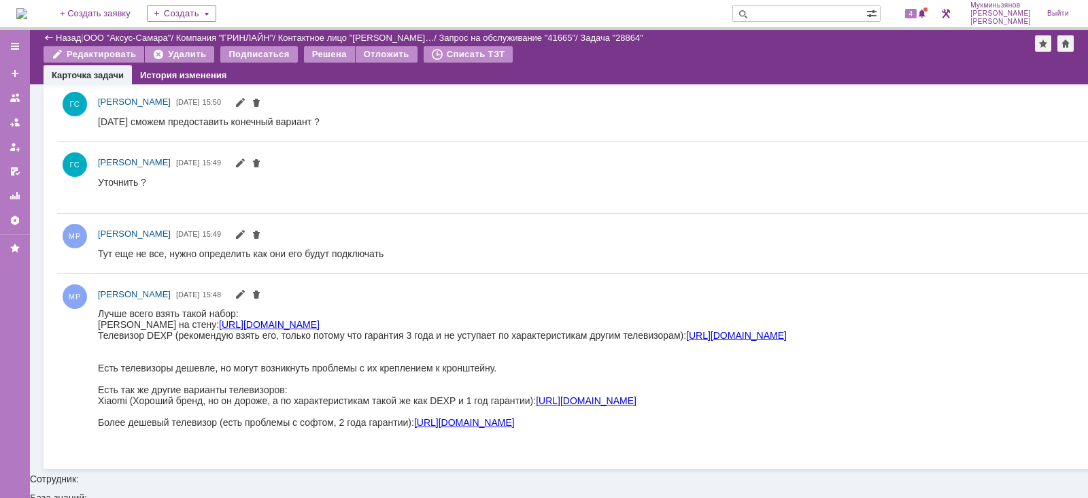
drag, startPoint x: 837, startPoint y: 426, endPoint x: 82, endPoint y: 319, distance: 762.5
click at [98, 319] on html "Лучше всего взять такой набор: Кронштейн на стену: https://www.dns-shop.ru/prod…" at bounding box center [599, 373] width 1002 height 131
copy body "Лучше всего взять такой набор: Кронштейн на стену: https://www.dns-shop.ru/prod…"
click at [729, 301] on div "МР Мукминьзянов Раиль Рамильевич 11.09.2025 15:48" at bounding box center [599, 295] width 1003 height 16
click at [609, 303] on div "МР Мукминьзянов Раиль Рамильевич 11.09.2025 15:48" at bounding box center [599, 295] width 1003 height 16
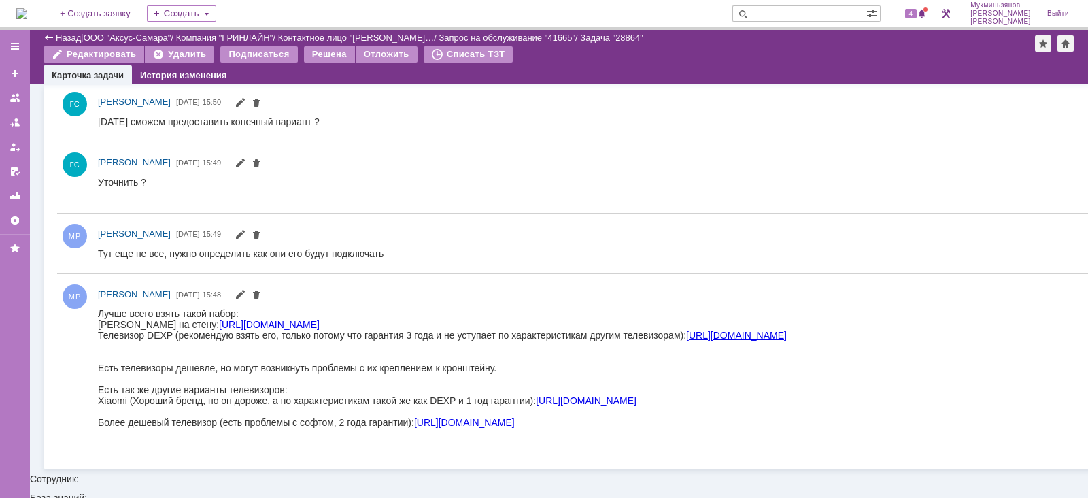
click at [718, 331] on link "https://www.dns-shop.ru/product/6073af64446ded20/55-139-sm-televizor-dexp-a551-…" at bounding box center [736, 335] width 101 height 11
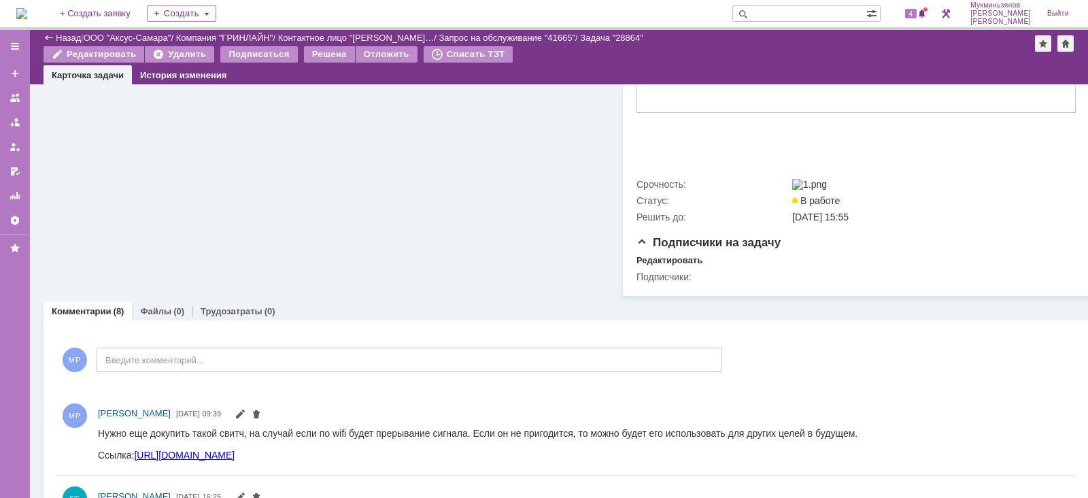
scroll to position [0, 0]
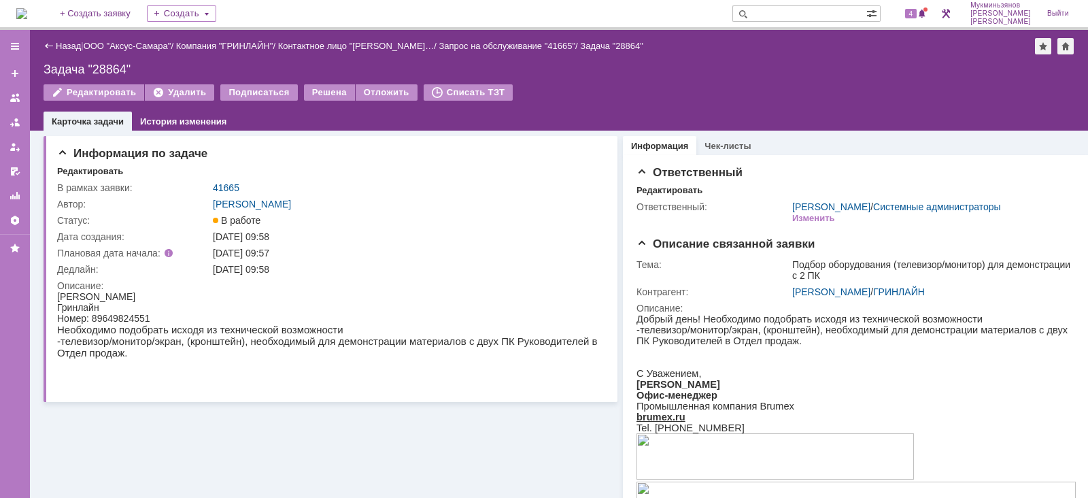
click at [27, 9] on img at bounding box center [21, 13] width 11 height 11
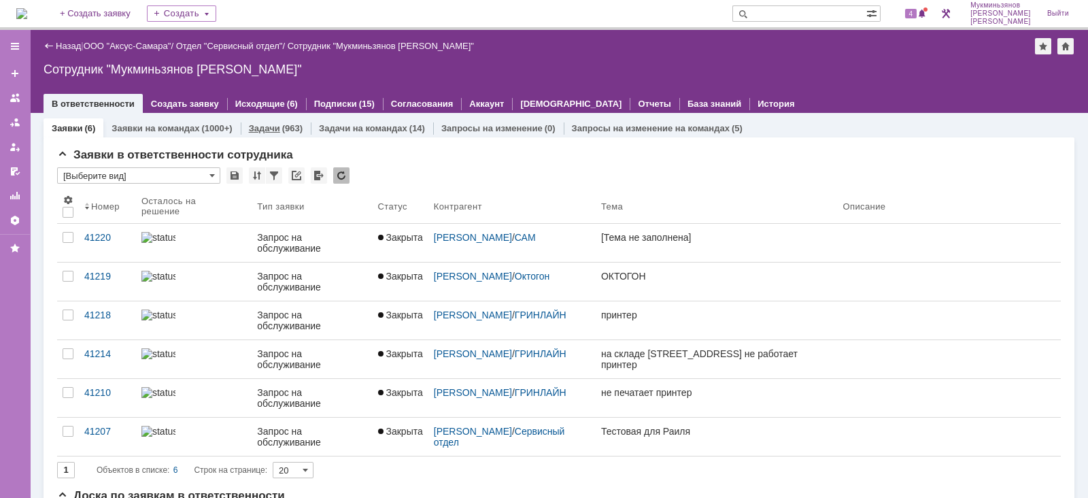
click at [275, 120] on div "Задачи (963)" at bounding box center [276, 128] width 70 height 20
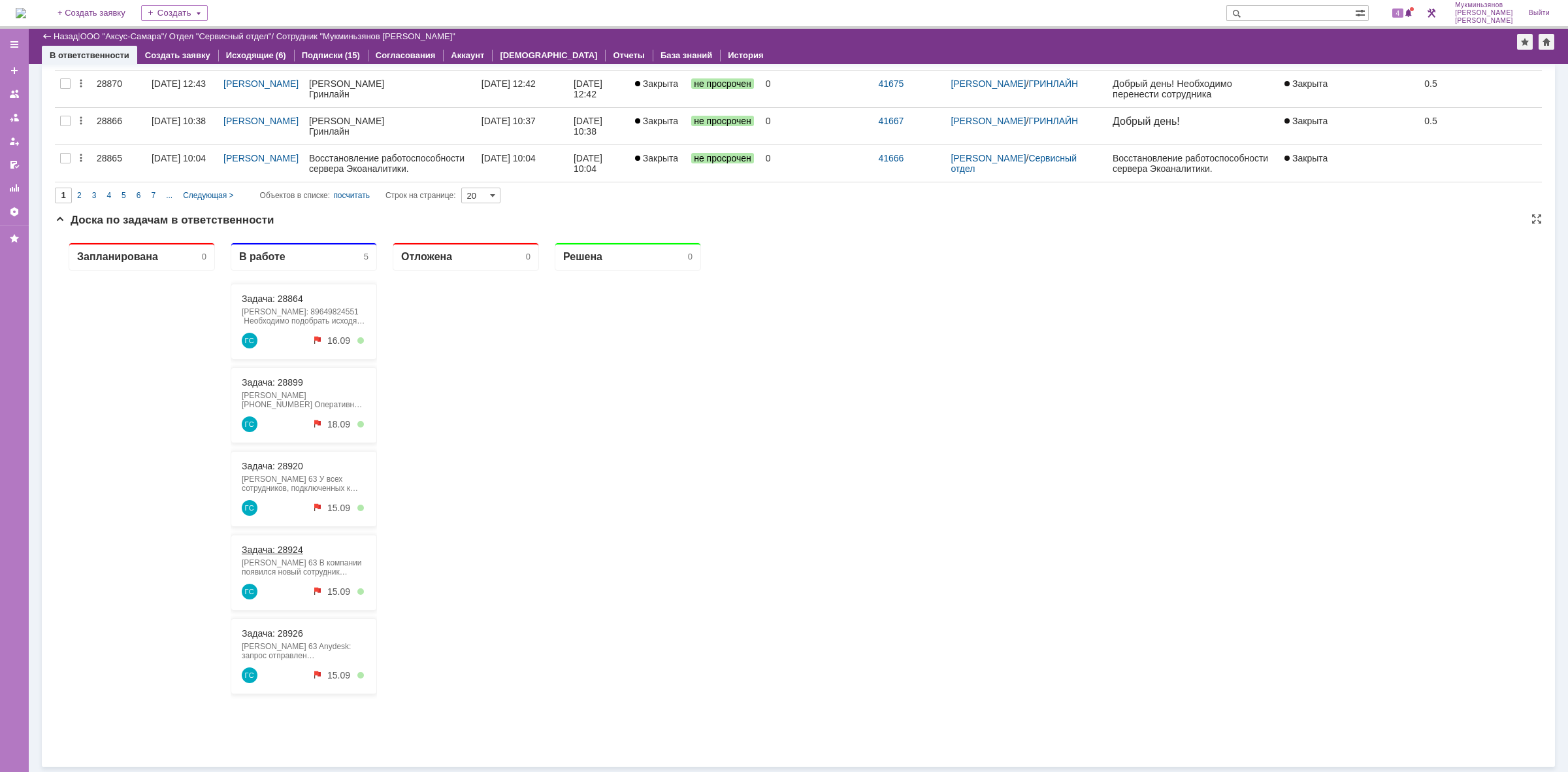
click at [277, 552] on link "Задача: 28924" at bounding box center [273, 550] width 61 height 11
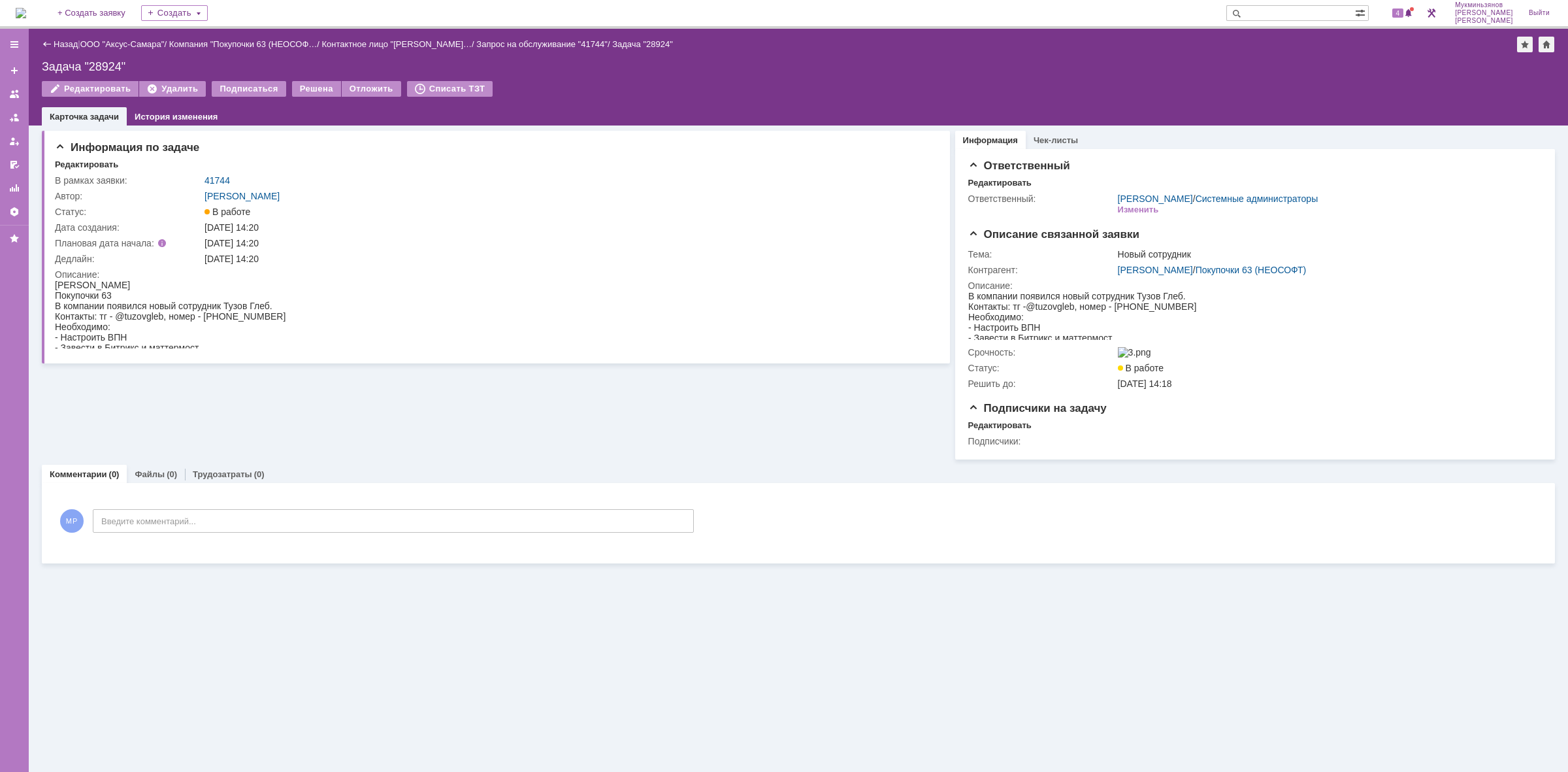
click at [26, 8] on img at bounding box center [20, 12] width 11 height 11
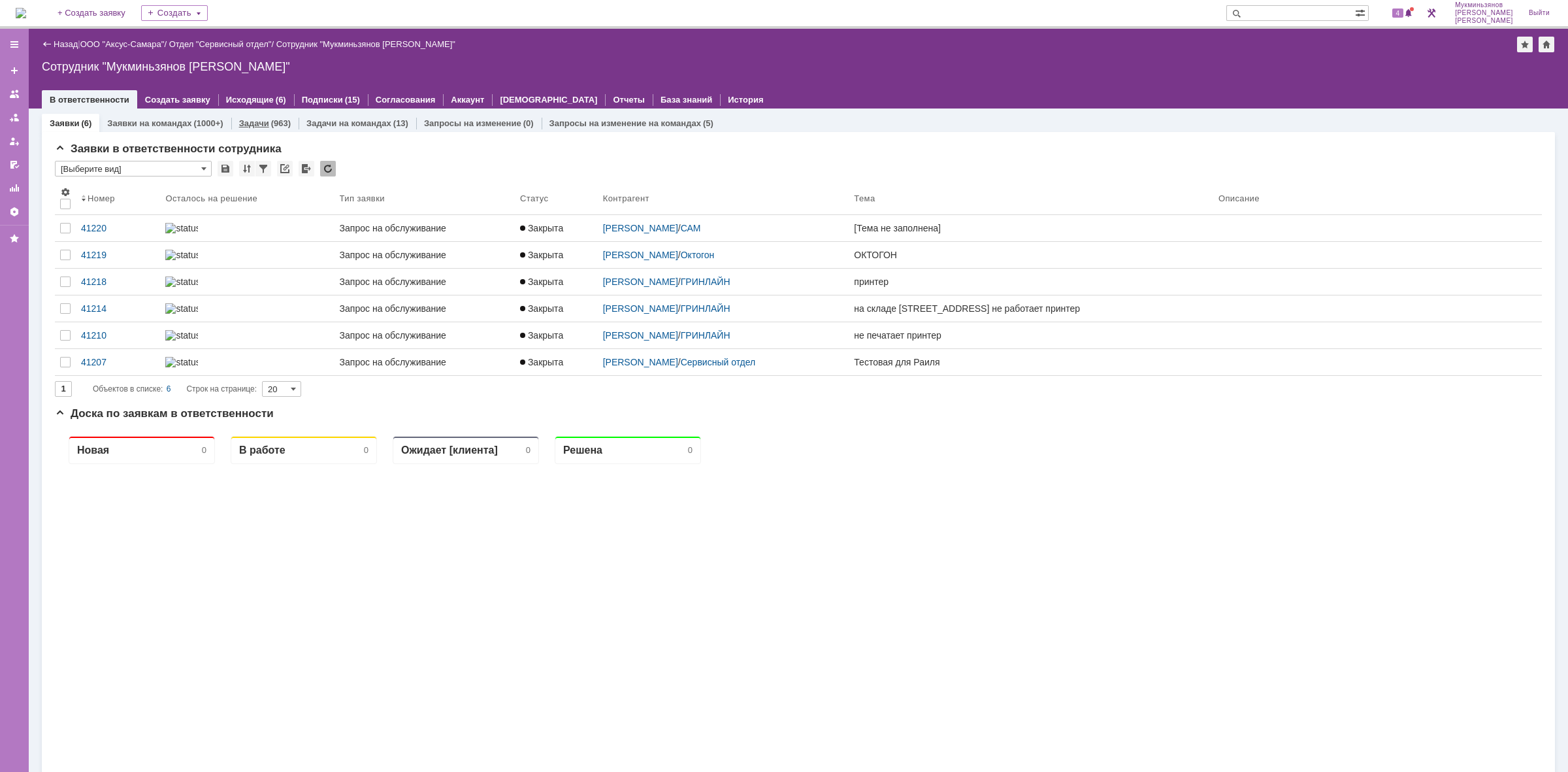
click at [263, 118] on link "Задачи" at bounding box center [254, 123] width 30 height 10
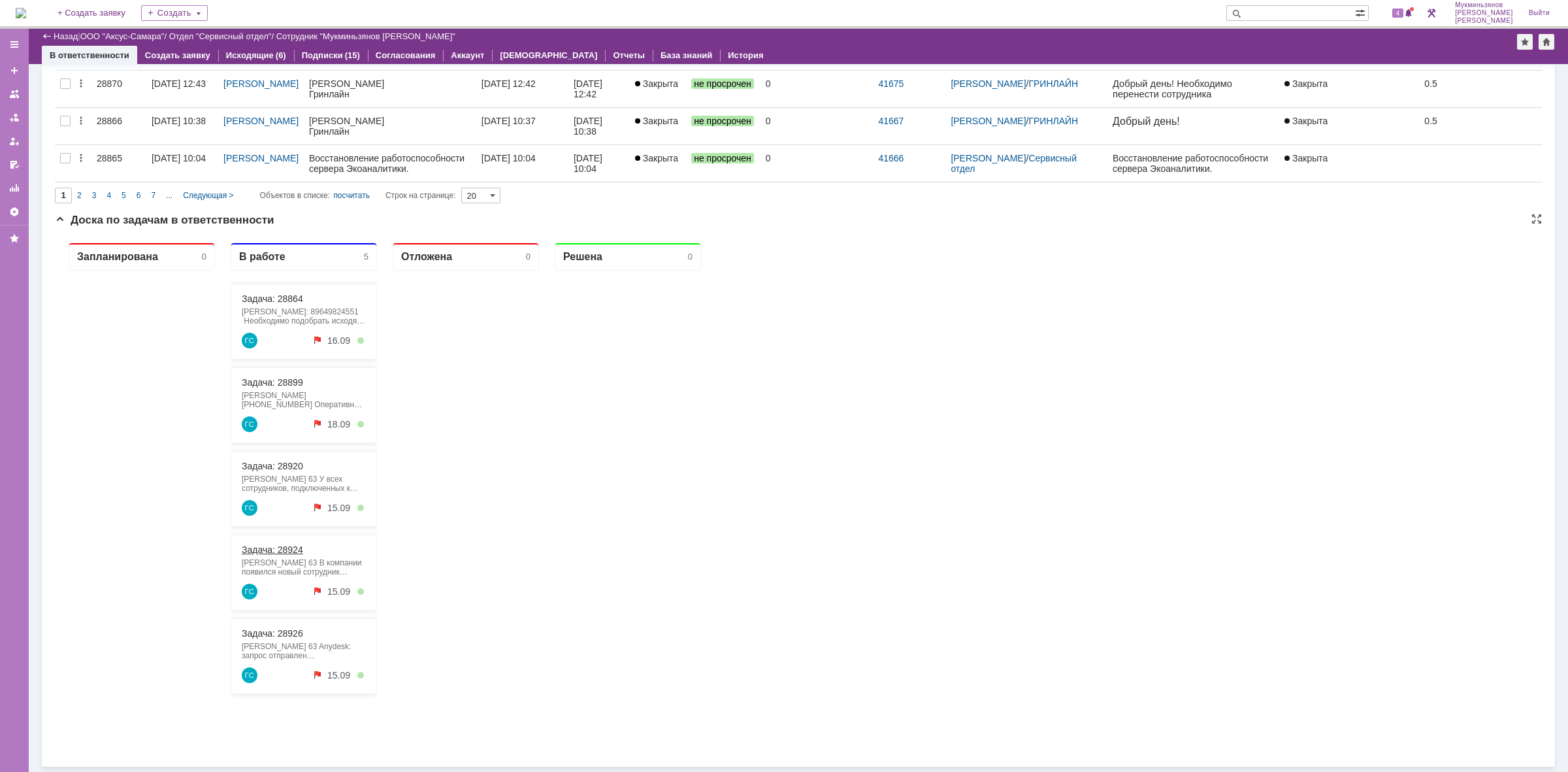
click at [291, 550] on link "Задача: 28924" at bounding box center [273, 550] width 61 height 11
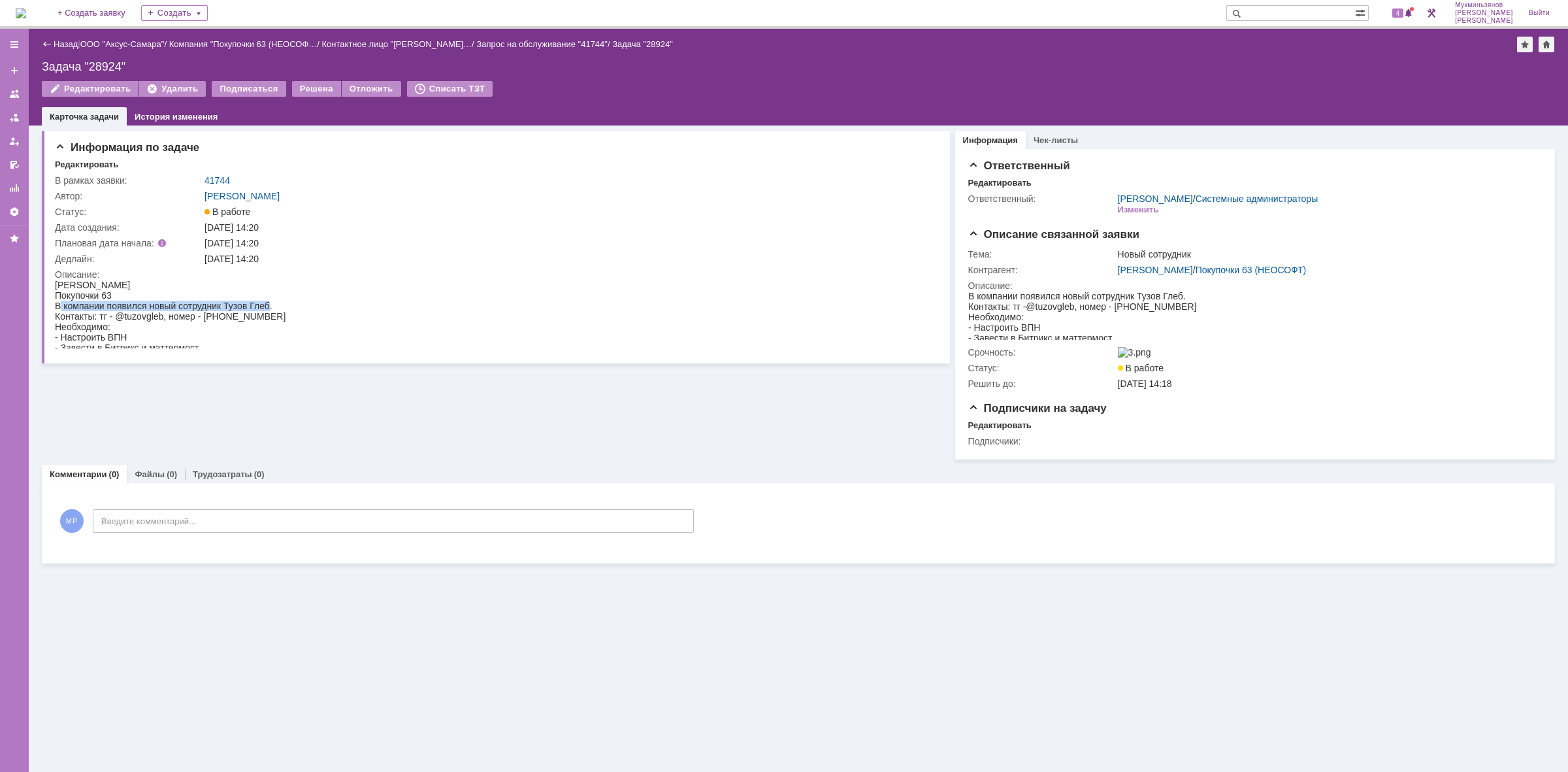
drag, startPoint x: 80, startPoint y: 304, endPoint x: 269, endPoint y: 306, distance: 189.0
click at [269, 306] on div "В компании появился новый сотрудник Тузов Глеб." at bounding box center [170, 306] width 231 height 11
click at [215, 336] on div "- Настроить ВПН" at bounding box center [170, 337] width 231 height 11
drag, startPoint x: 196, startPoint y: 347, endPoint x: 56, endPoint y: 336, distance: 140.4
click at [56, 336] on body "Туркин Евгений Покупочки 63 В компании появился новый сотрудник Тузов Глеб. Кон…" at bounding box center [170, 316] width 231 height 73
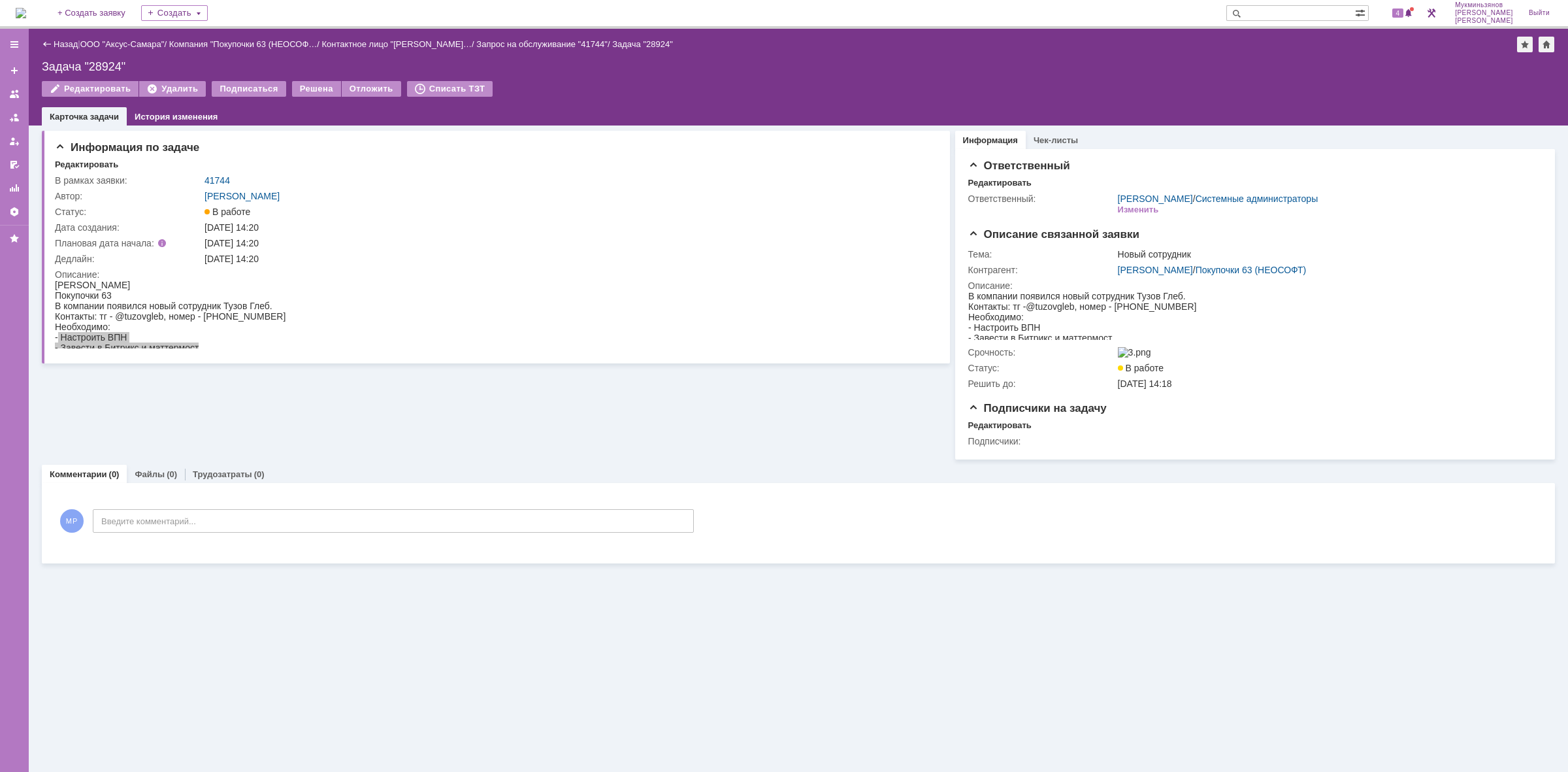
drag, startPoint x: 341, startPoint y: 426, endPoint x: 338, endPoint y: 420, distance: 6.7
click at [343, 426] on div "Информация по задаче Редактировать В рамках заявки: 41744 Автор: Галстьян Степа…" at bounding box center [496, 293] width 908 height 335
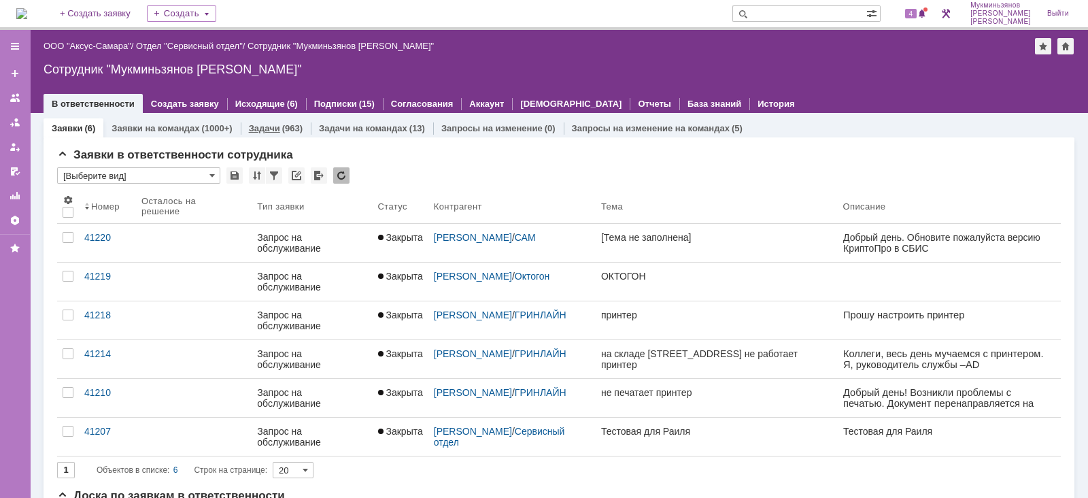
click at [288, 124] on div "(963)" at bounding box center [292, 128] width 20 height 10
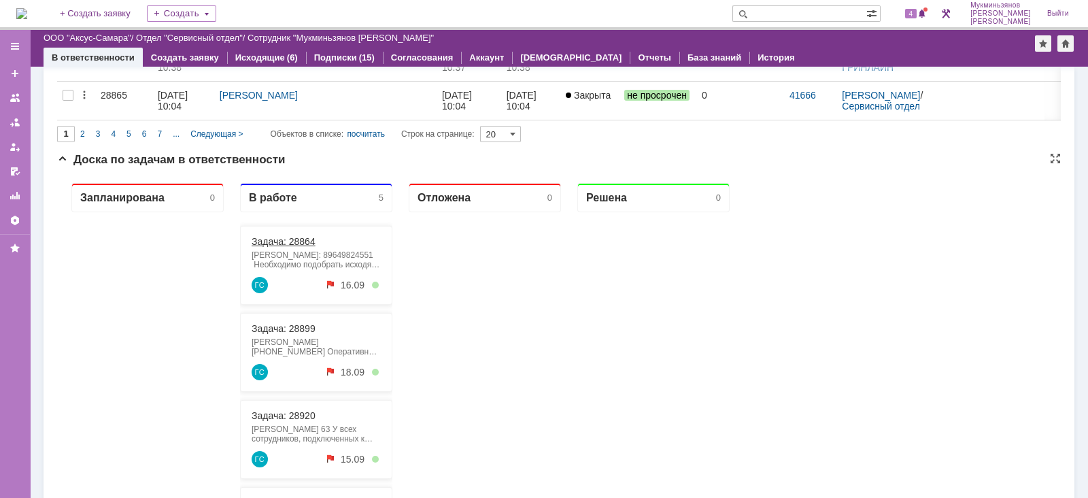
click at [305, 243] on link "Задача: 28864" at bounding box center [284, 241] width 64 height 11
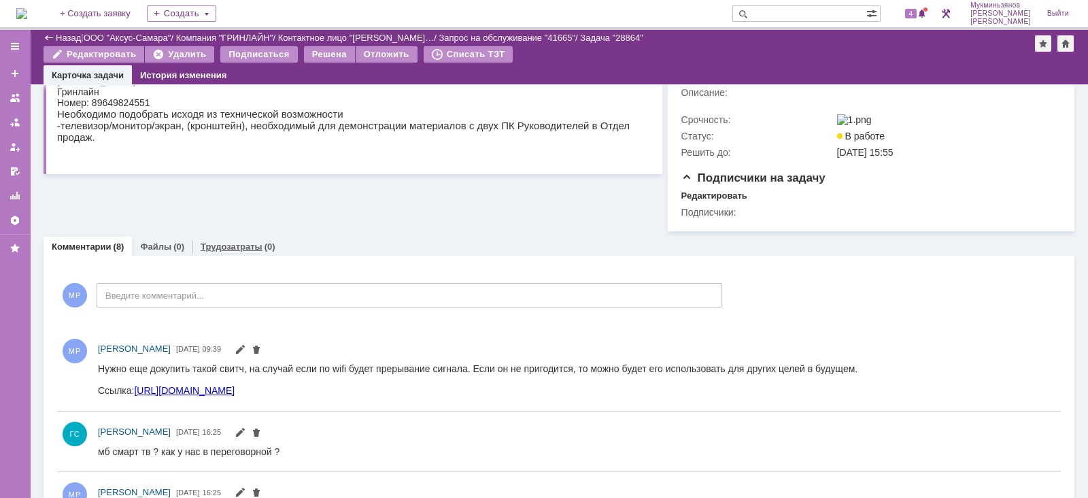
click at [239, 256] on div "Трудозатраты (0)" at bounding box center [237, 247] width 91 height 20
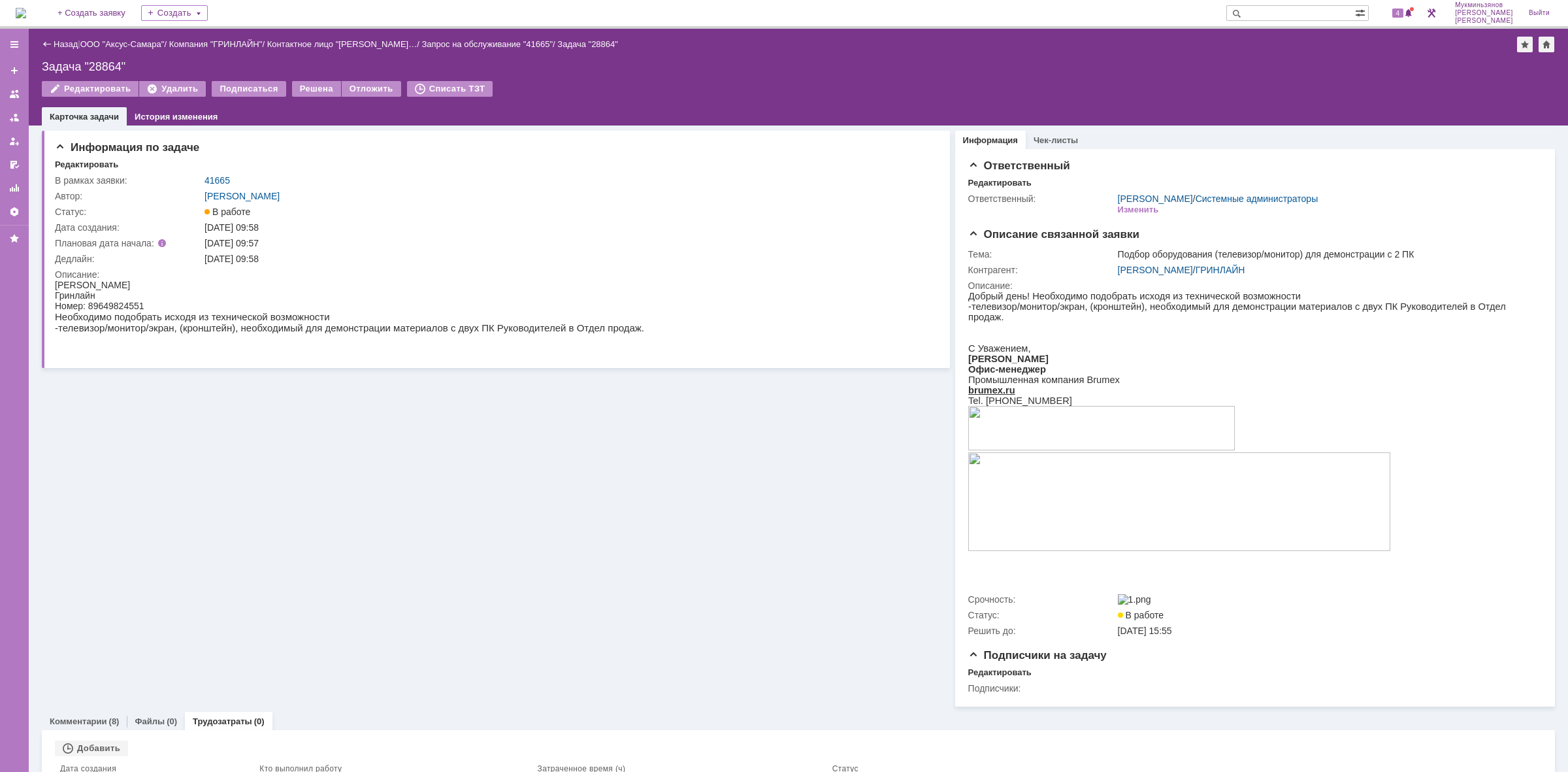
click at [352, 478] on div "Информация по задаче Редактировать В рамках заявки: 41665 Автор: Галстьян Степа…" at bounding box center [496, 416] width 908 height 582
click at [26, 12] on img at bounding box center [20, 12] width 11 height 11
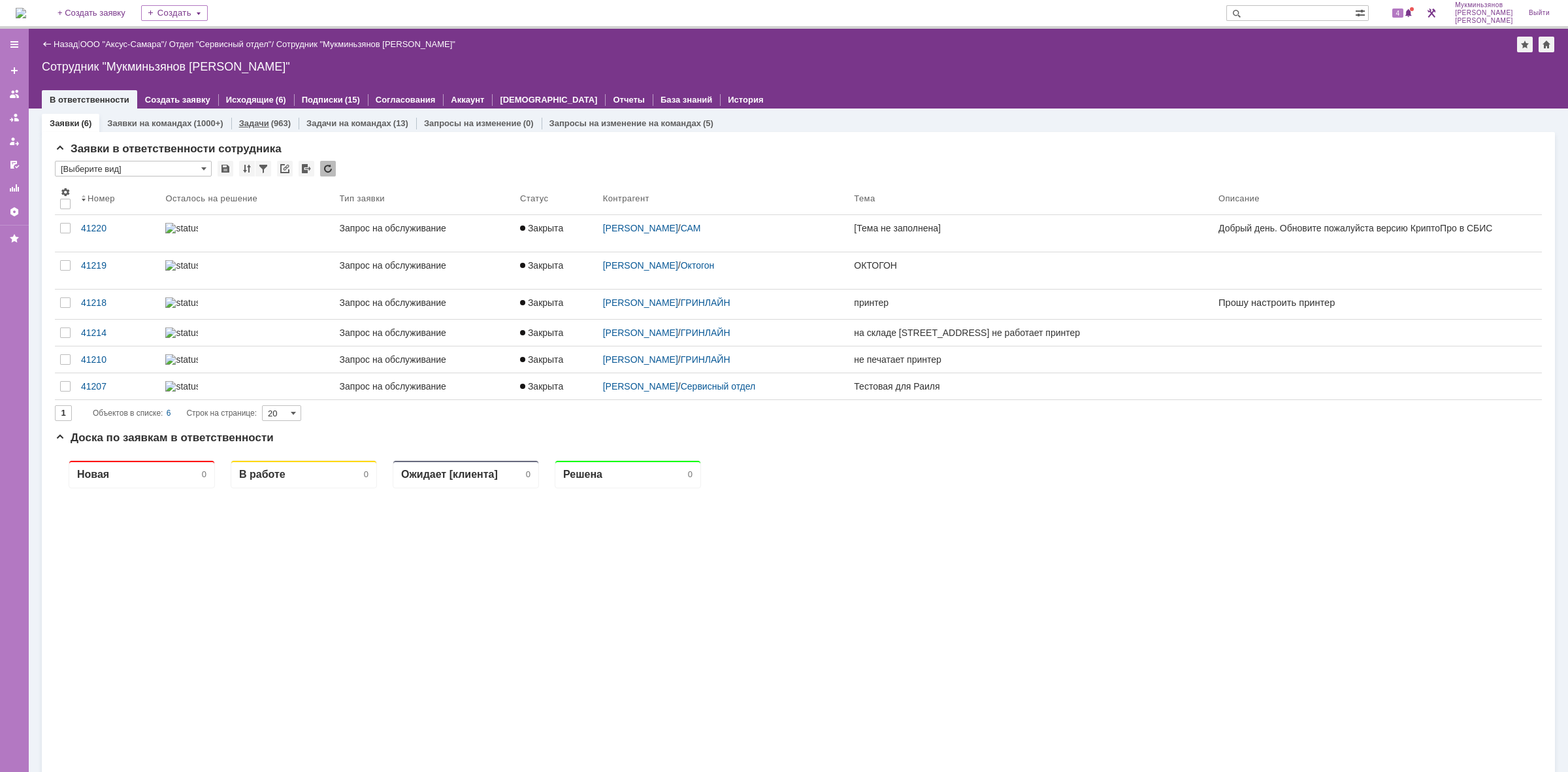
click at [276, 121] on div "(963)" at bounding box center [281, 123] width 19 height 10
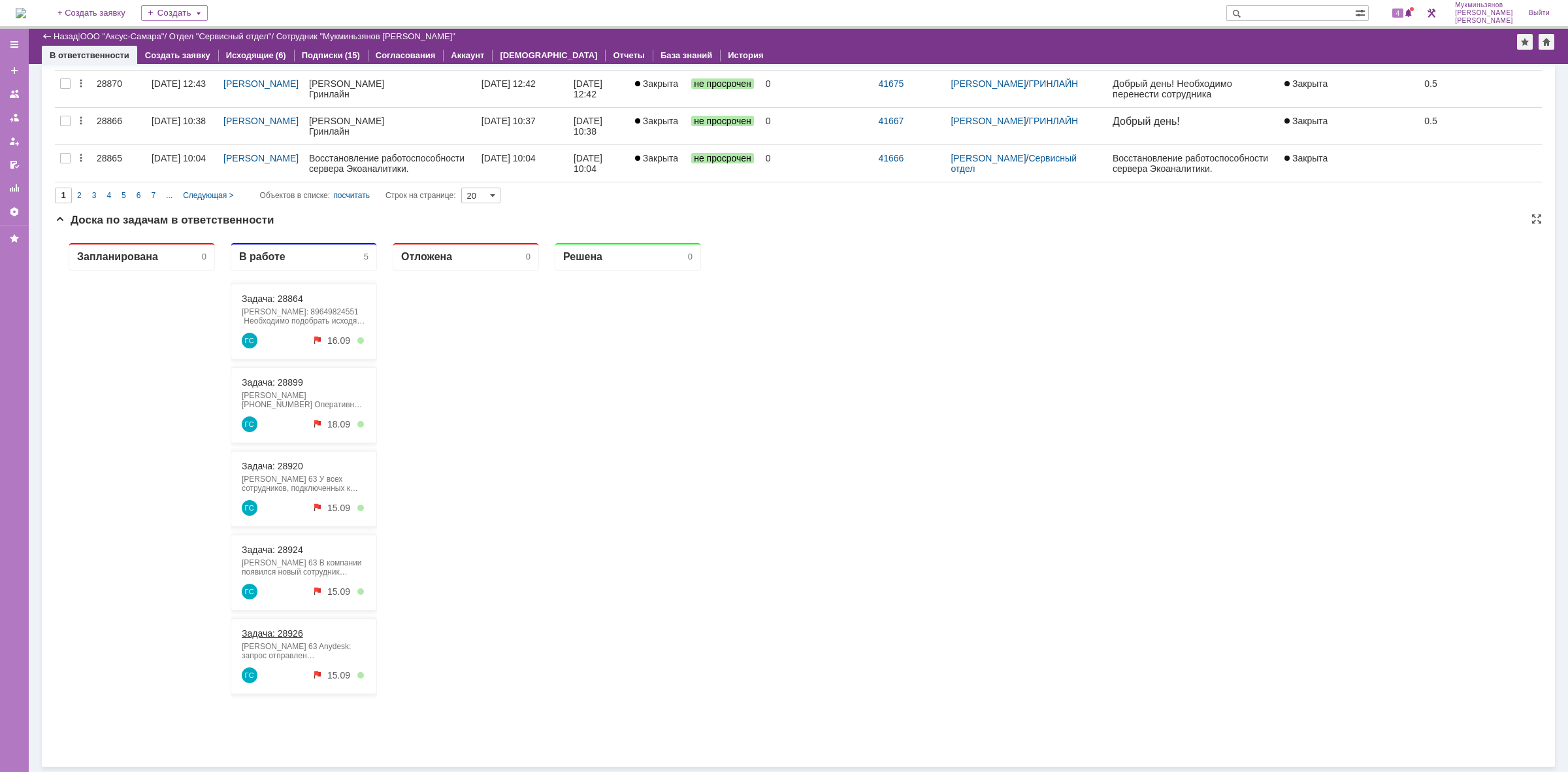
click at [278, 478] on link "Задача: 28926" at bounding box center [273, 634] width 61 height 11
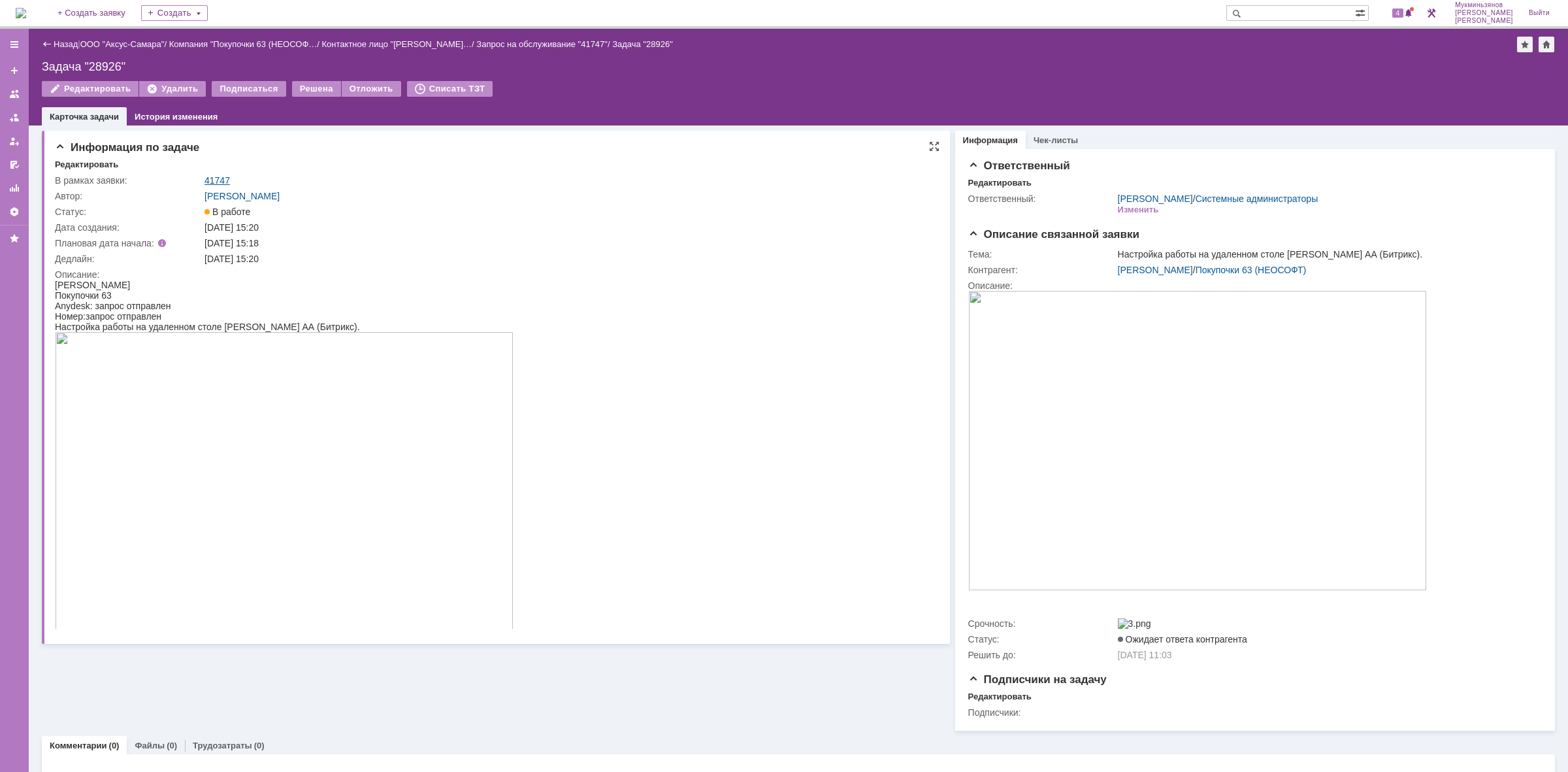
click at [220, 175] on link "41747" at bounding box center [217, 180] width 26 height 11
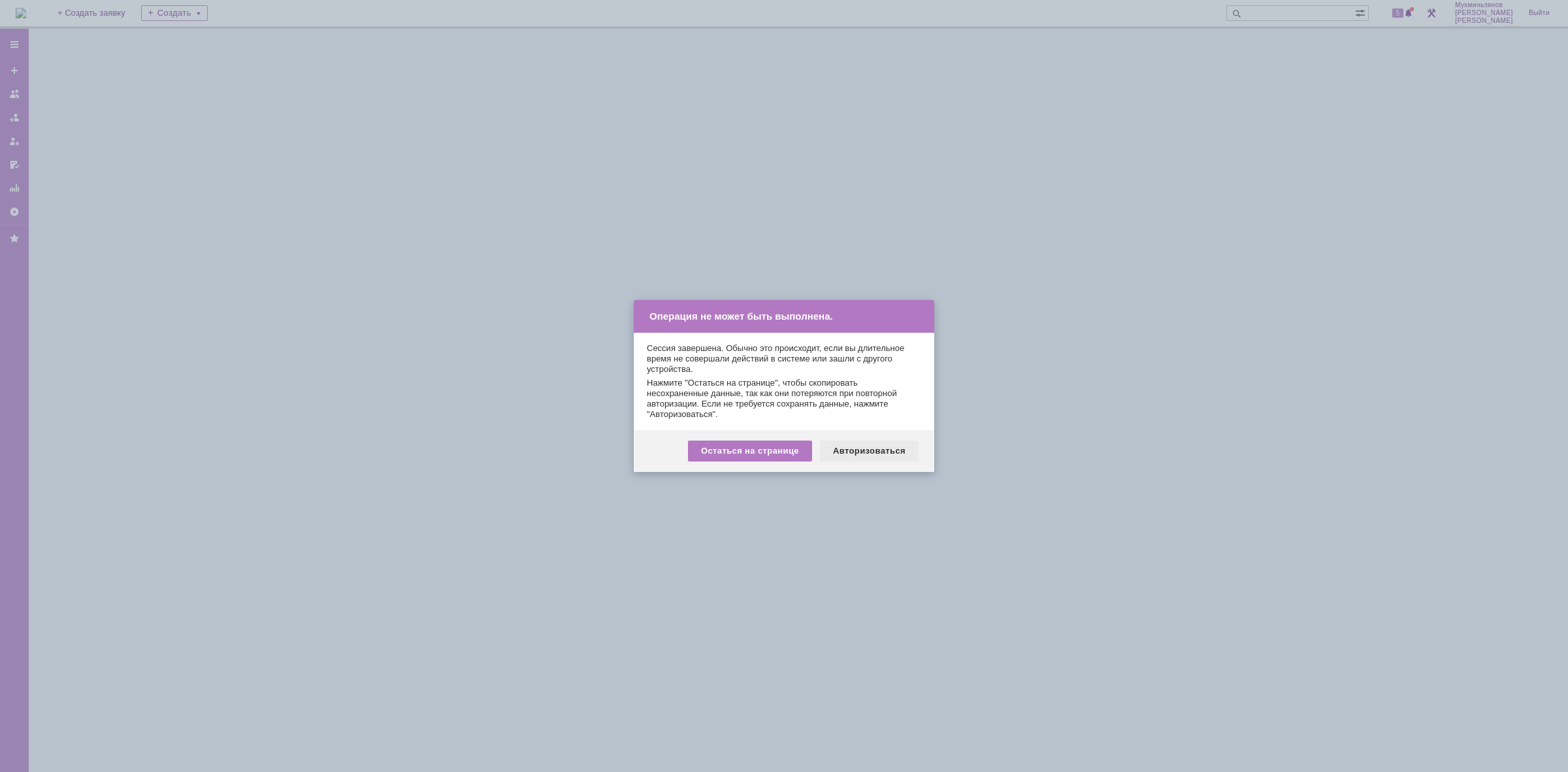
click at [868, 443] on div "Авторизоваться" at bounding box center [870, 451] width 99 height 21
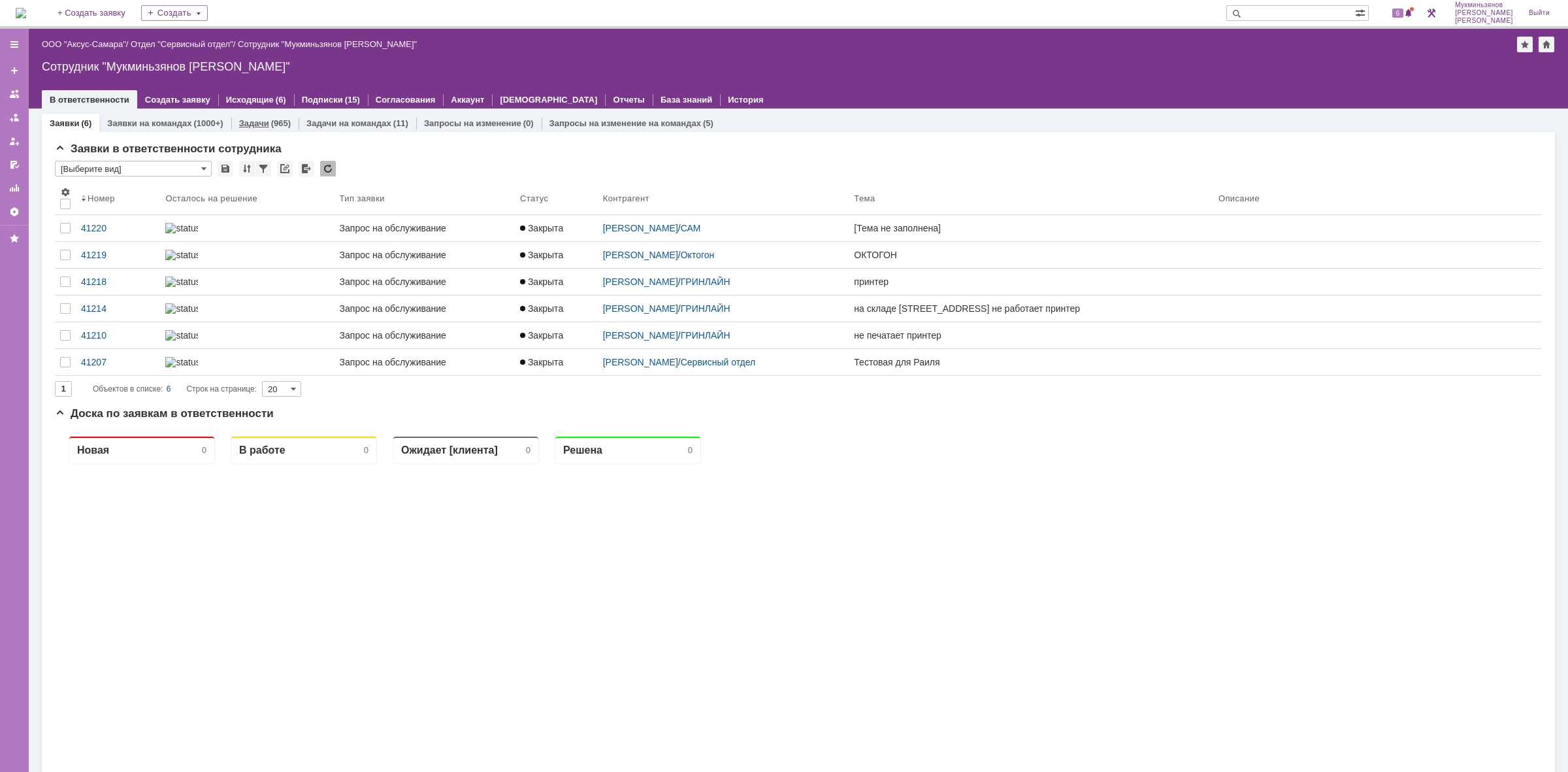
click at [255, 119] on link "Задачи" at bounding box center [254, 123] width 30 height 10
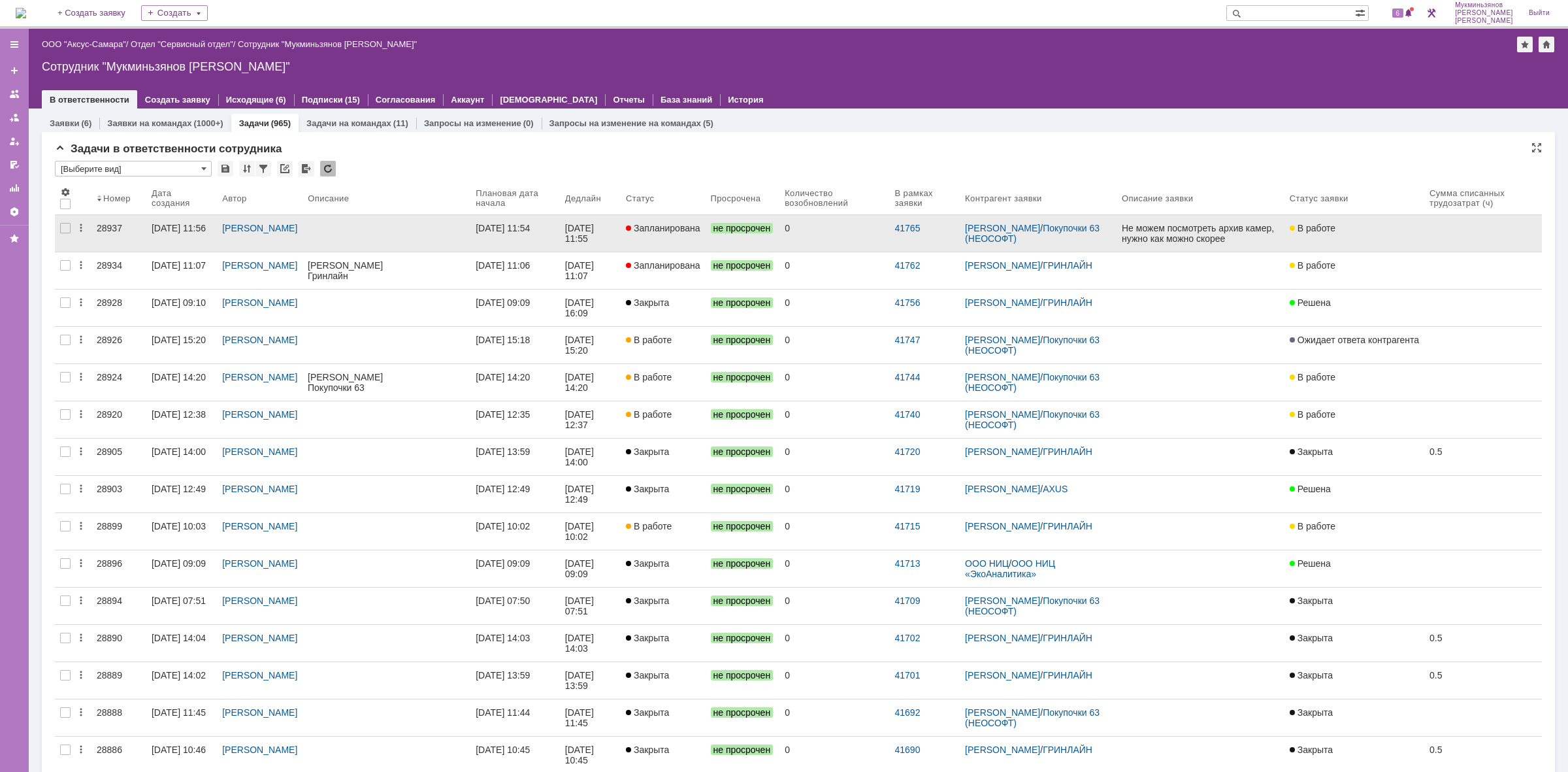
click at [646, 237] on link "Запланирована" at bounding box center [663, 234] width 85 height 37
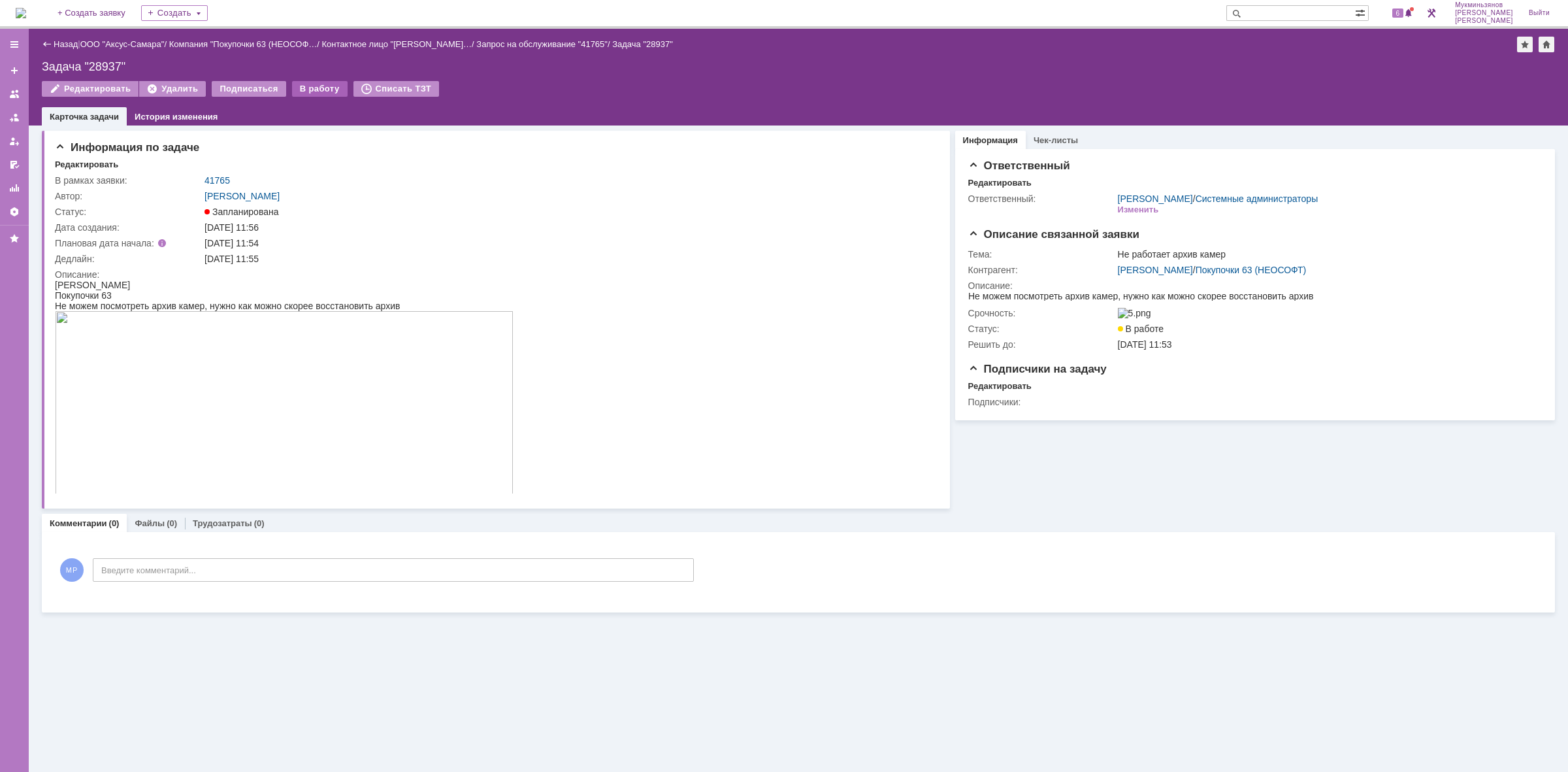
click at [308, 83] on div "В работу" at bounding box center [320, 88] width 56 height 15
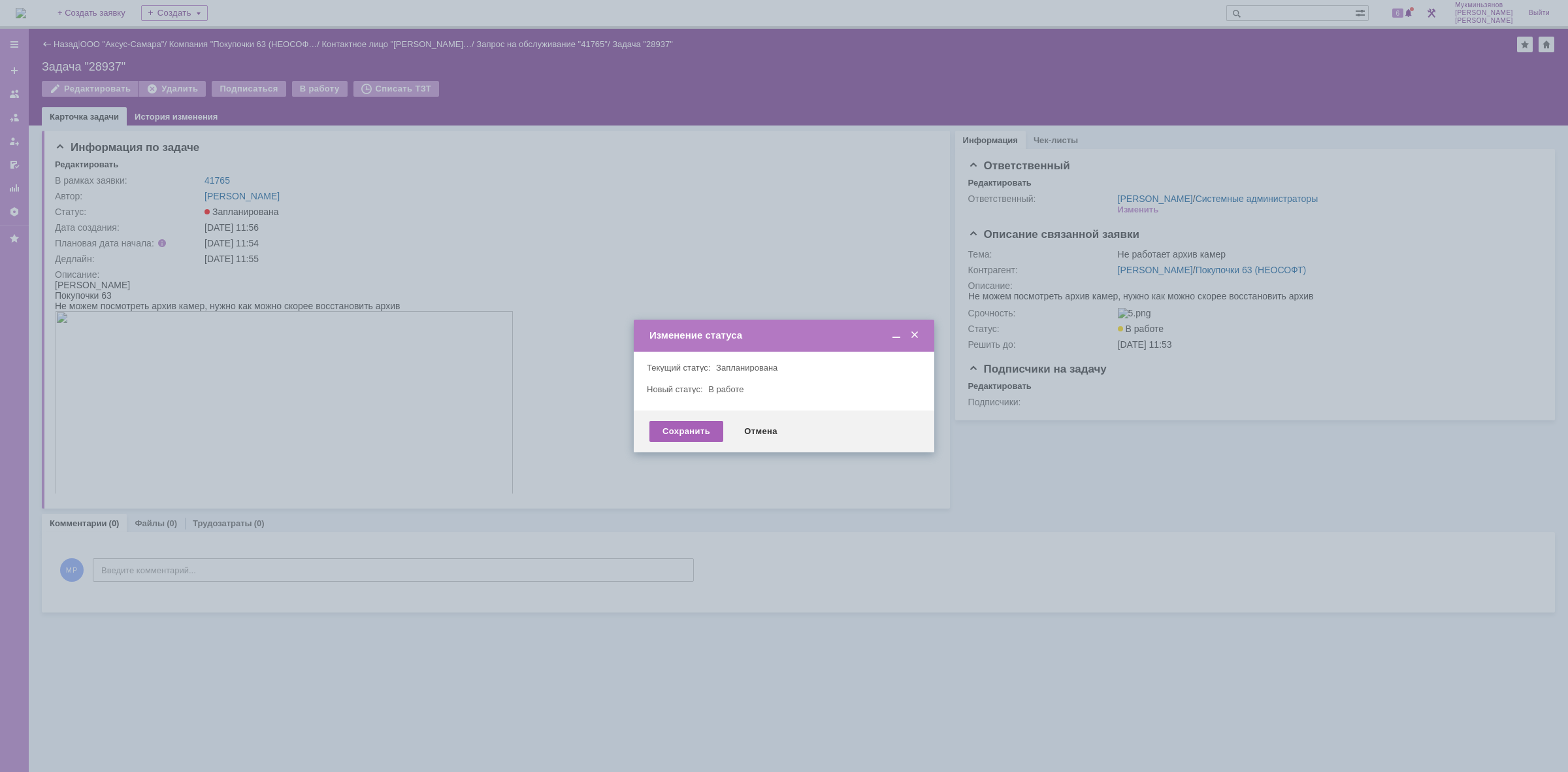
click at [711, 429] on div "Сохранить" at bounding box center [686, 432] width 74 height 21
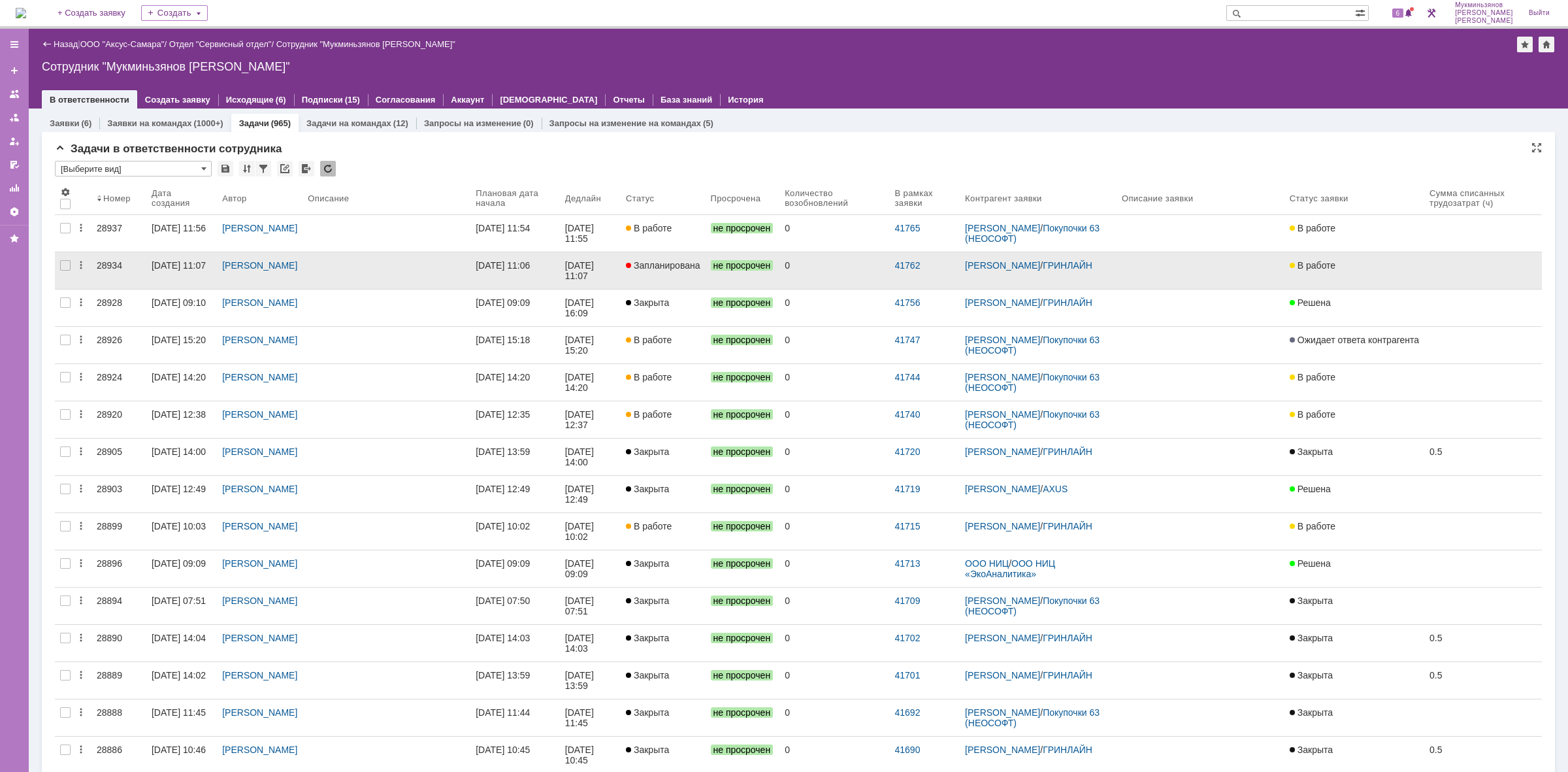
click at [520, 269] on div "[DATE] 11:06" at bounding box center [502, 265] width 54 height 11
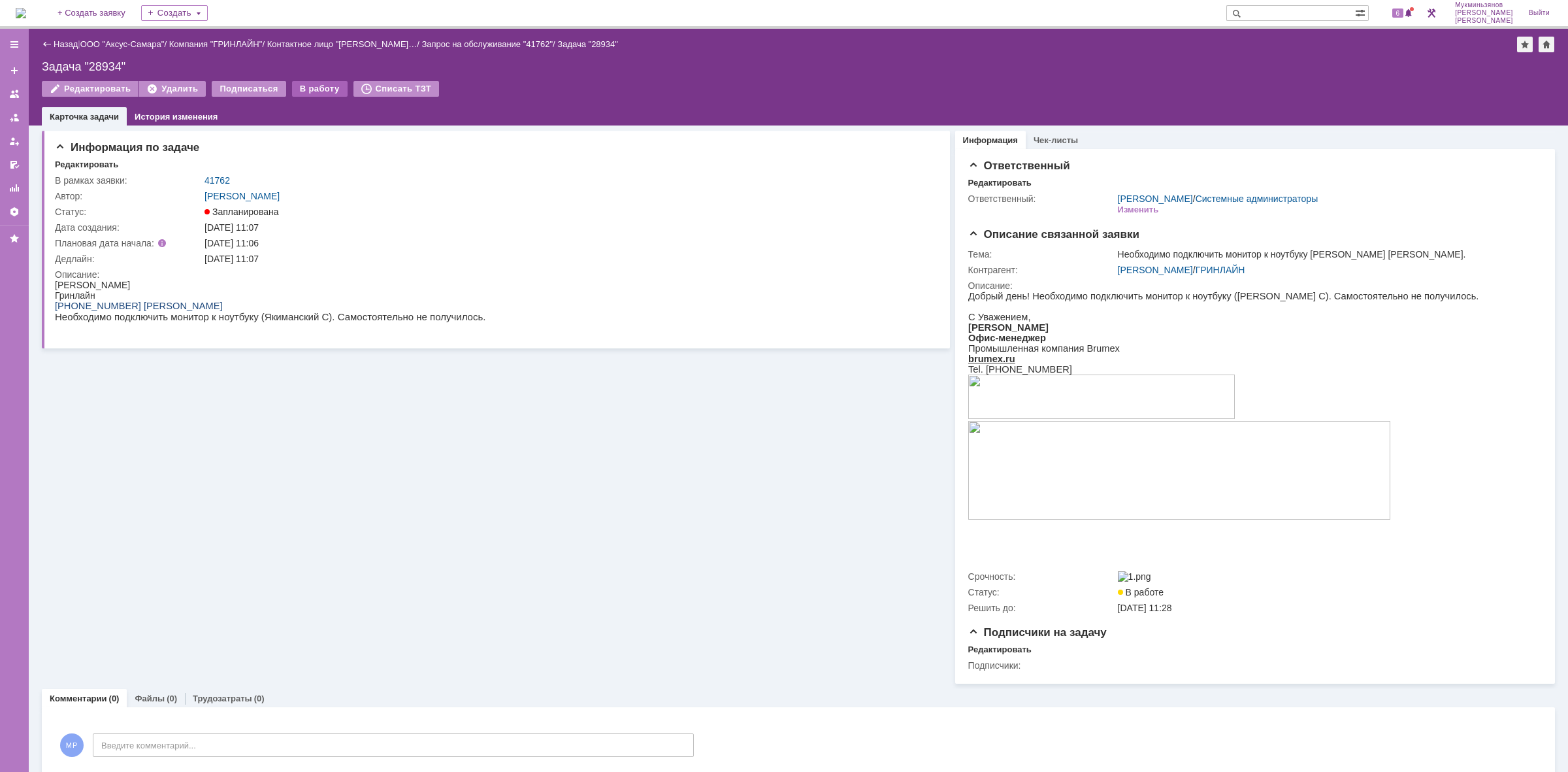
click at [324, 87] on div "В работу" at bounding box center [320, 88] width 56 height 15
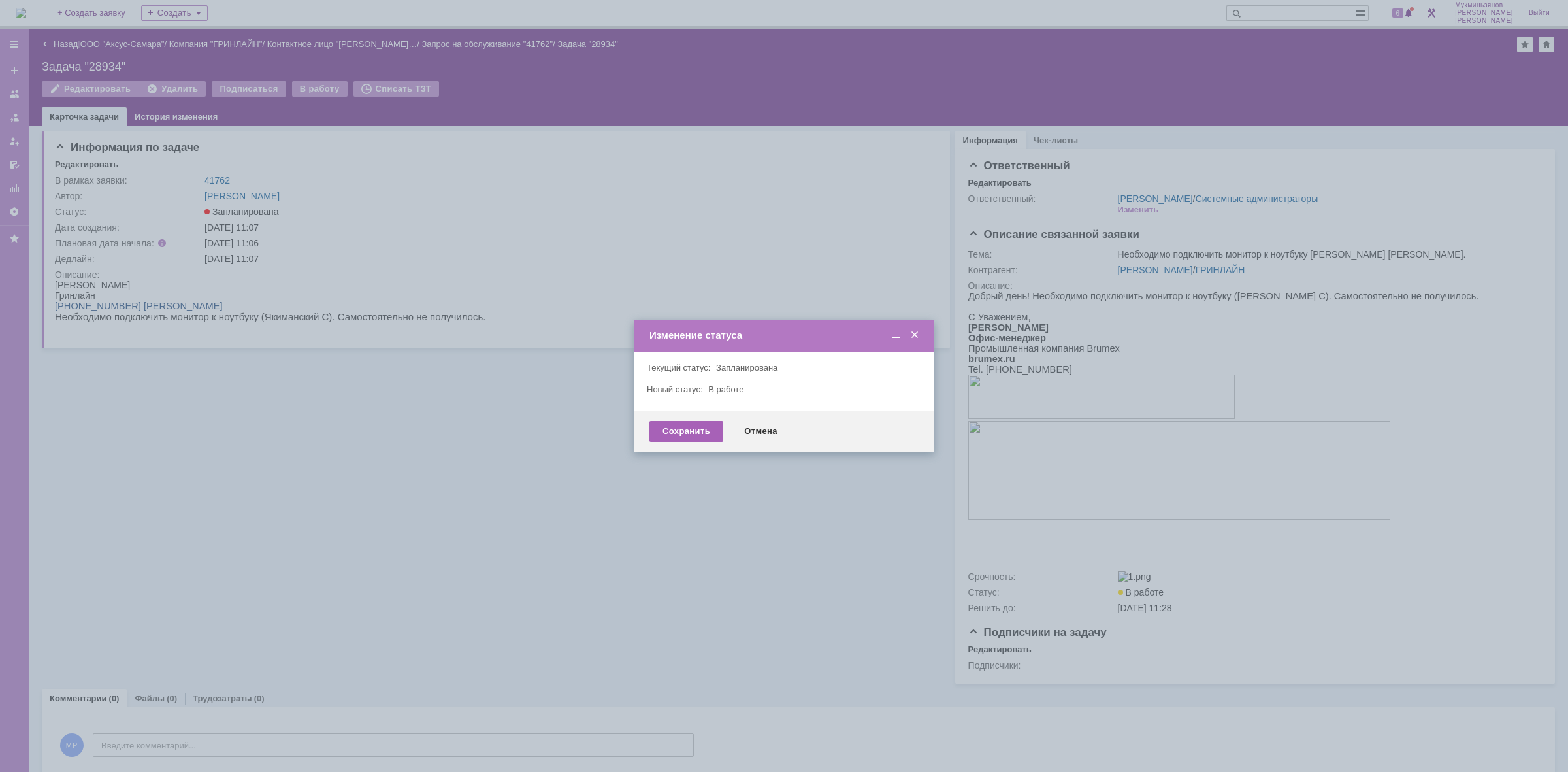
click at [663, 432] on div "Сохранить" at bounding box center [686, 432] width 74 height 21
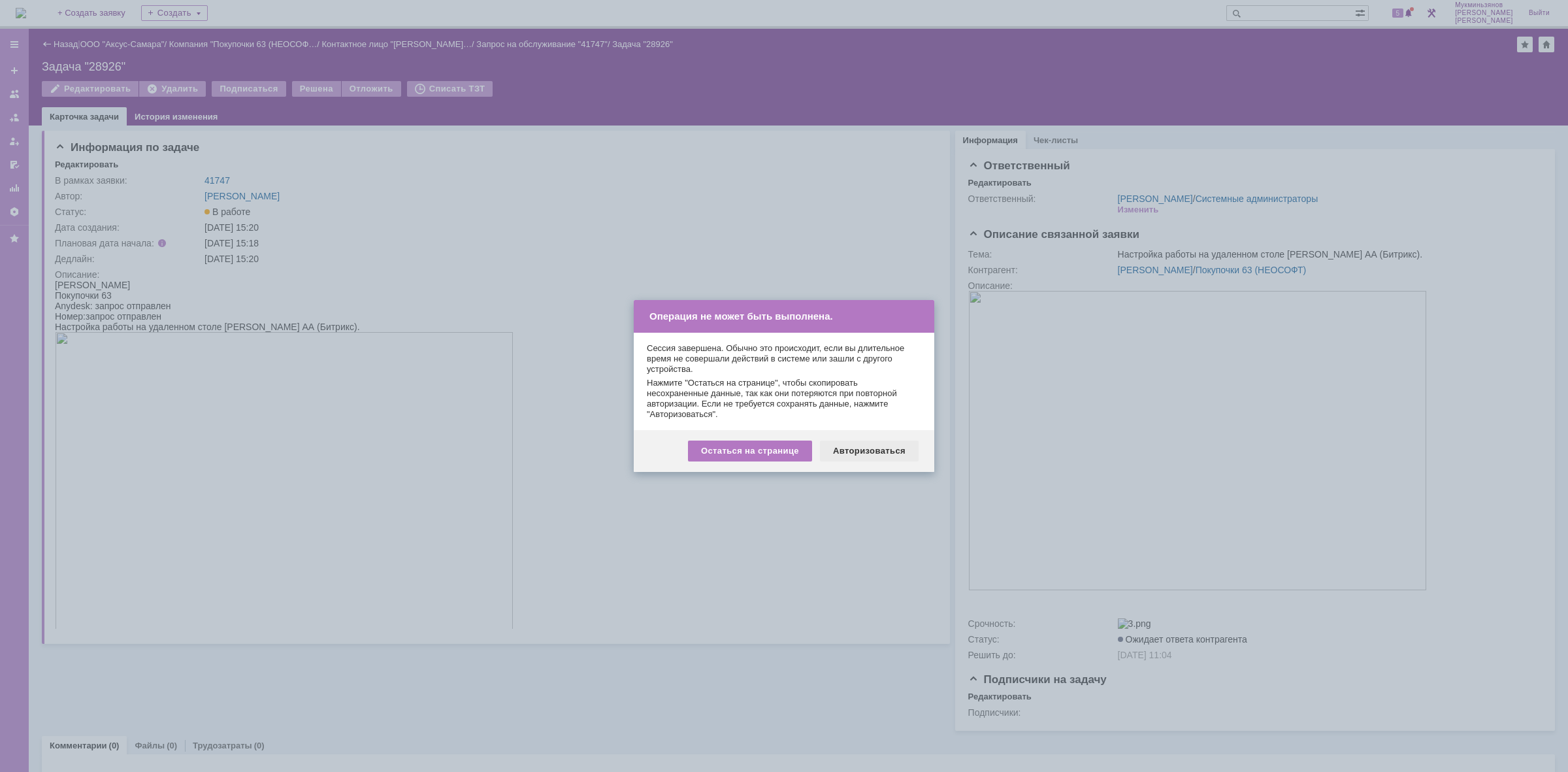
click at [910, 453] on div "Авторизоваться" at bounding box center [870, 451] width 99 height 21
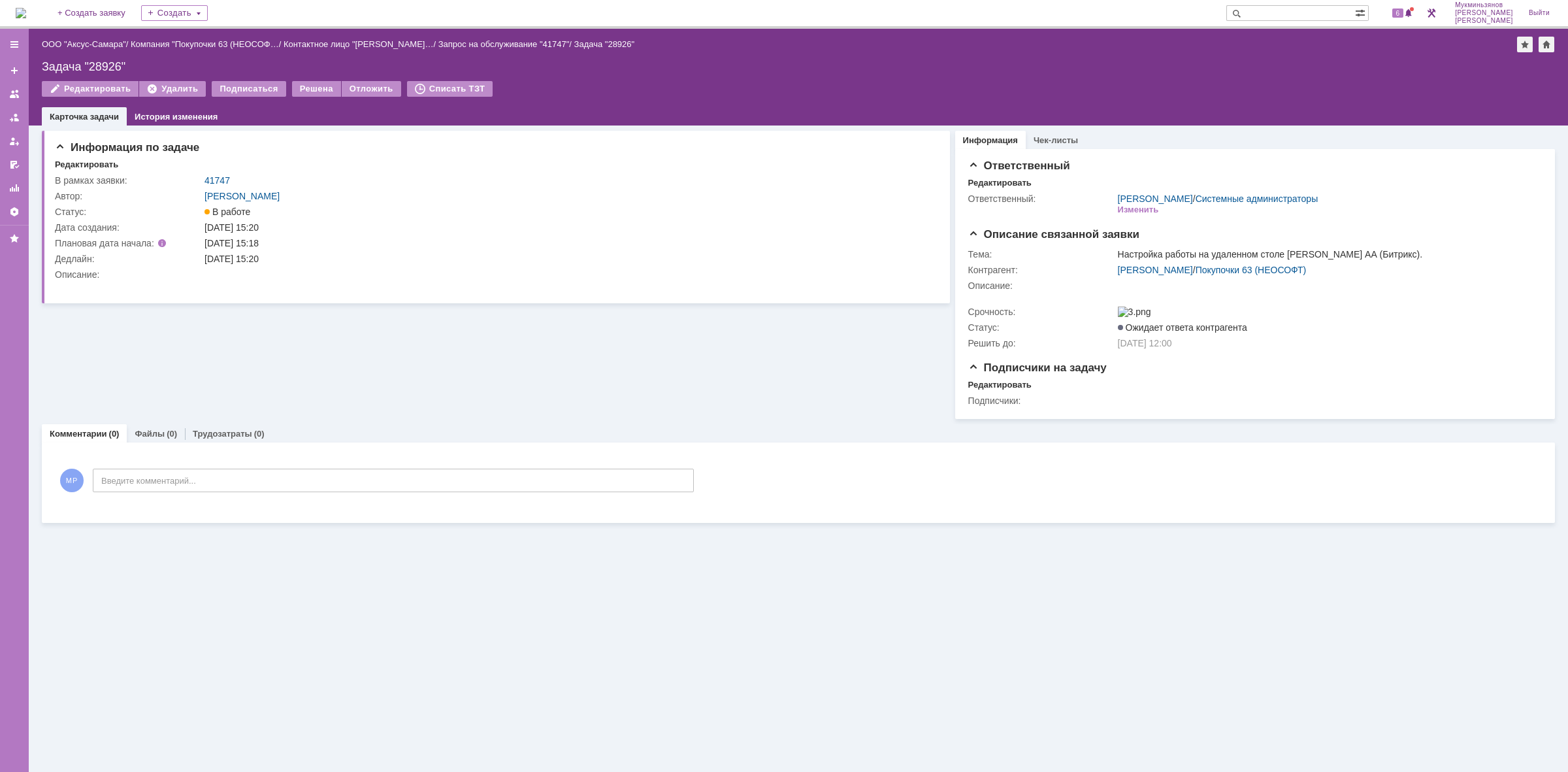
click at [25, 16] on img at bounding box center [20, 12] width 11 height 11
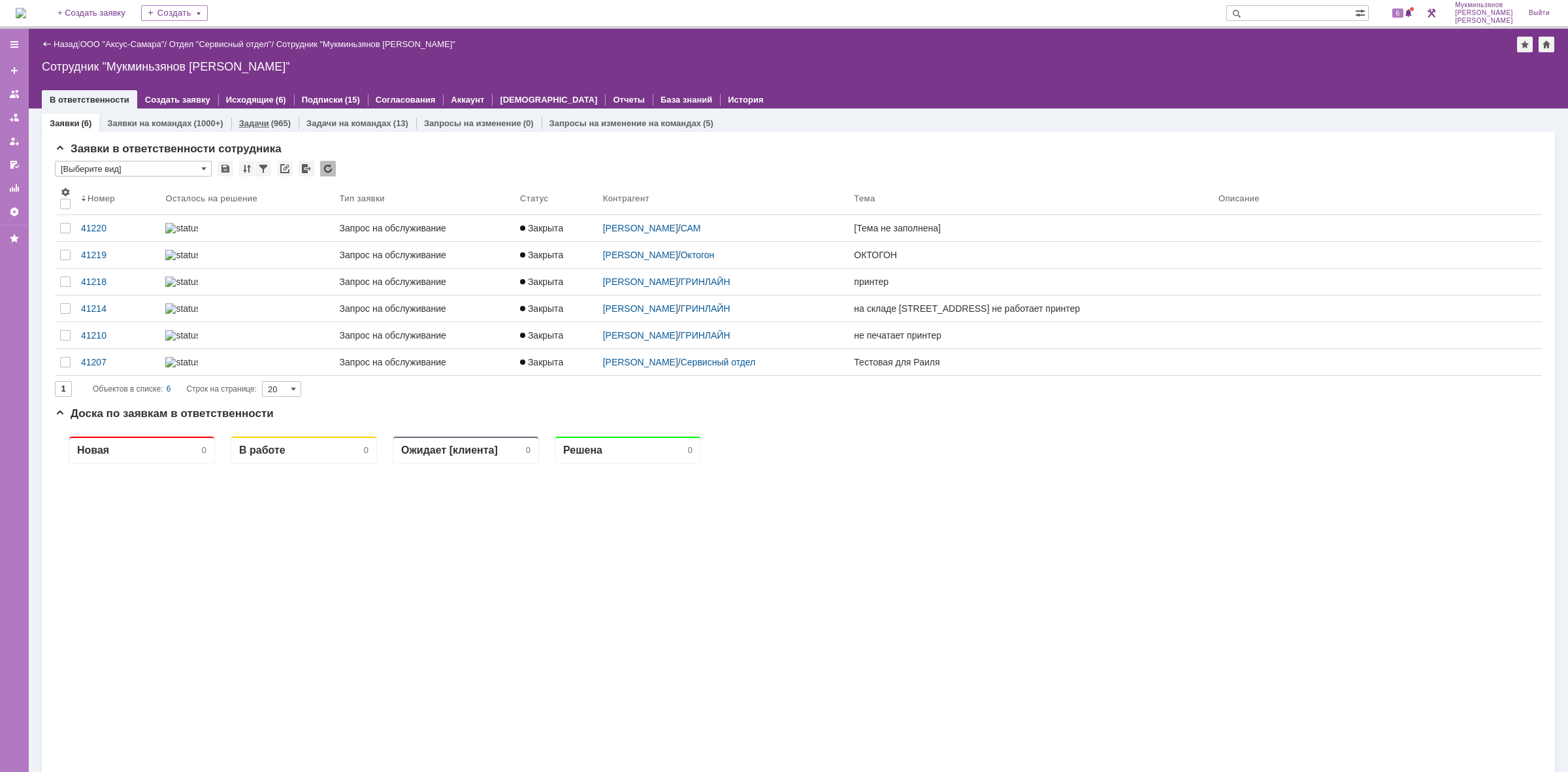
click at [272, 114] on div "Задачи (965)" at bounding box center [265, 123] width 67 height 19
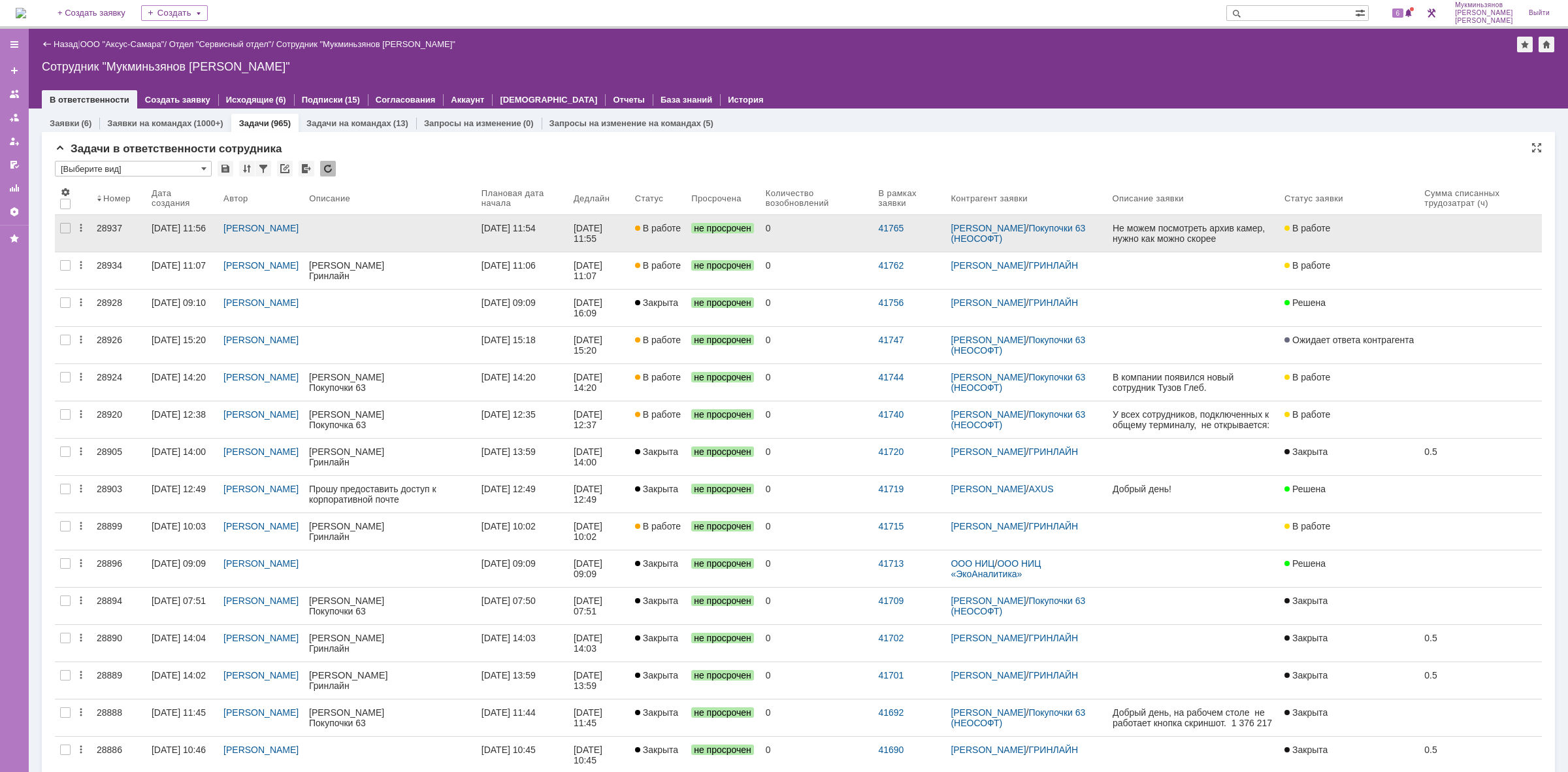
click at [613, 234] on div "[DATE] 11:55" at bounding box center [599, 234] width 51 height 21
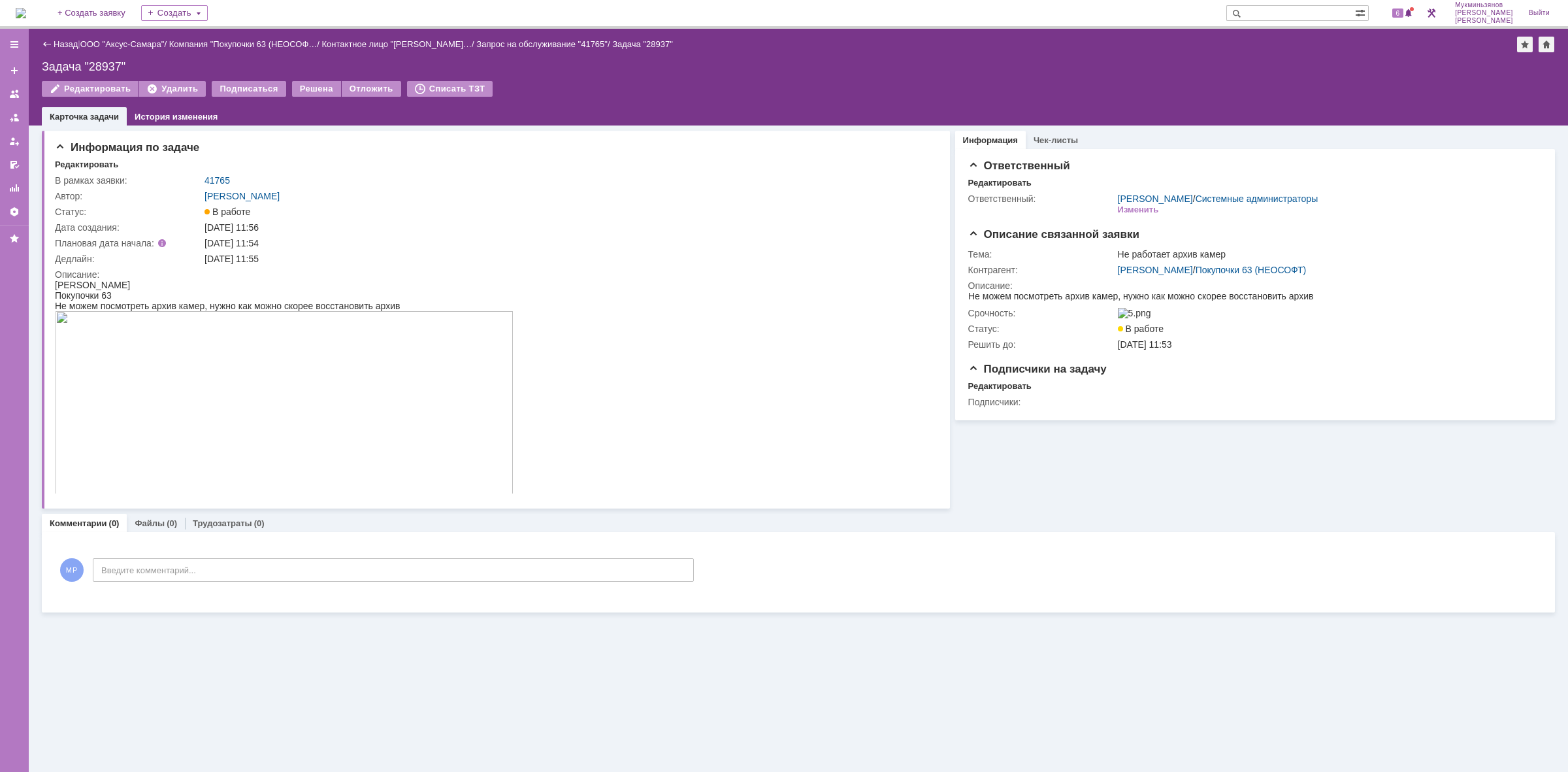
click at [219, 352] on img at bounding box center [283, 403] width 458 height 183
